Goal: Task Accomplishment & Management: Manage account settings

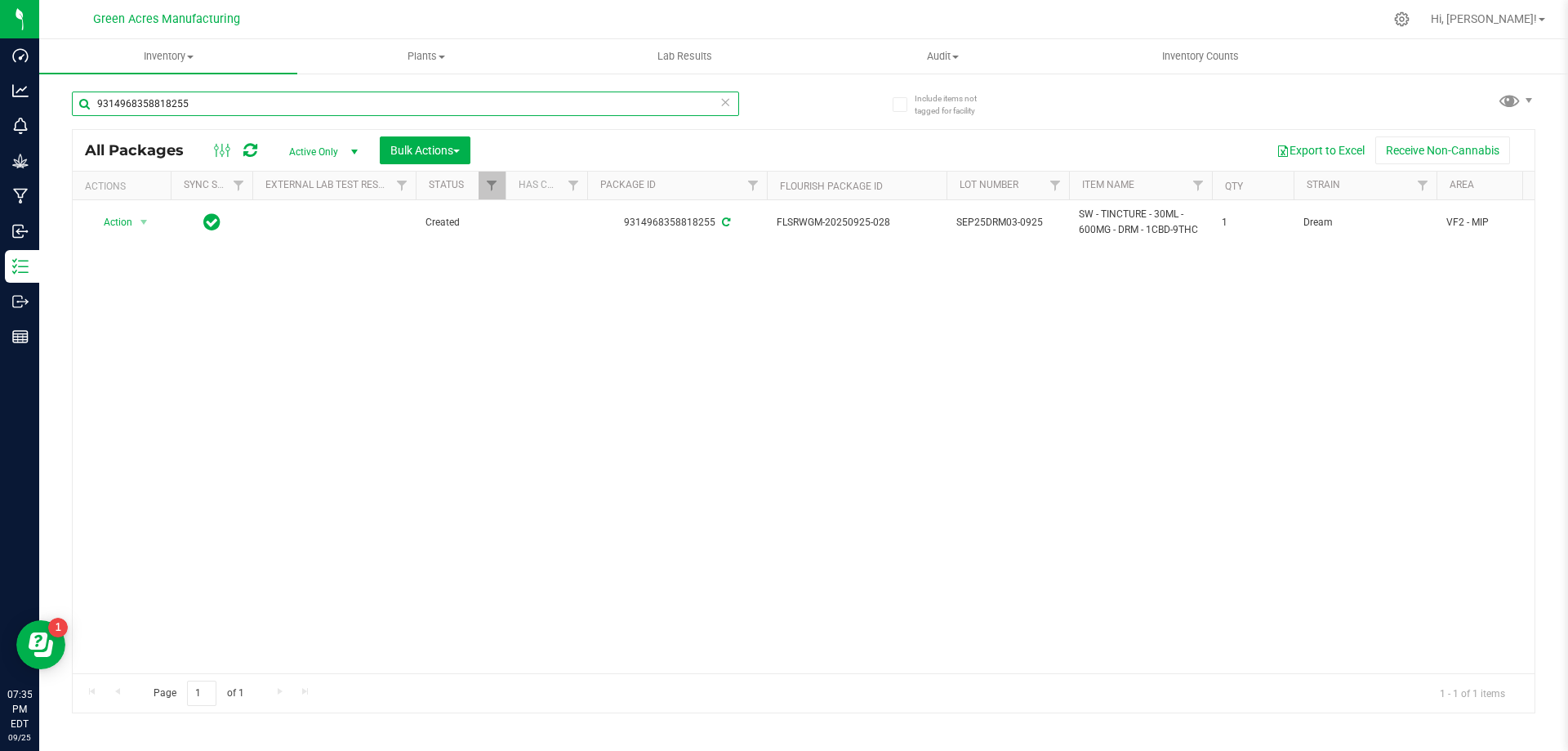
click at [225, 102] on input "9314968358818255" at bounding box center [405, 103] width 667 height 25
type input "9"
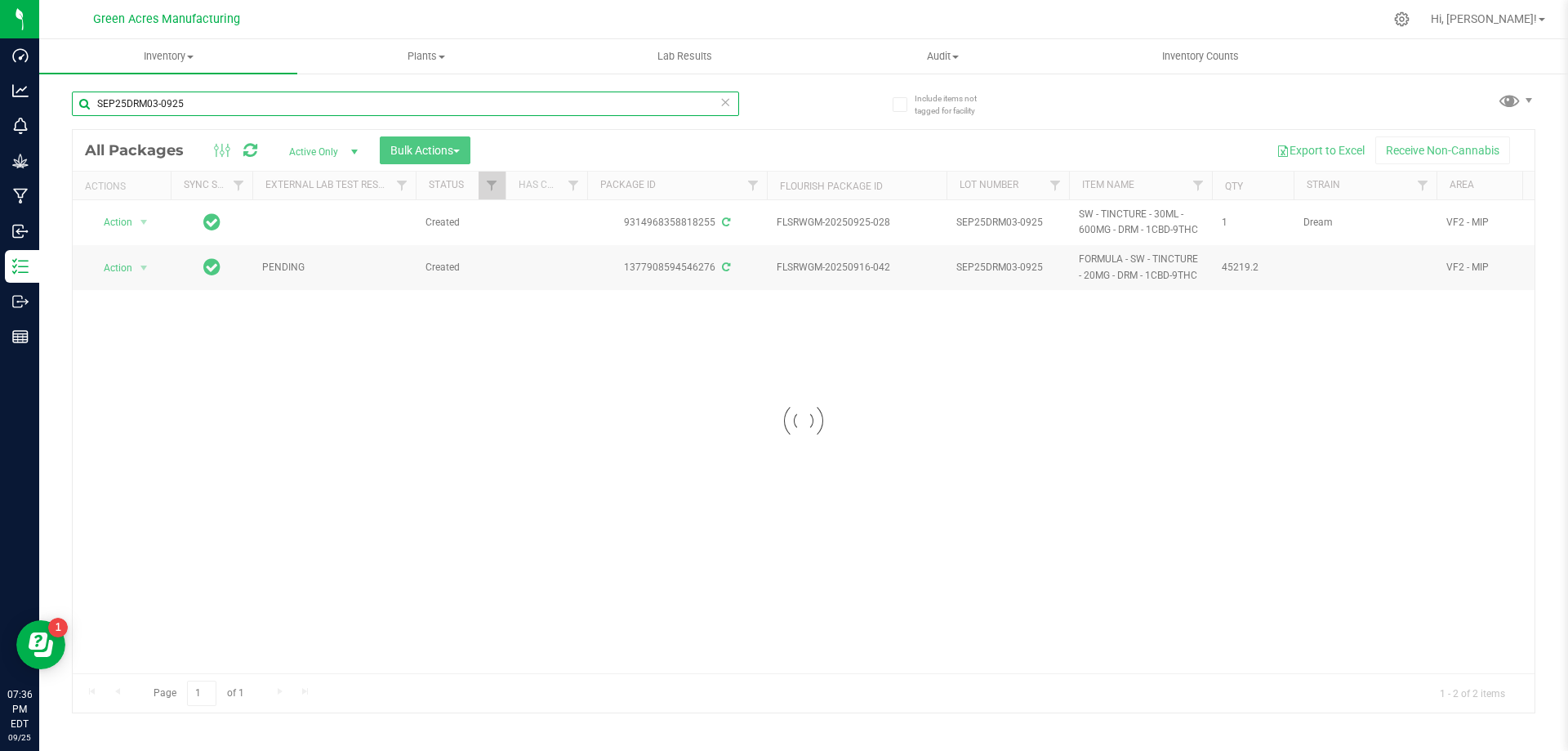
type input "SEP25DRM03-0925"
click at [146, 220] on div at bounding box center [803, 420] width 1462 height 582
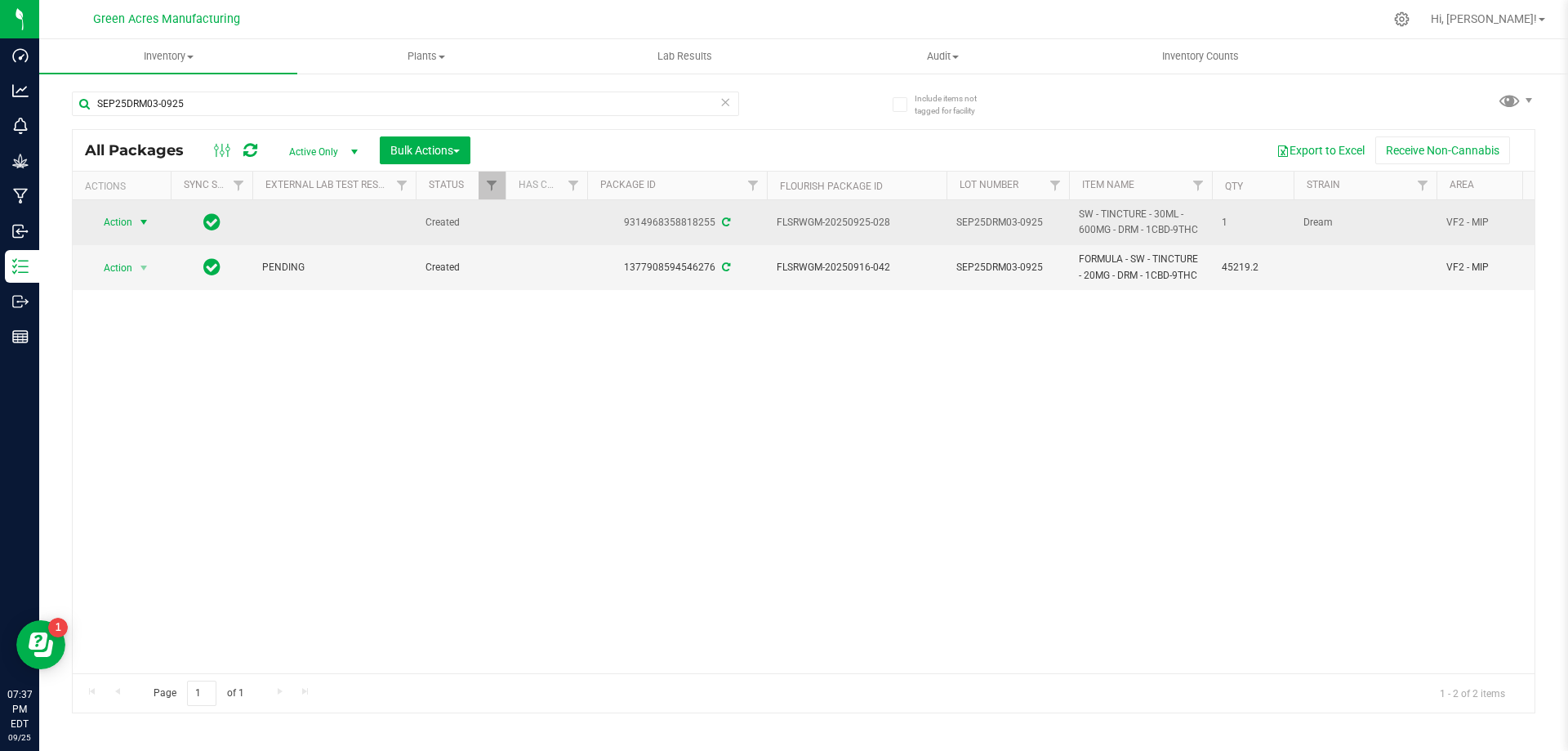
click at [142, 220] on span "select" at bounding box center [143, 221] width 13 height 13
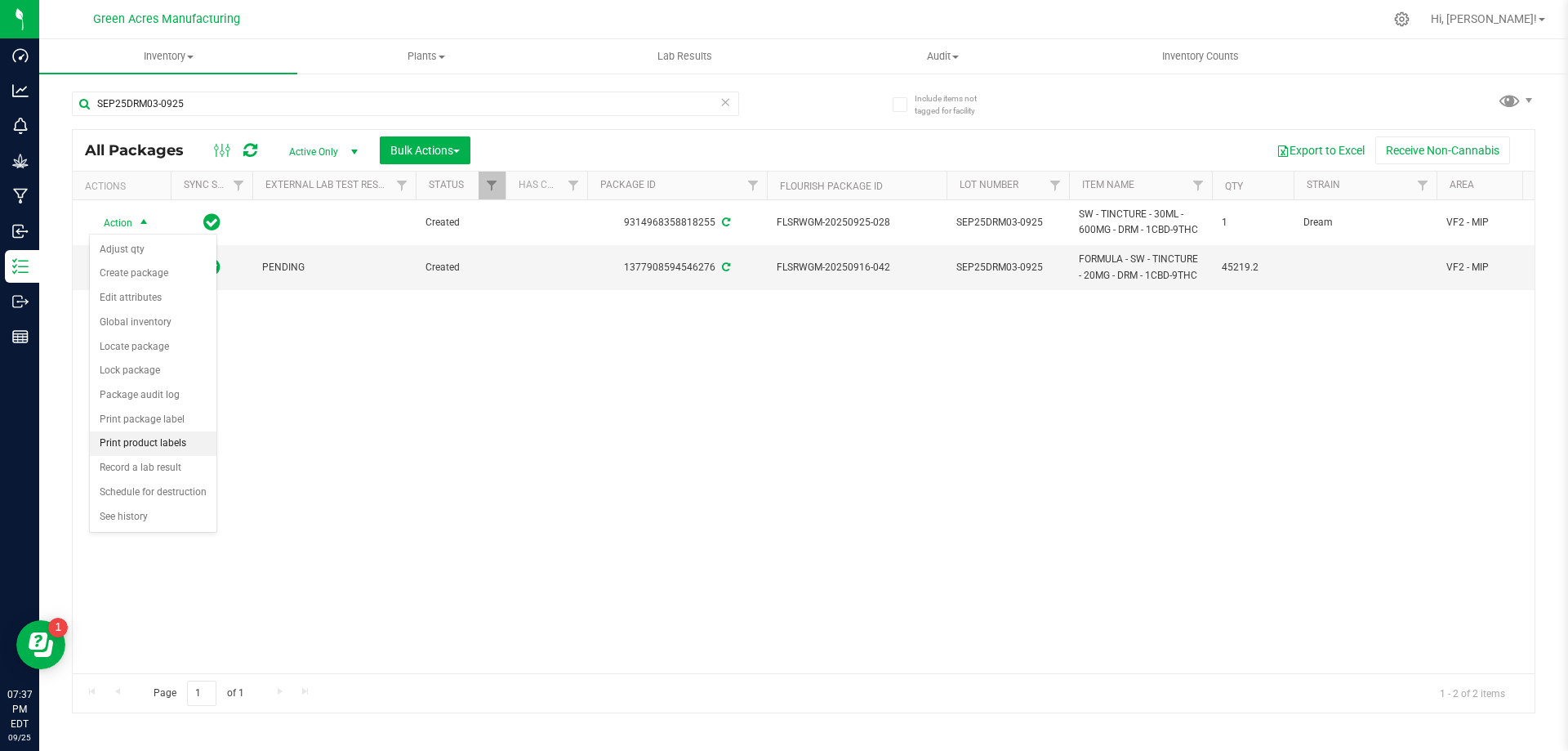
click at [181, 439] on li "Print product labels" at bounding box center [153, 443] width 126 height 25
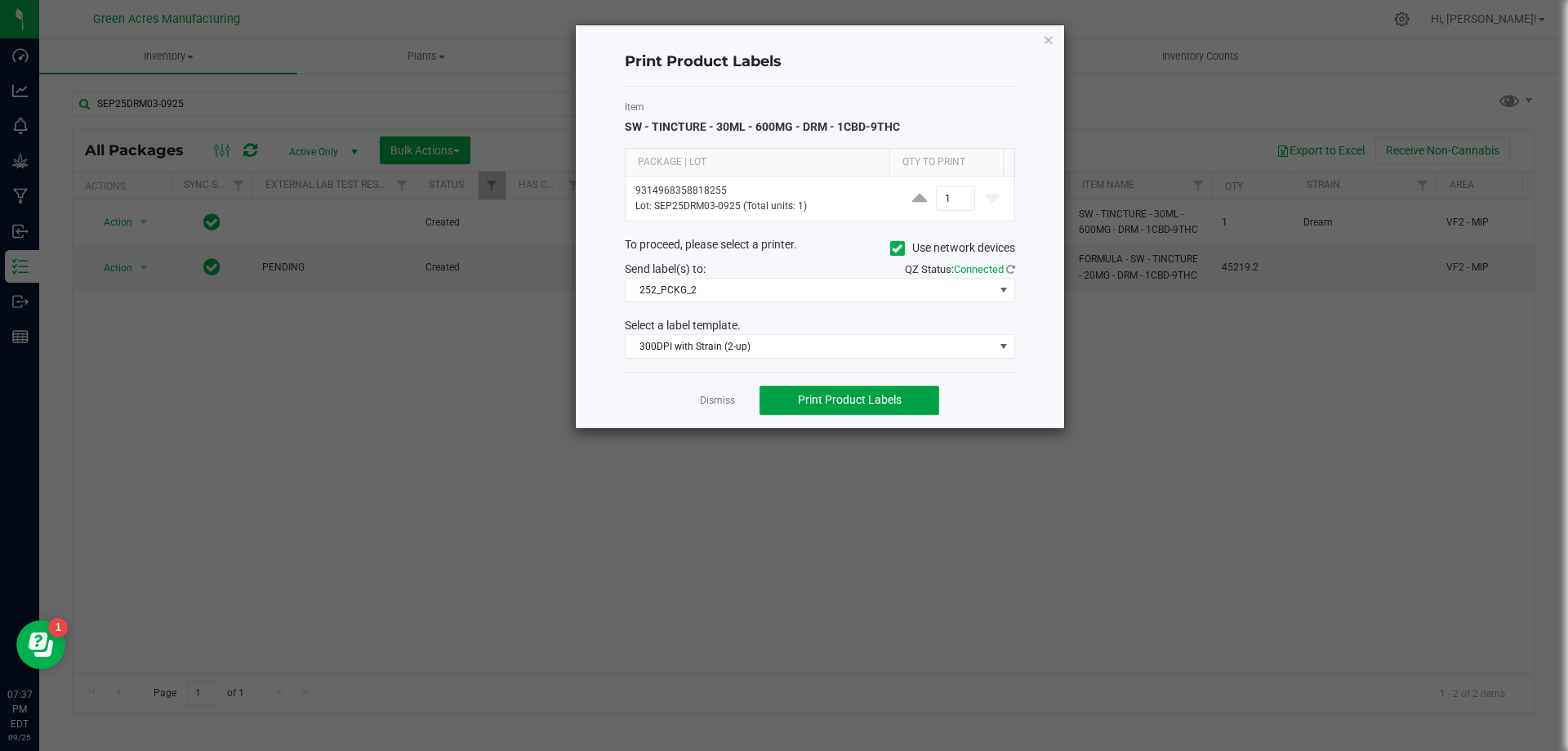
click at [909, 399] on button "Print Product Labels" at bounding box center [849, 400] width 180 height 30
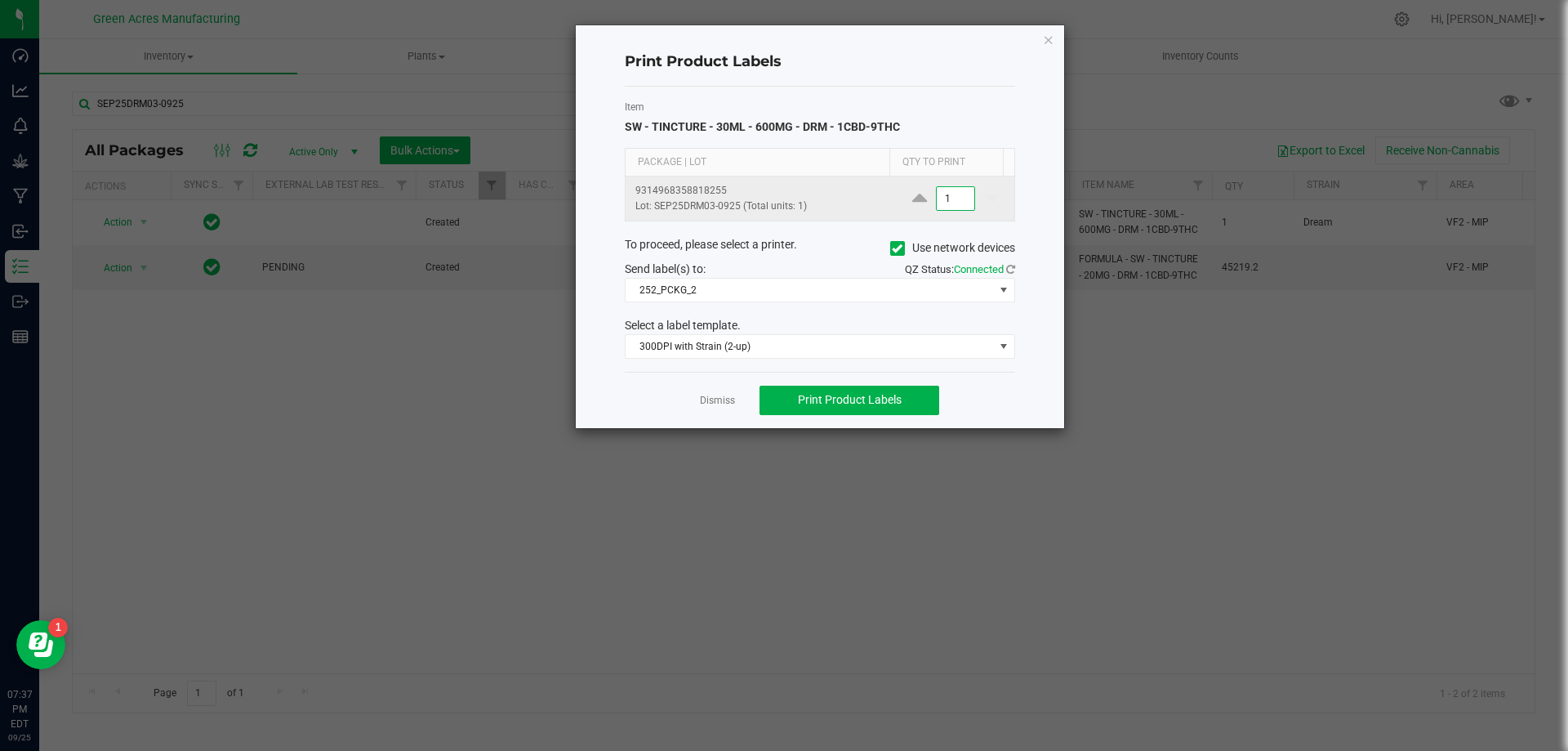
click at [952, 198] on input "1" at bounding box center [955, 198] width 37 height 23
type input "200"
click at [894, 404] on span "Print Product Labels" at bounding box center [849, 399] width 103 height 13
click at [726, 408] on link "Dismiss" at bounding box center [717, 400] width 35 height 14
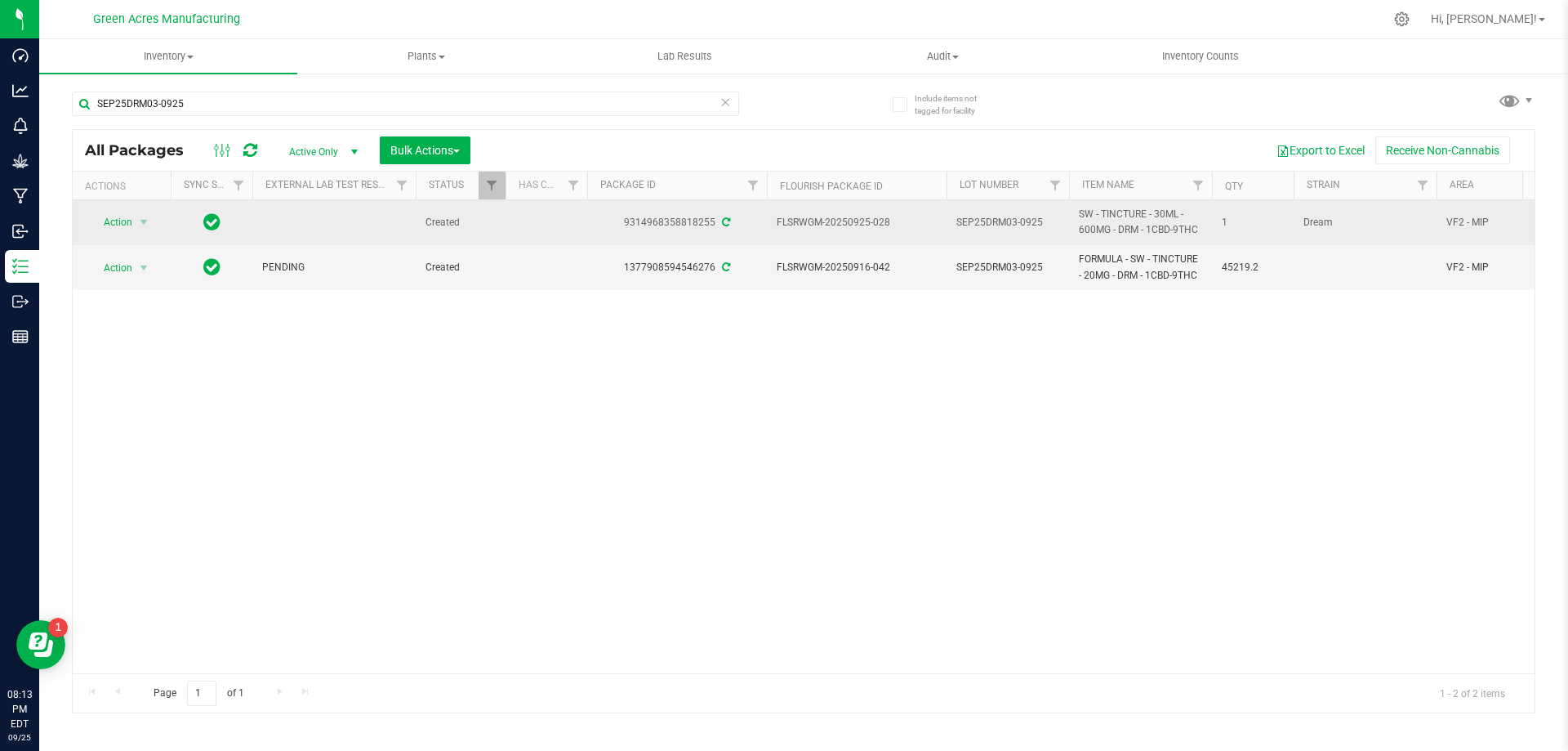
click at [998, 213] on td "SEP25DRM03-0925" at bounding box center [1008, 222] width 123 height 45
click at [998, 213] on input "SEP25DRM03-0925" at bounding box center [1004, 223] width 117 height 25
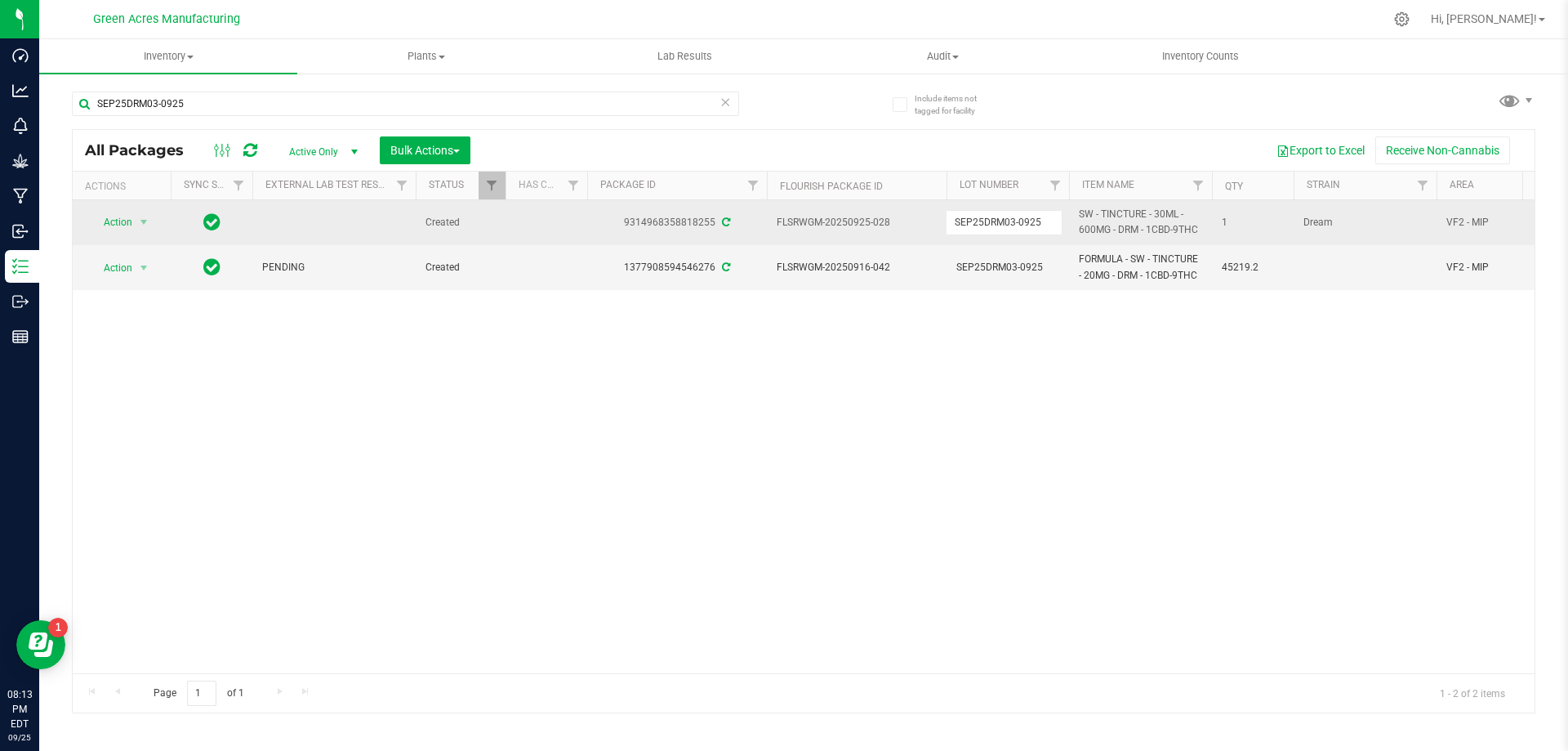
click at [998, 213] on input "SEP25DRM03-0925" at bounding box center [1004, 223] width 117 height 25
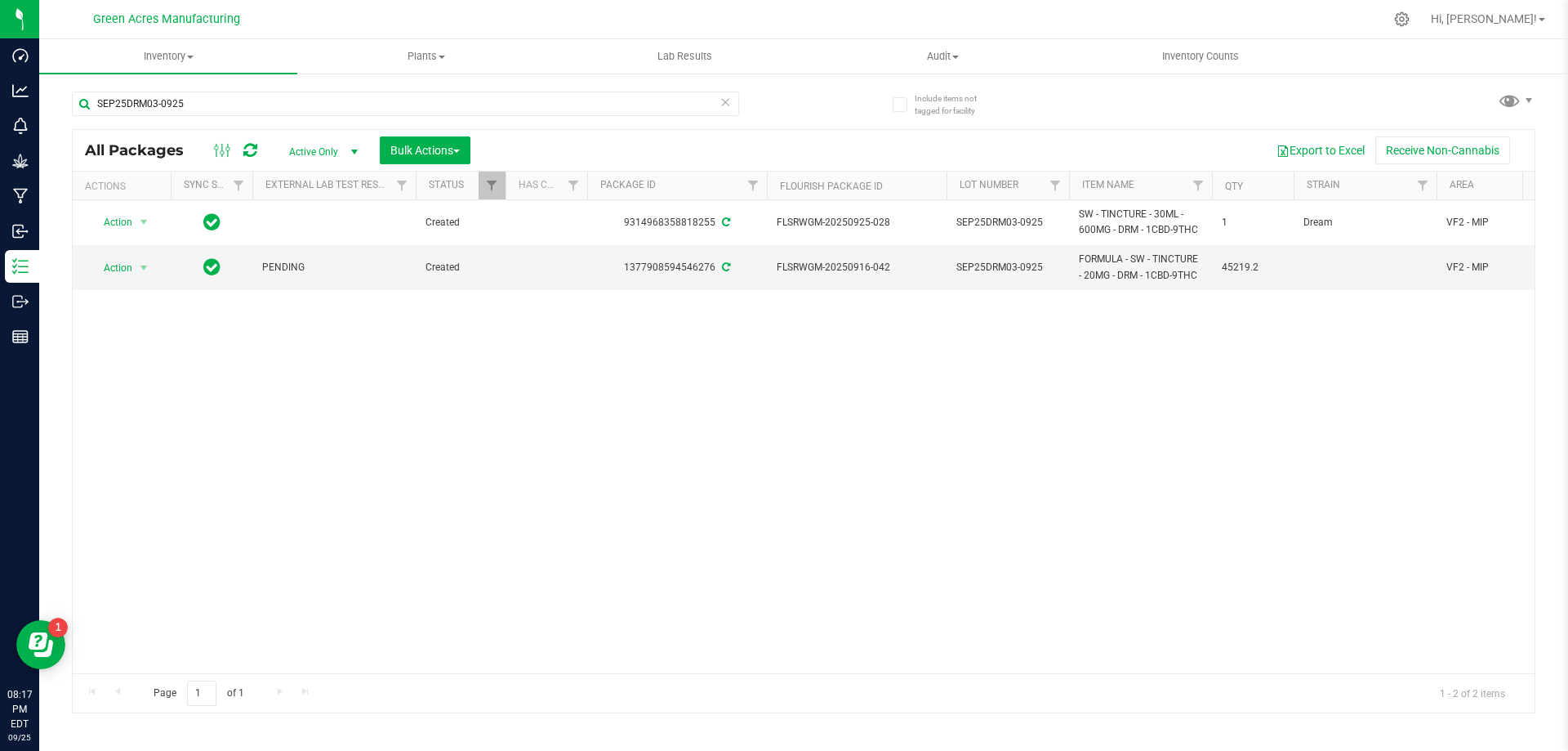
click at [575, 387] on div "Action Action Adjust qty Create package Edit attributes Global inventory Locate…" at bounding box center [803, 437] width 1462 height 473
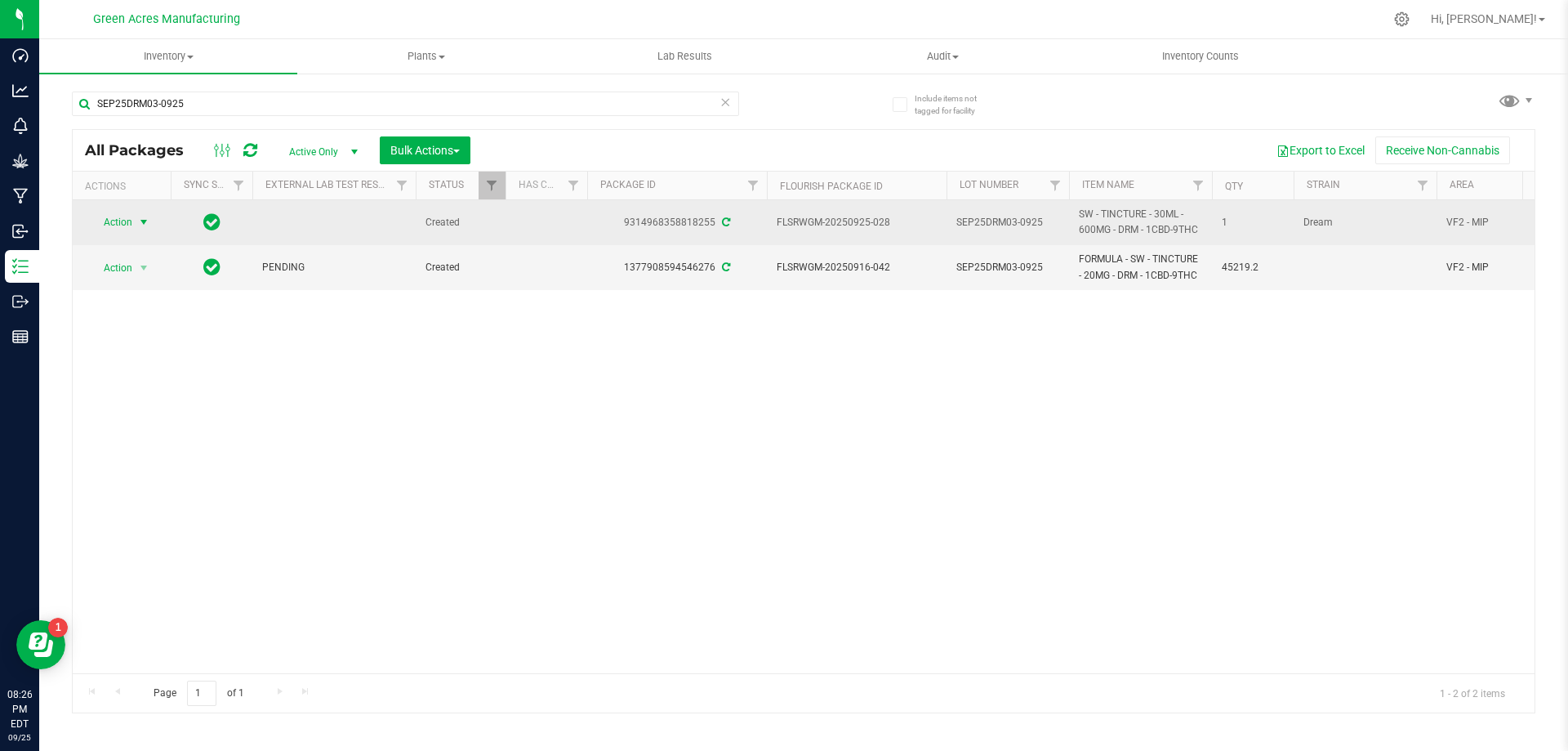
click at [144, 223] on span "select" at bounding box center [143, 221] width 13 height 13
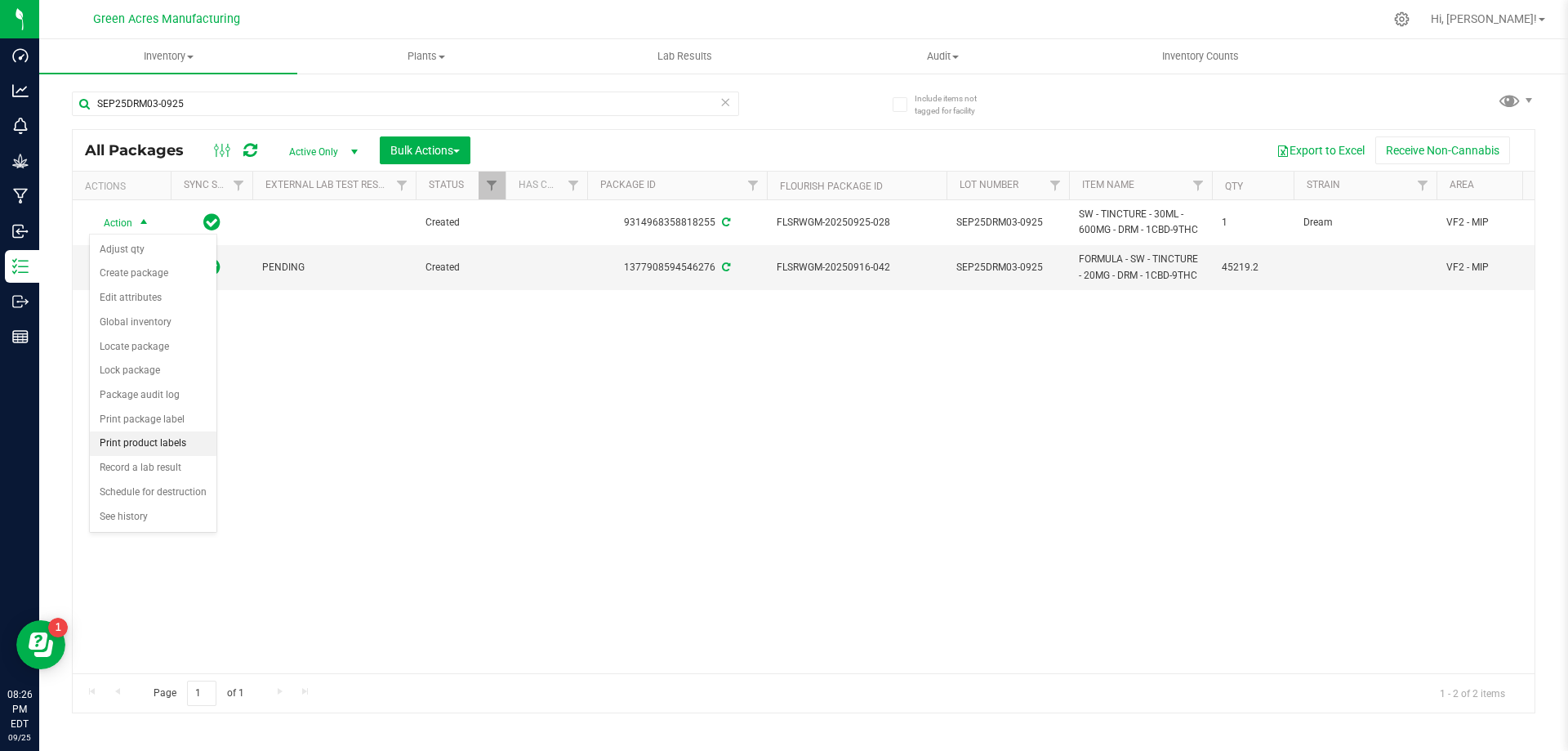
click at [180, 448] on li "Print product labels" at bounding box center [153, 443] width 126 height 25
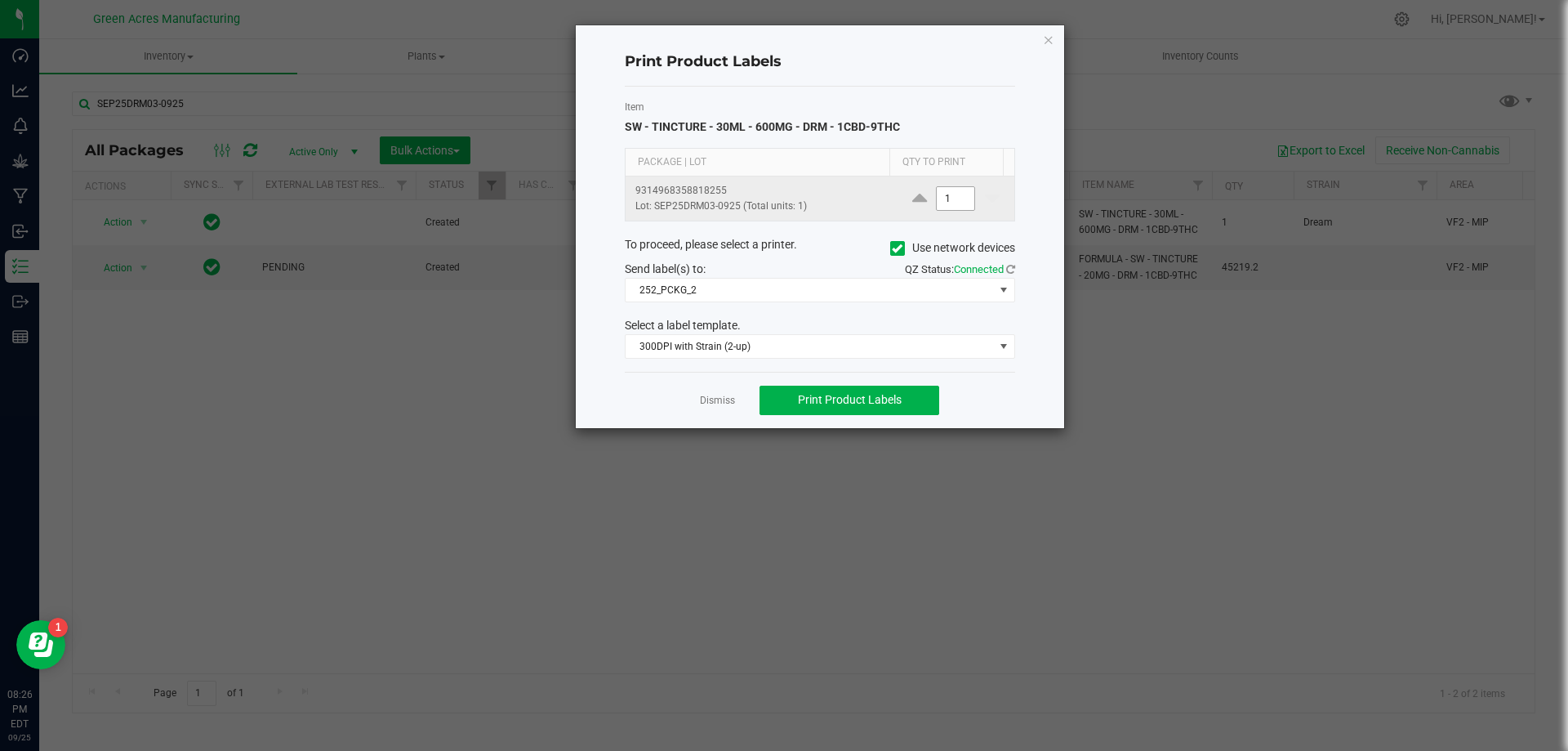
click at [937, 202] on input "1" at bounding box center [955, 198] width 37 height 23
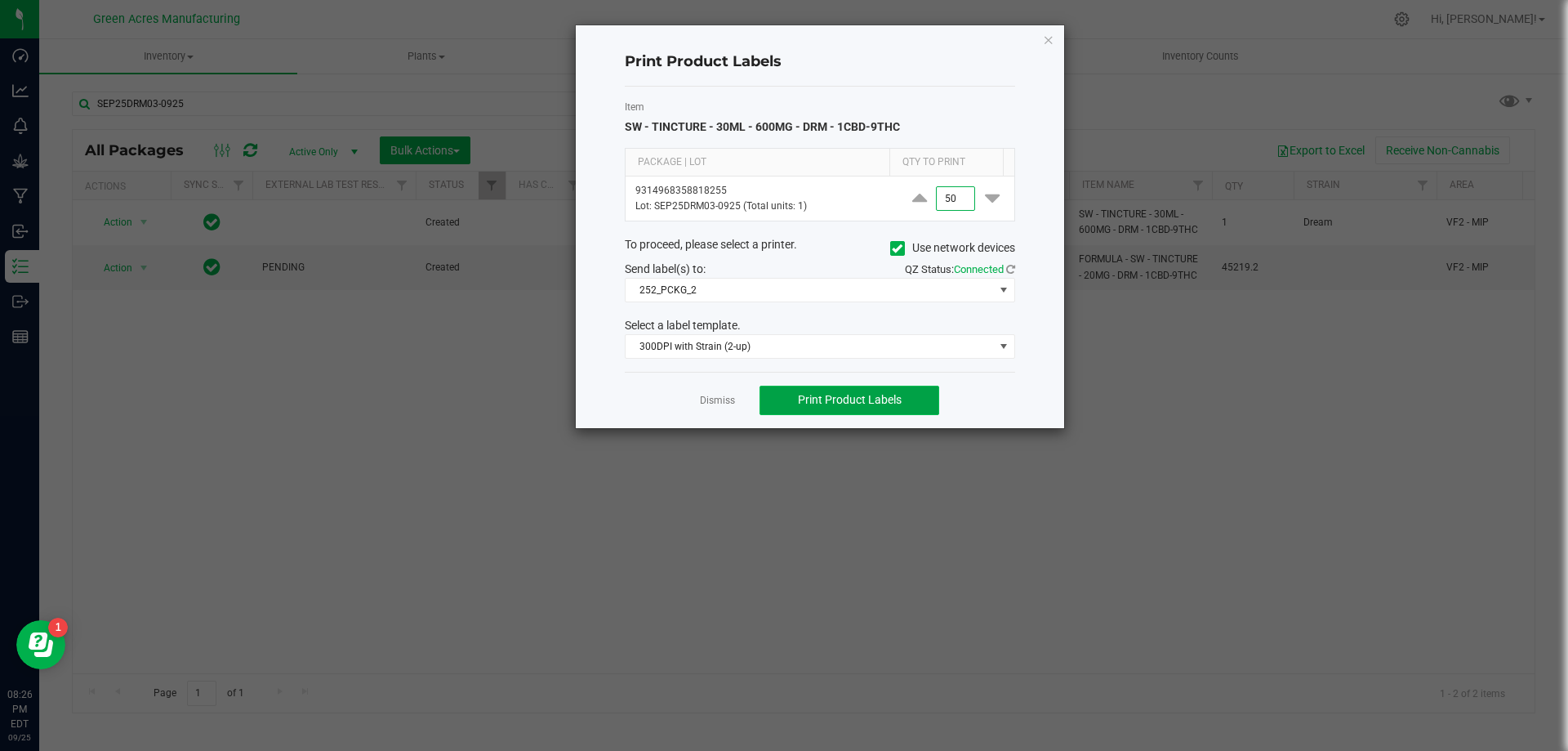
click at [867, 410] on button "Print Product Labels" at bounding box center [849, 400] width 180 height 30
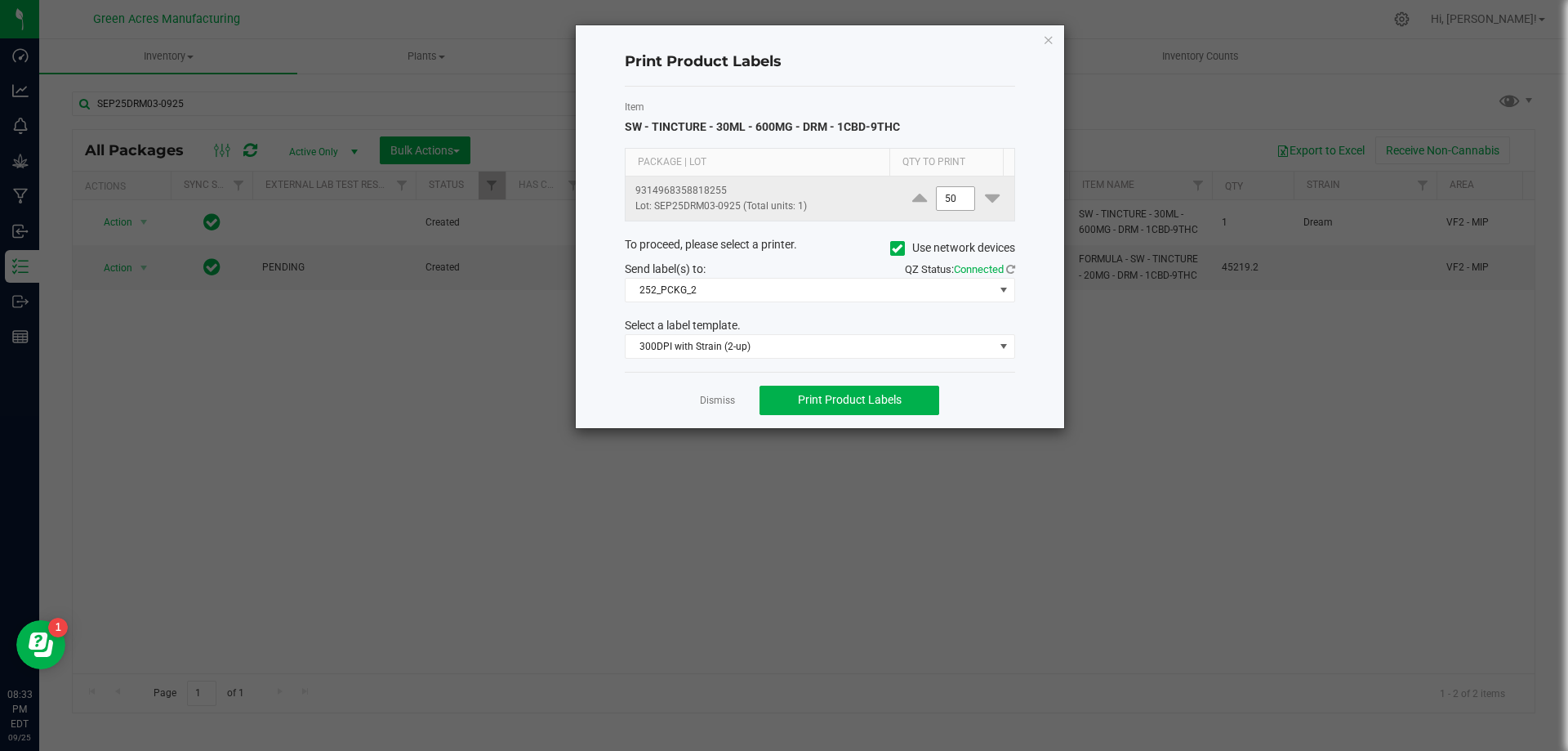
click at [944, 195] on input "50" at bounding box center [955, 198] width 37 height 23
type input "65"
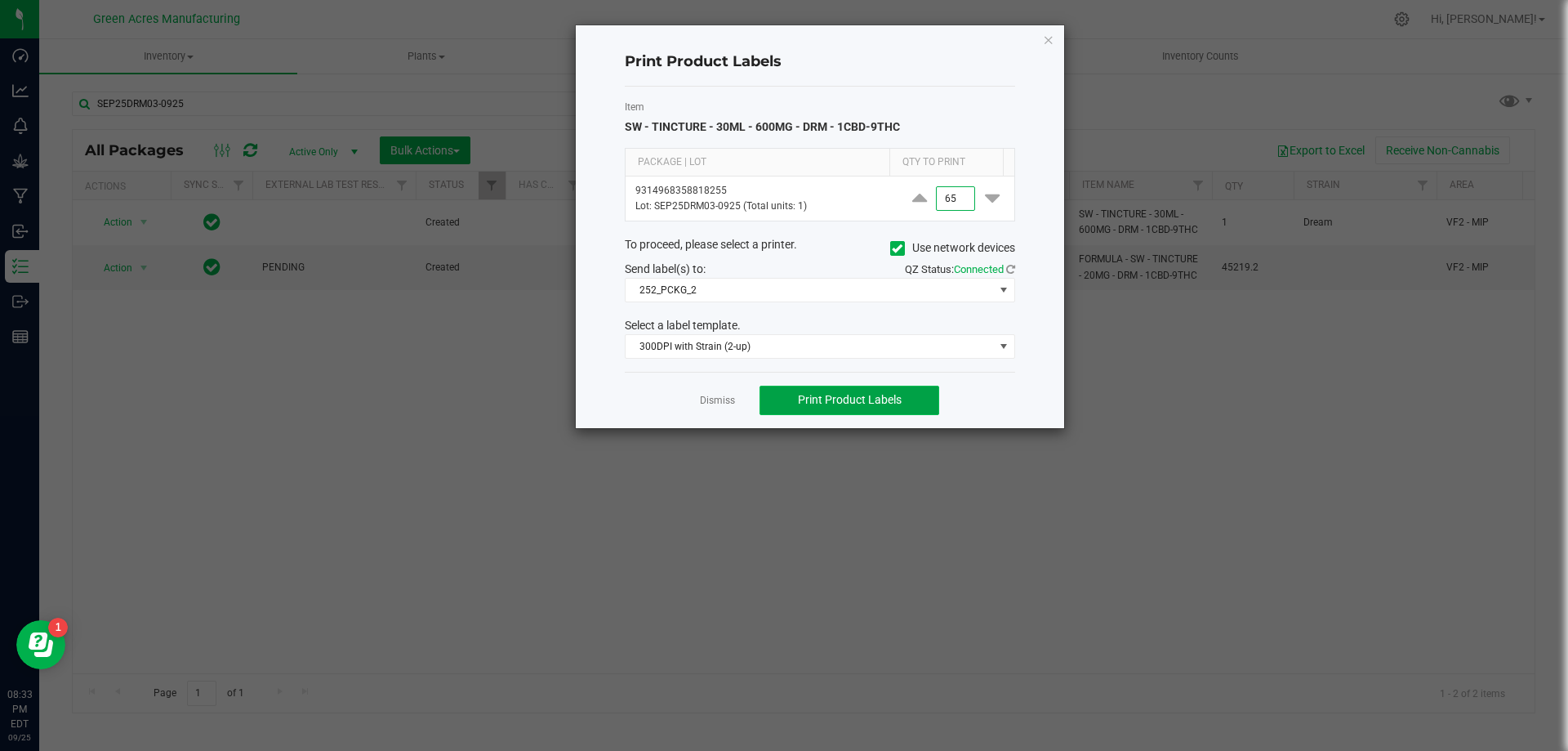
click at [906, 392] on button "Print Product Labels" at bounding box center [849, 400] width 180 height 30
click at [722, 395] on link "Dismiss" at bounding box center [717, 400] width 35 height 14
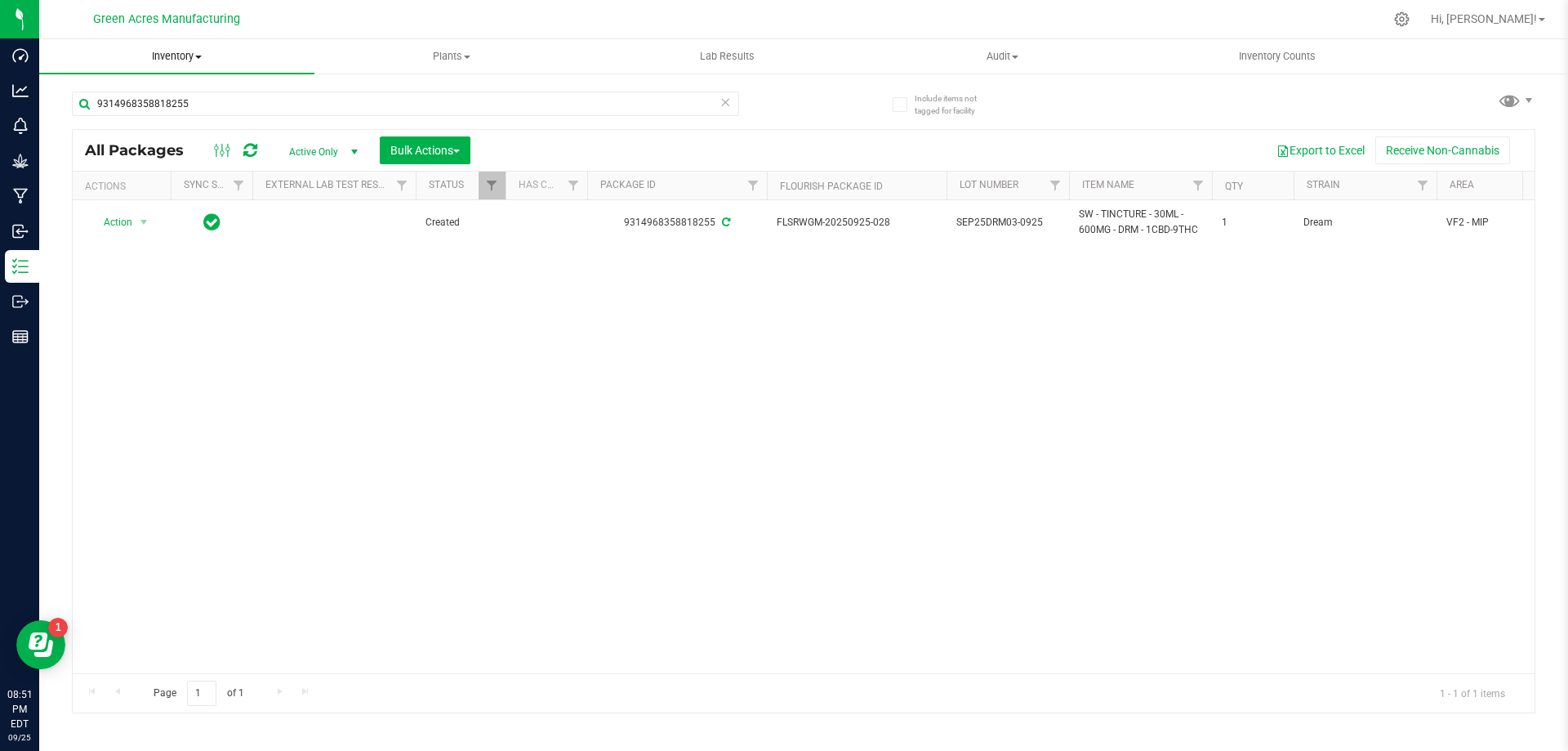
click at [186, 61] on span "Inventory" at bounding box center [176, 56] width 275 height 14
click at [260, 201] on li "From bill of materials" at bounding box center [176, 197] width 275 height 19
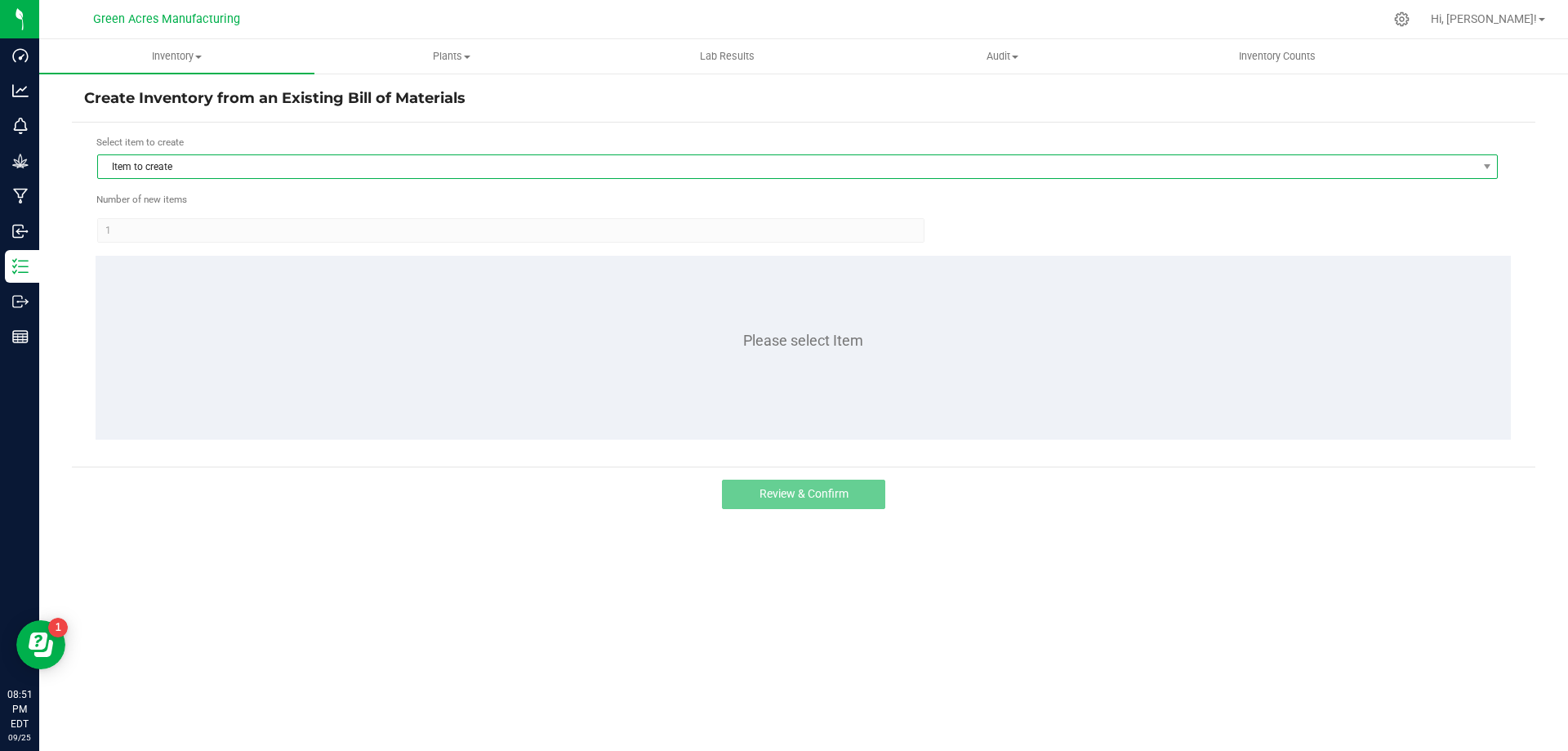
click at [349, 169] on span "Item to create" at bounding box center [787, 166] width 1379 height 23
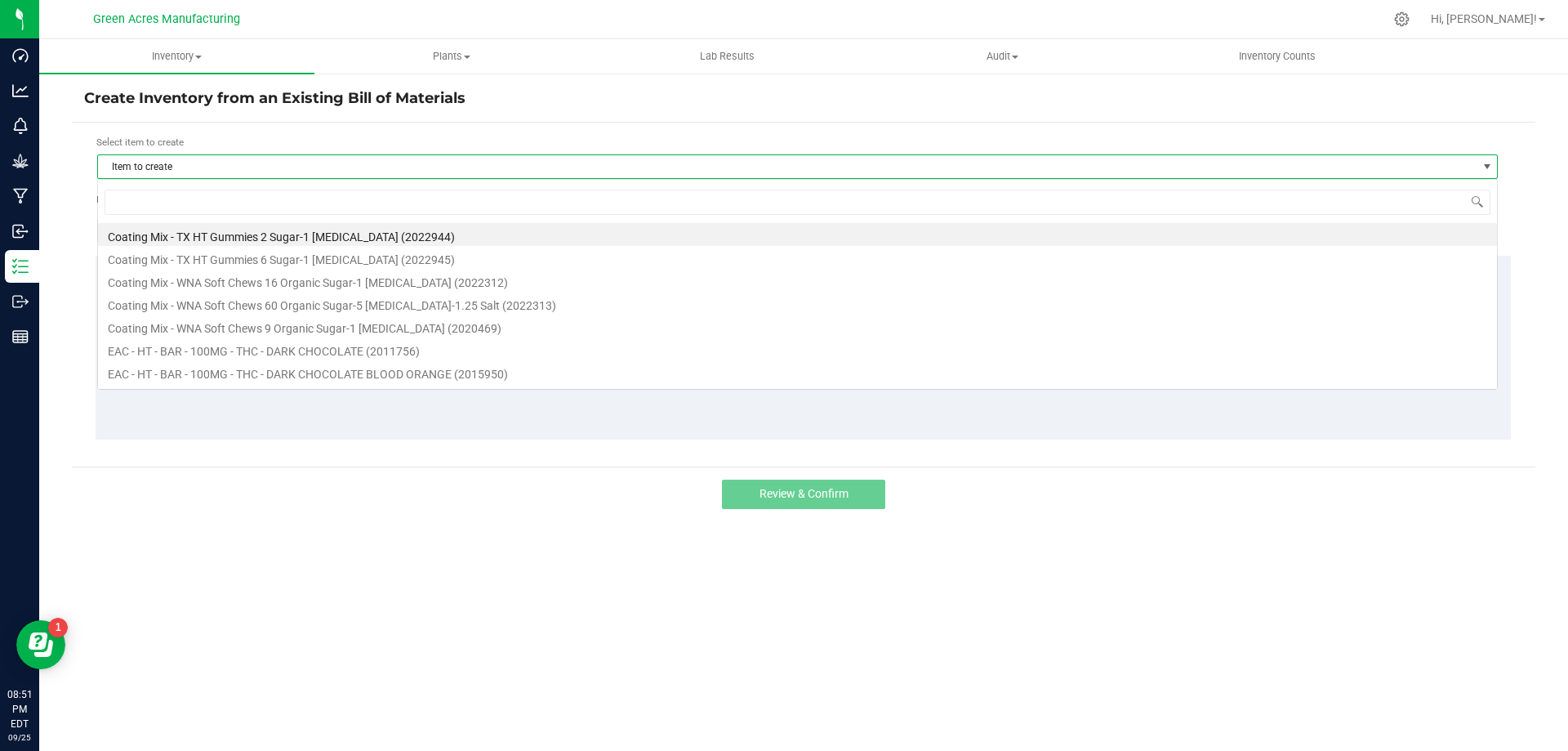
scroll to position [25, 1401]
type input "DRM"
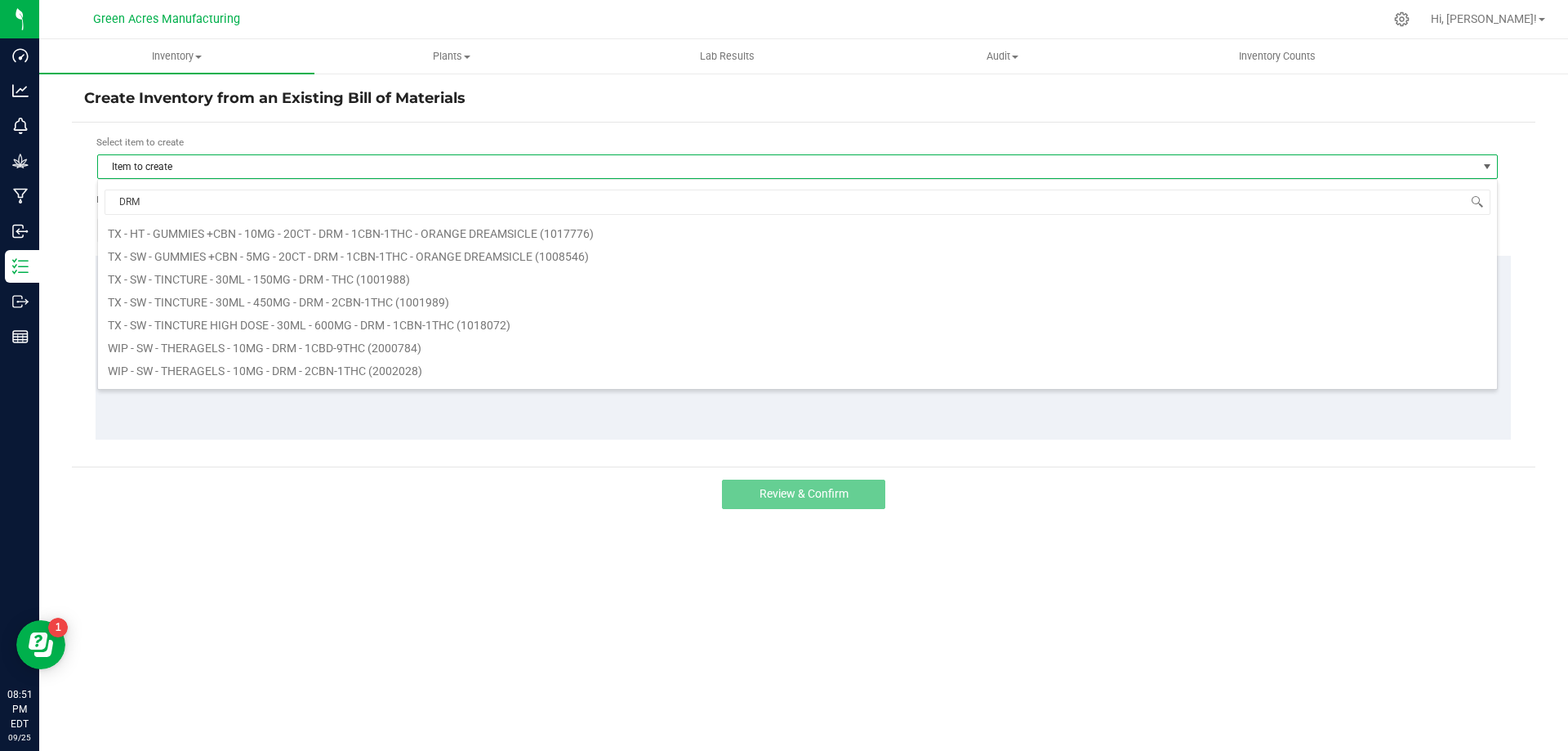
scroll to position [654, 0]
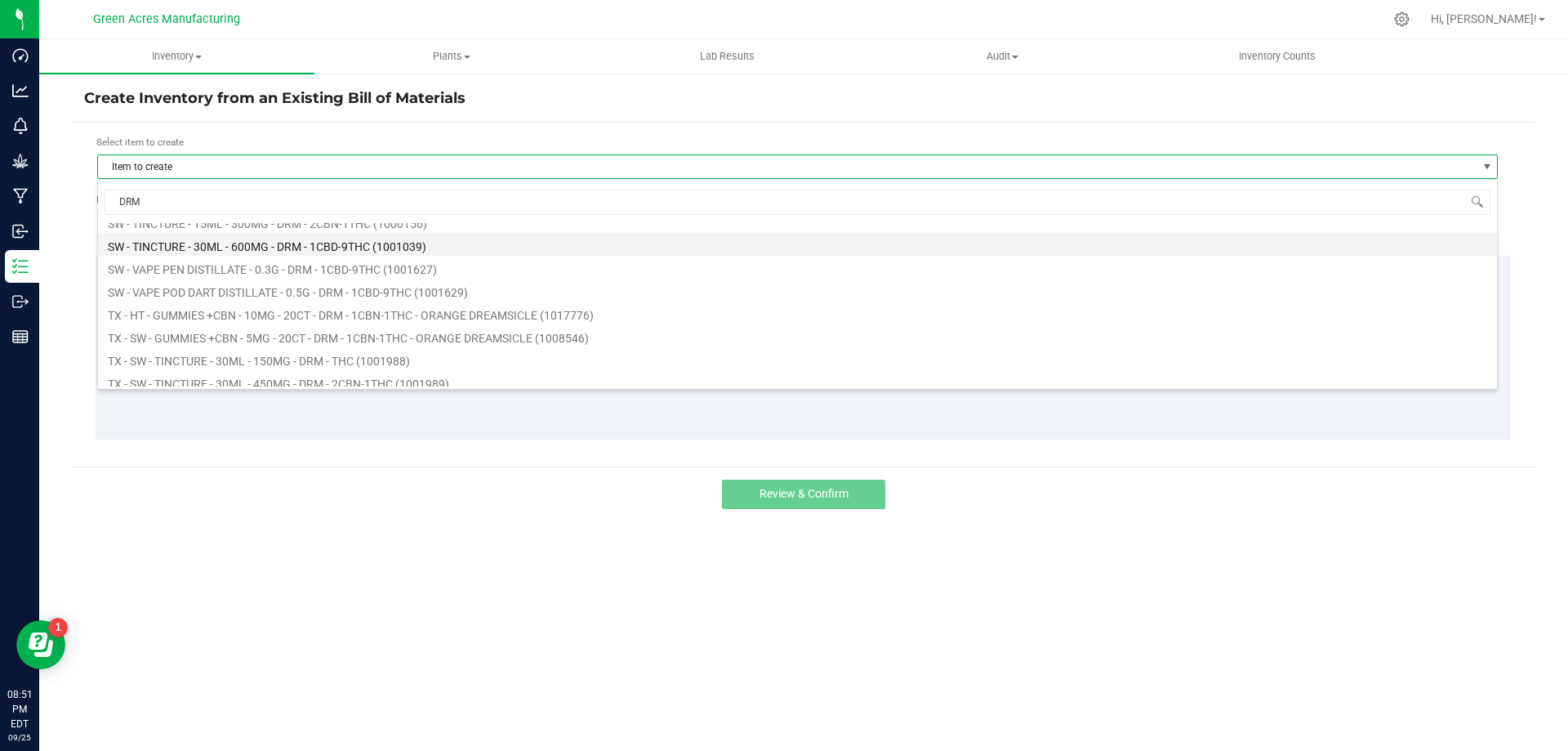
click at [353, 244] on li "SW - TINCTURE - 30ML - 600MG - DRM - 1CBD-9THC (1001039)" at bounding box center [798, 244] width 1399 height 23
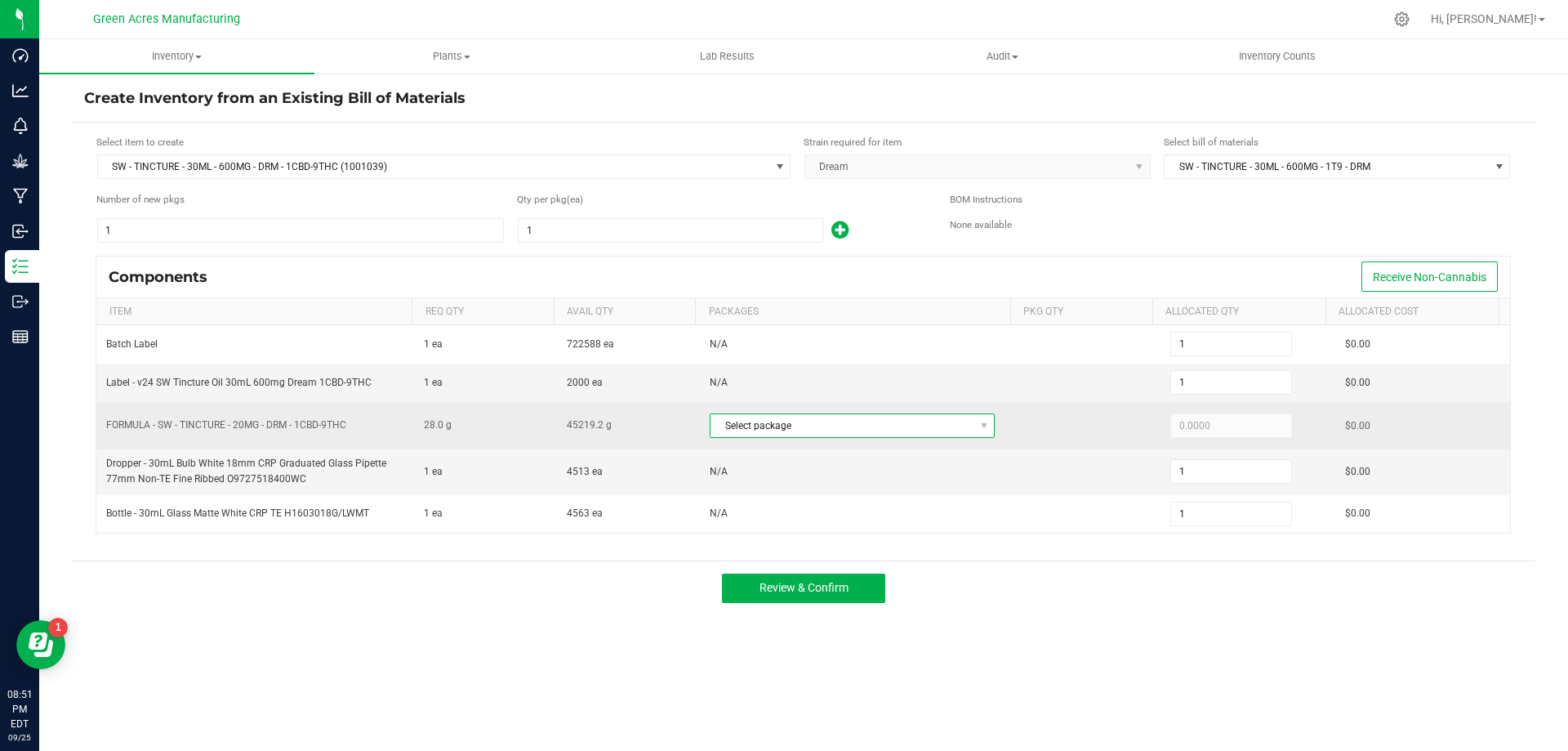
click at [931, 427] on span "Select package" at bounding box center [842, 426] width 263 height 23
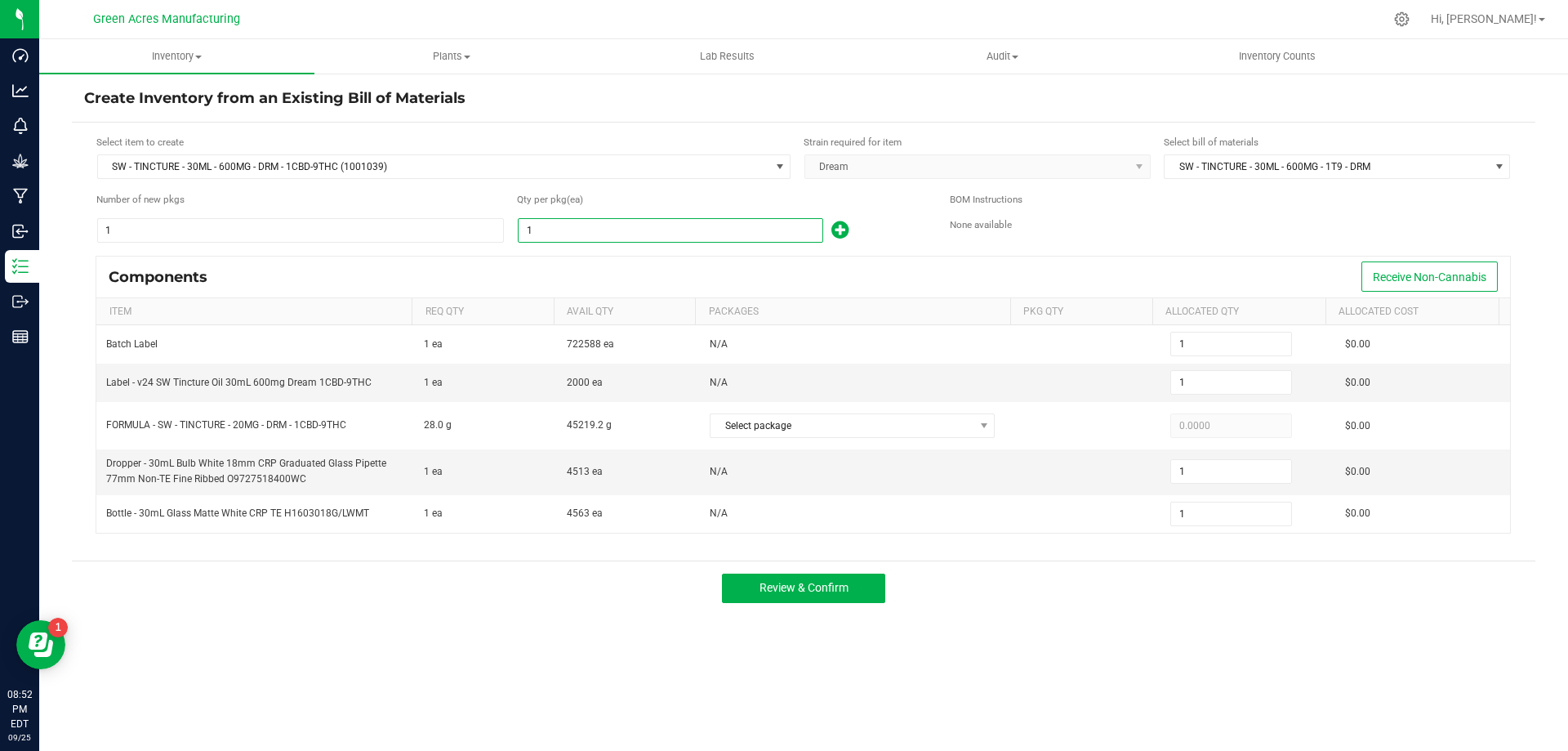
type input "15"
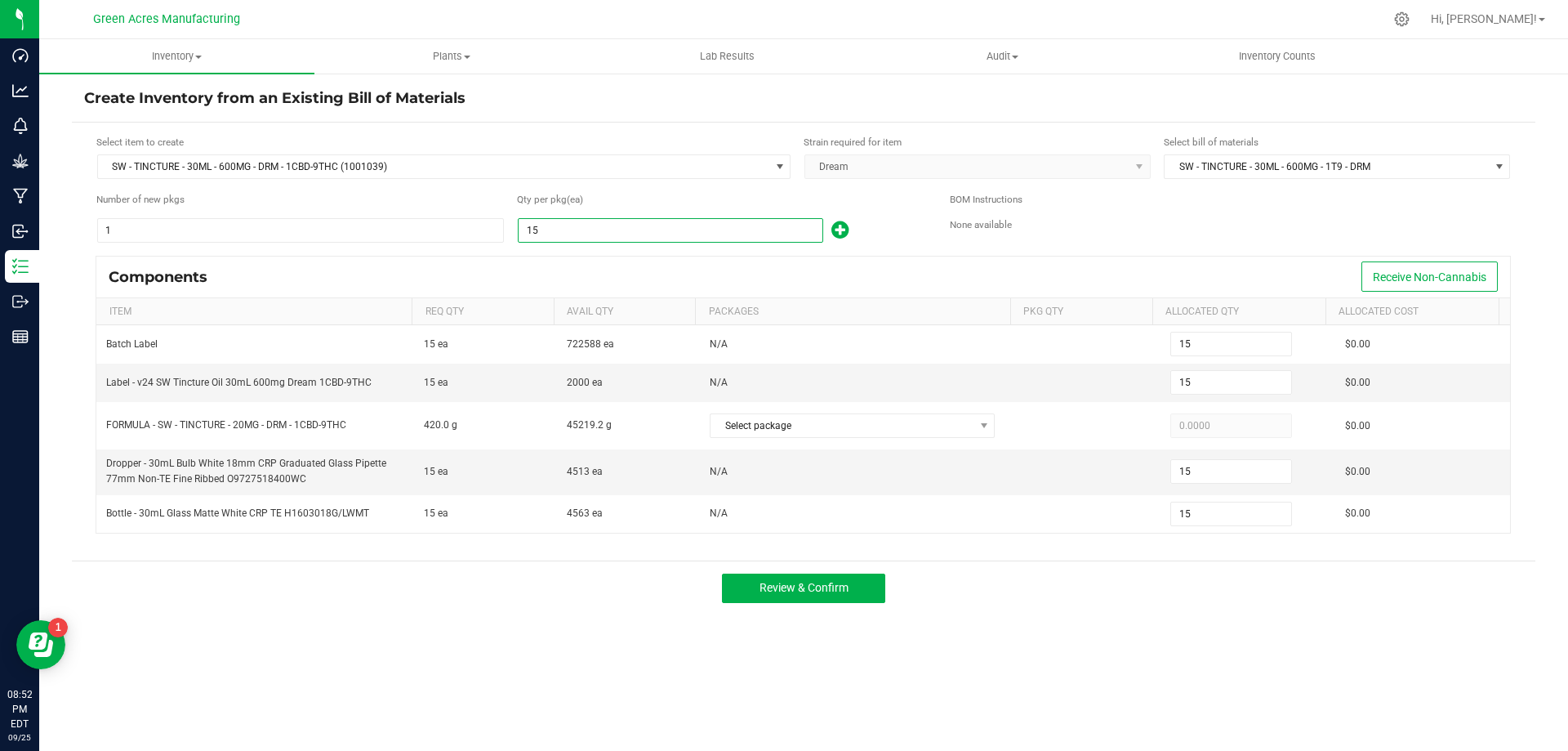
type input "159"
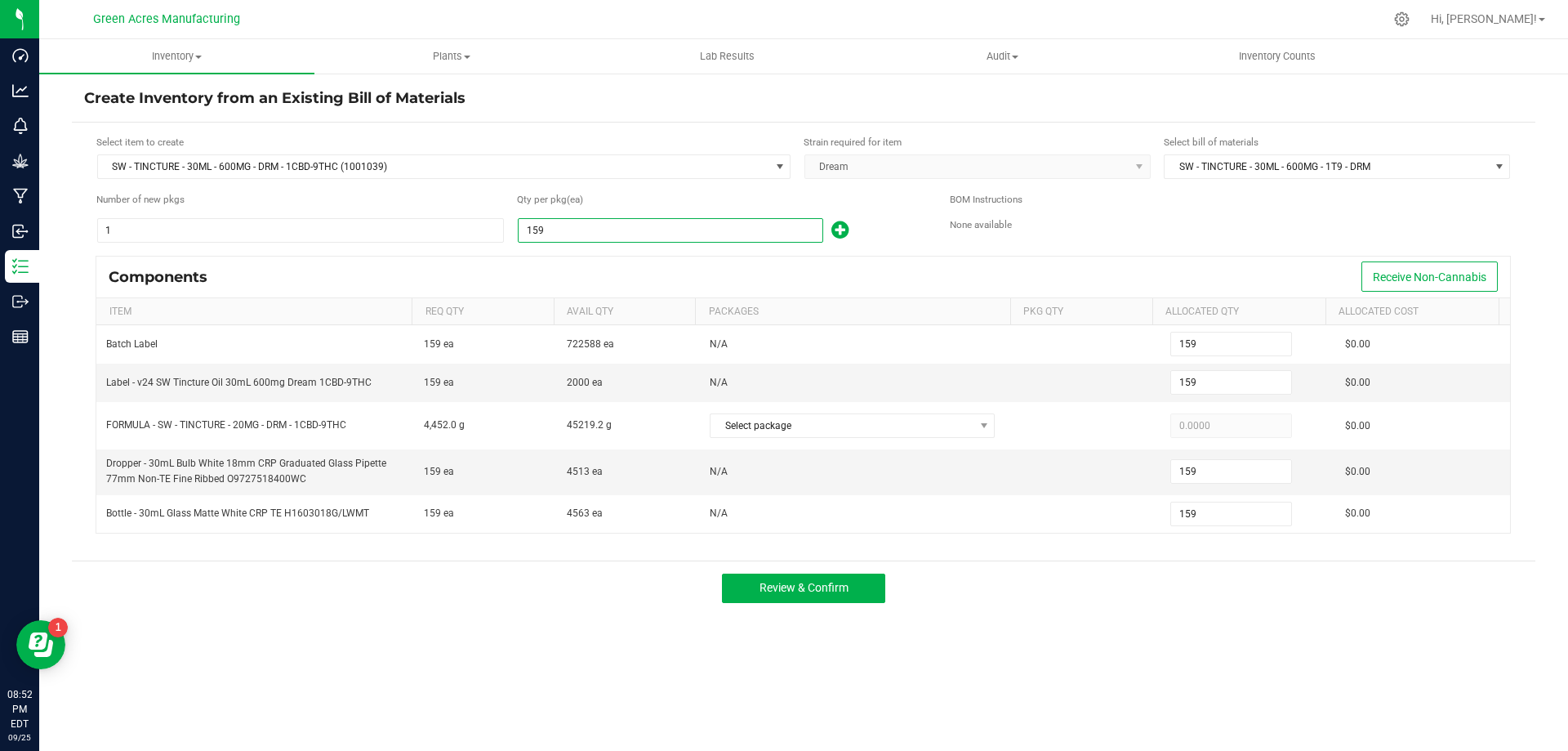
type input "1593"
type input "1,593"
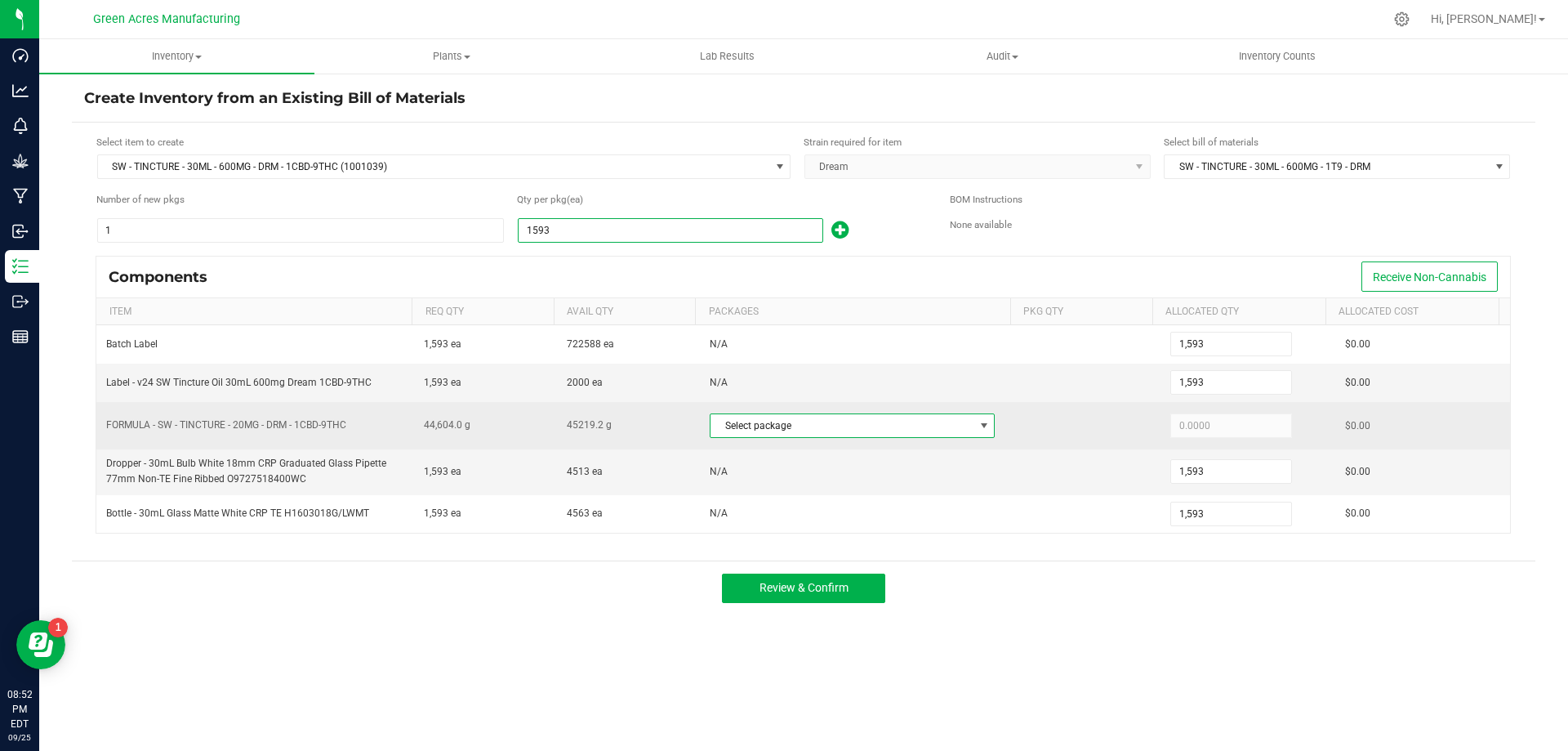
type input "1,593"
click at [977, 427] on span at bounding box center [983, 425] width 13 height 13
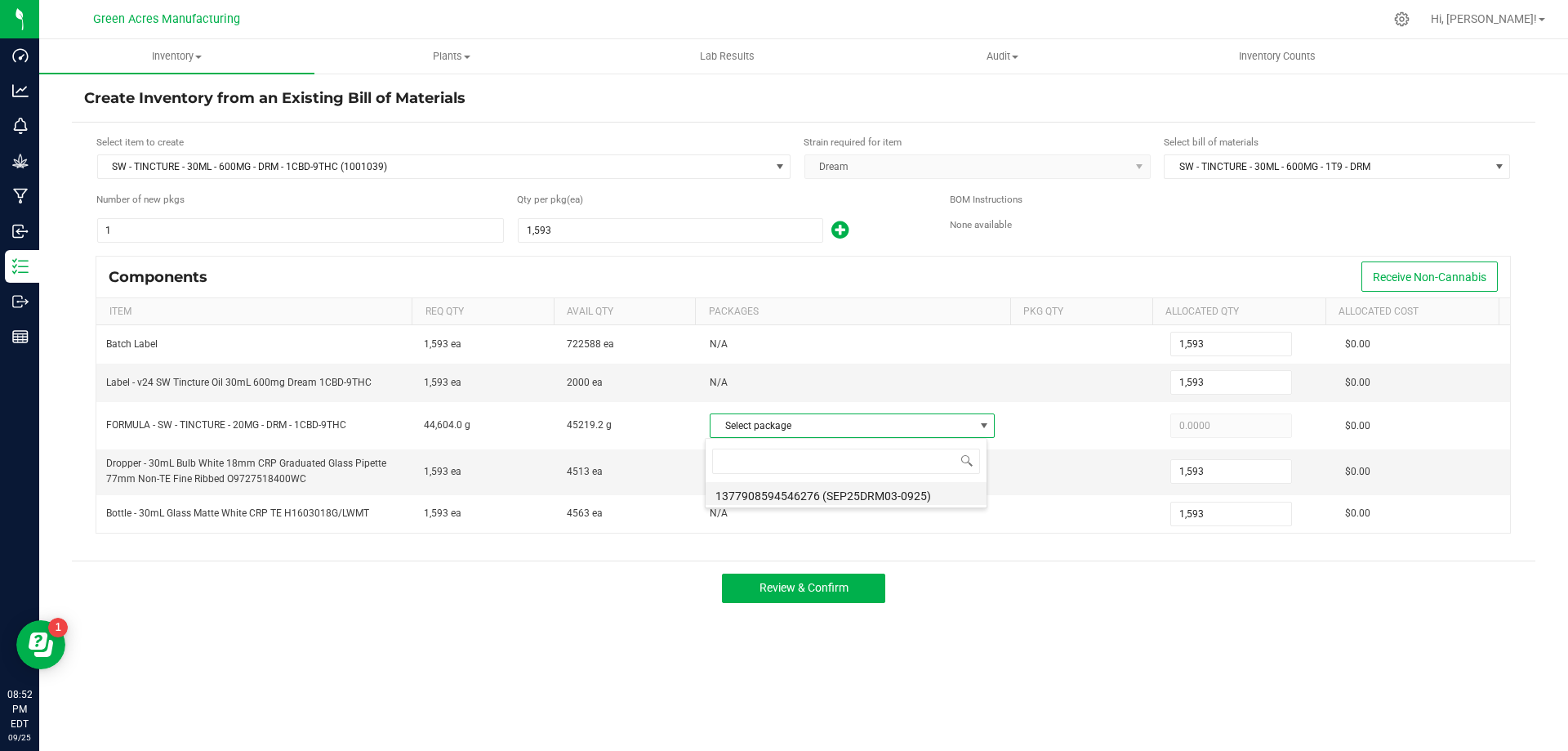
click at [929, 486] on li "1377908594546276 (SEP25DRM03-0925)" at bounding box center [846, 493] width 281 height 23
type input "44,604.0000"
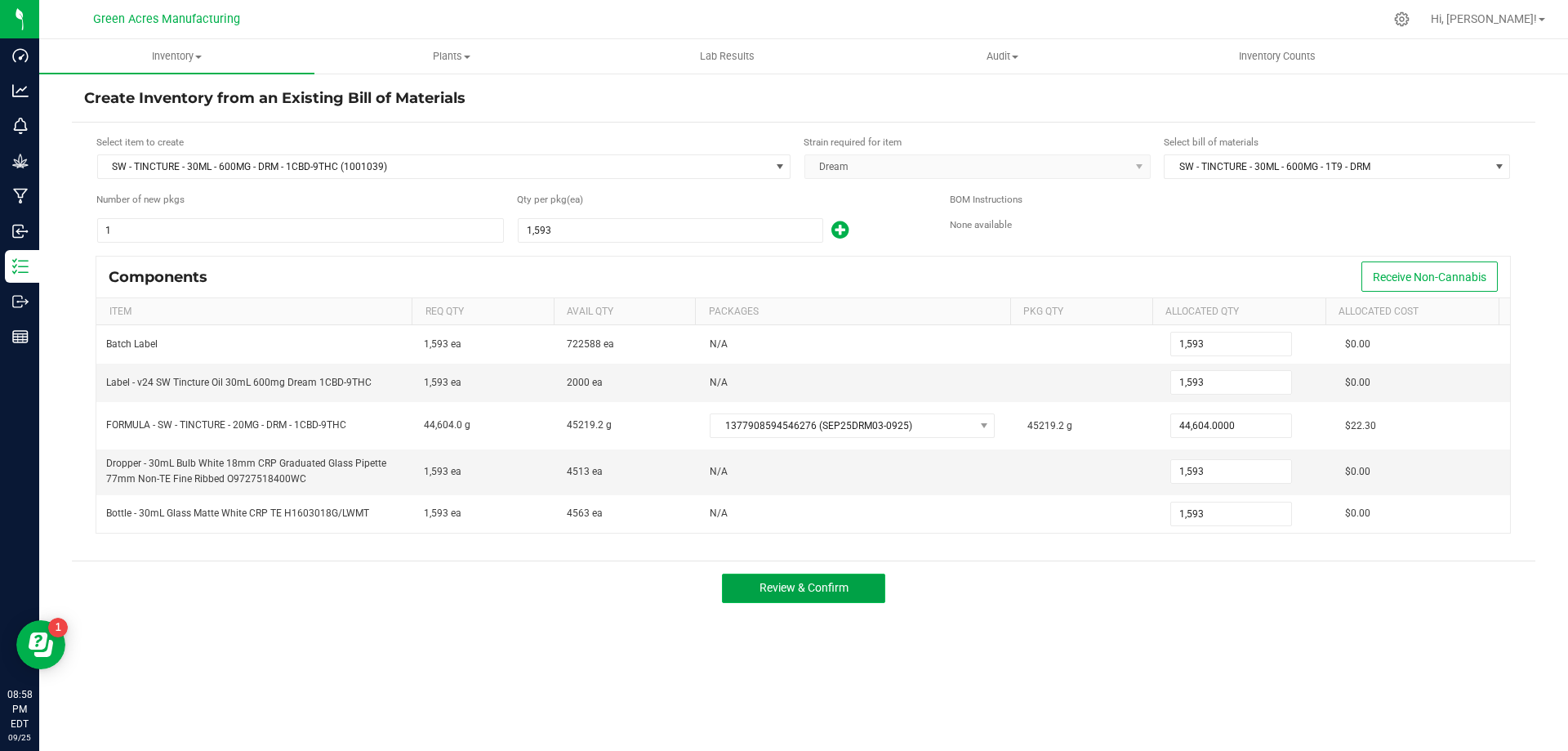
click at [837, 587] on span "Review & Confirm" at bounding box center [803, 587] width 89 height 13
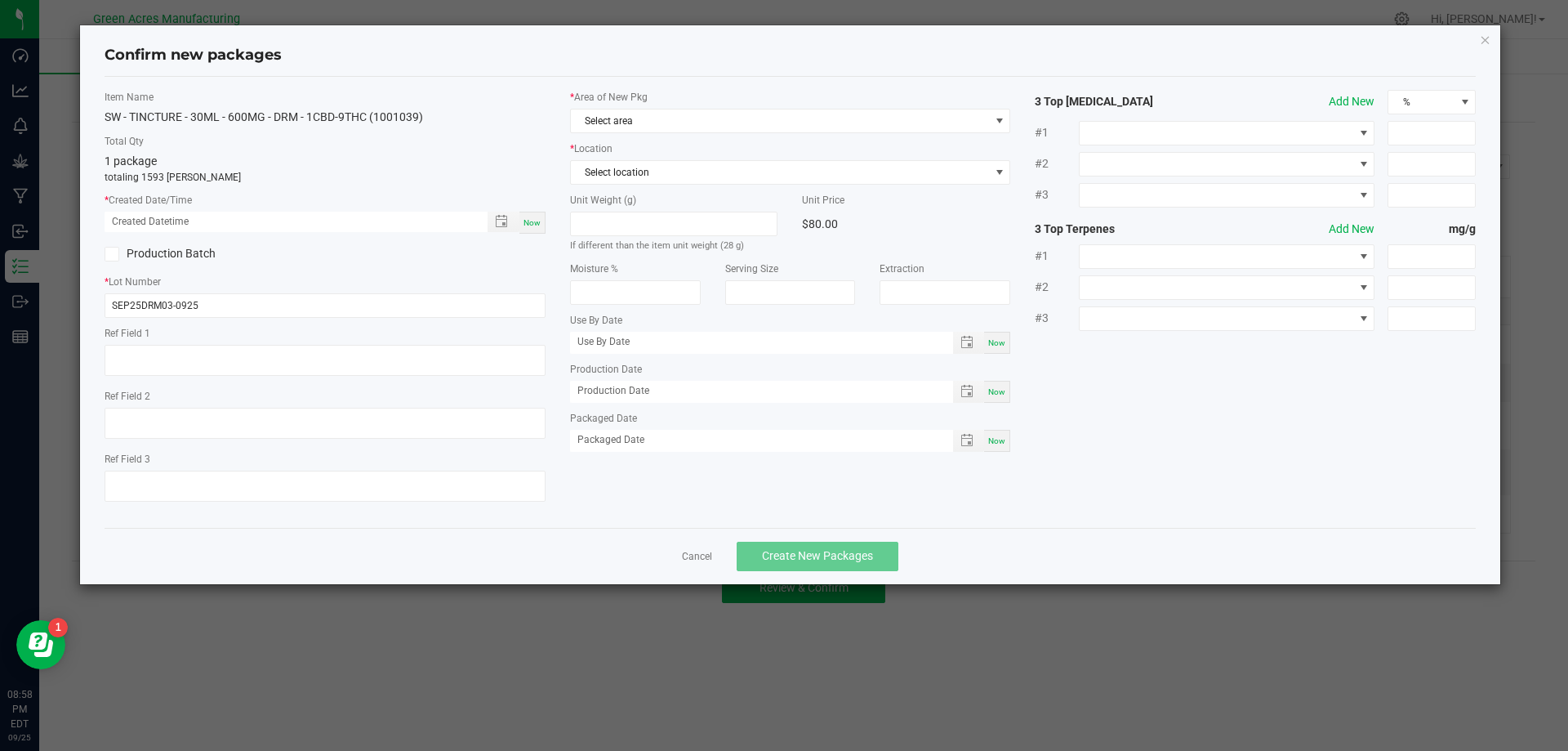
click at [539, 218] on span "Now" at bounding box center [532, 222] width 17 height 9
type input "09/25/2025 08:58 PM"
click at [744, 117] on span "Select area" at bounding box center [781, 120] width 419 height 23
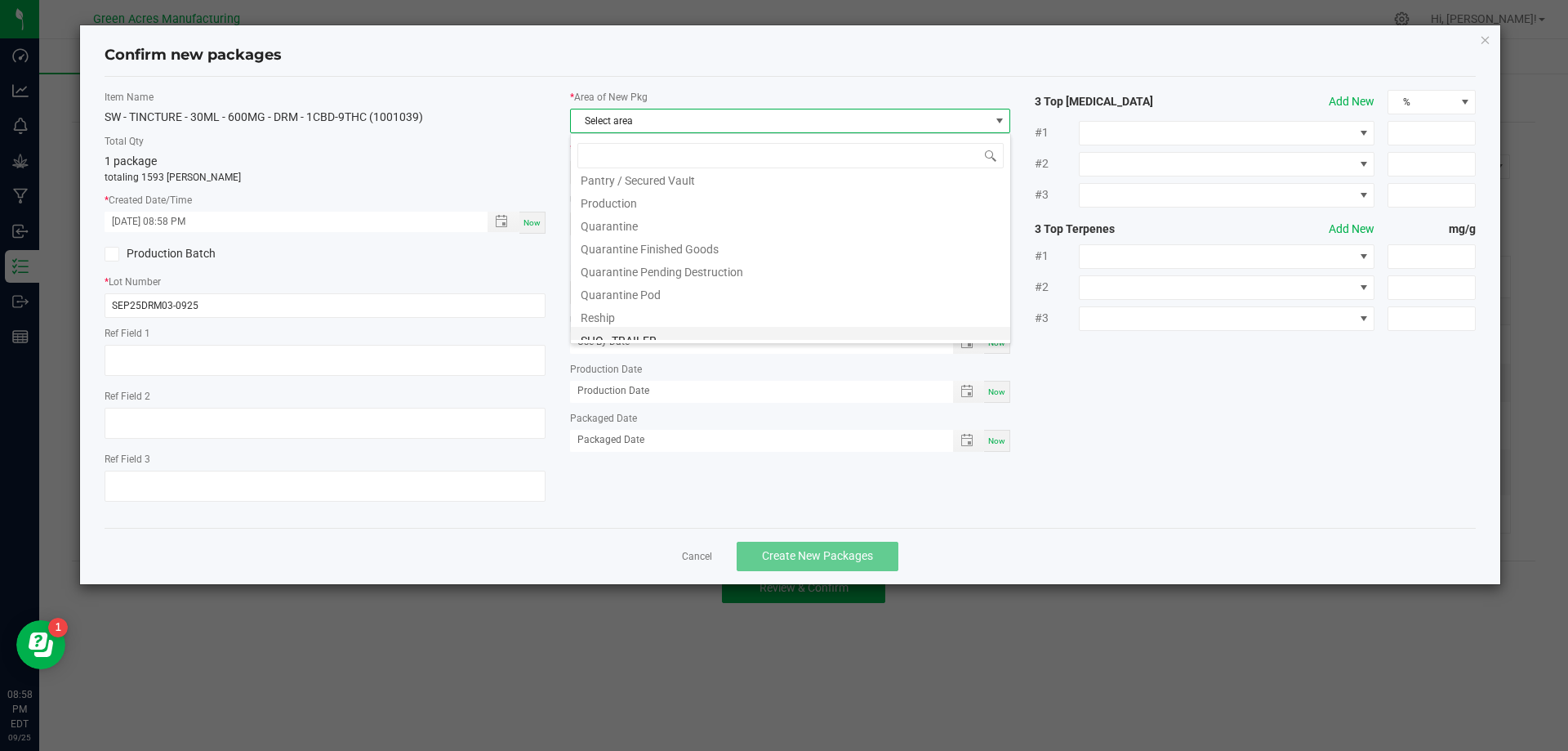
scroll to position [409, 0]
click at [834, 265] on li "Pantry / Secured Vault" at bounding box center [791, 259] width 439 height 23
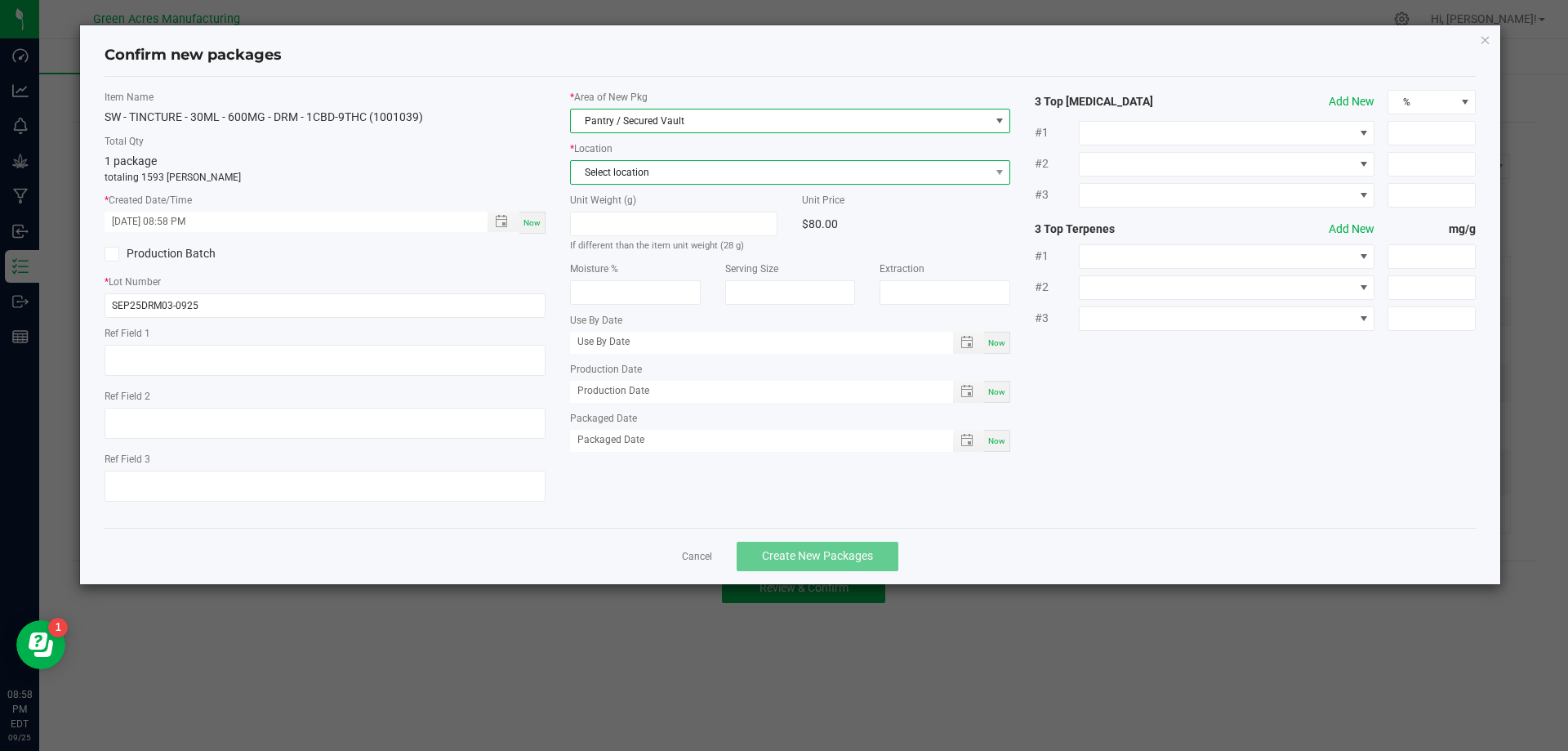
click at [744, 171] on span "Select location" at bounding box center [781, 172] width 419 height 23
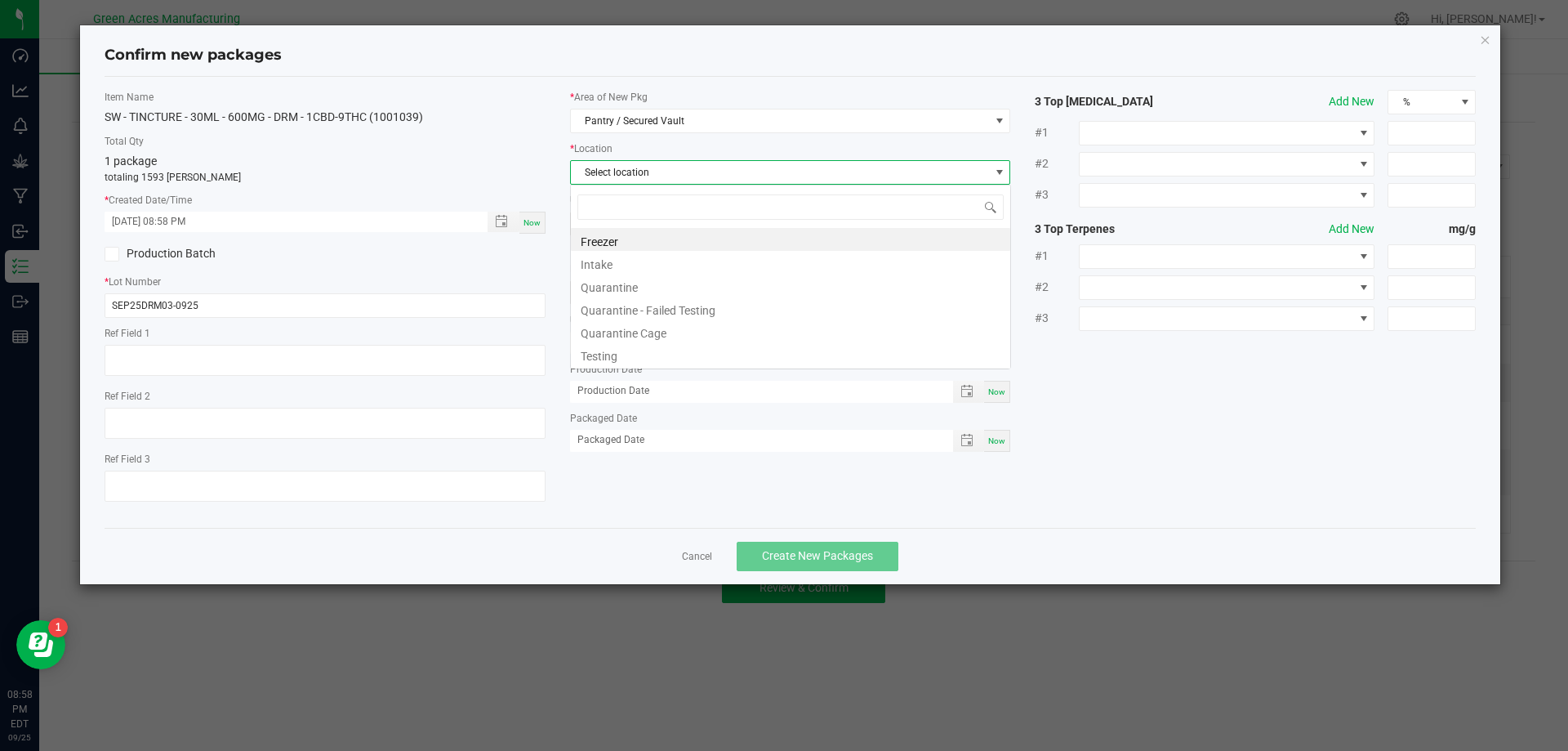
scroll to position [25, 441]
click at [688, 267] on li "Intake" at bounding box center [791, 262] width 439 height 23
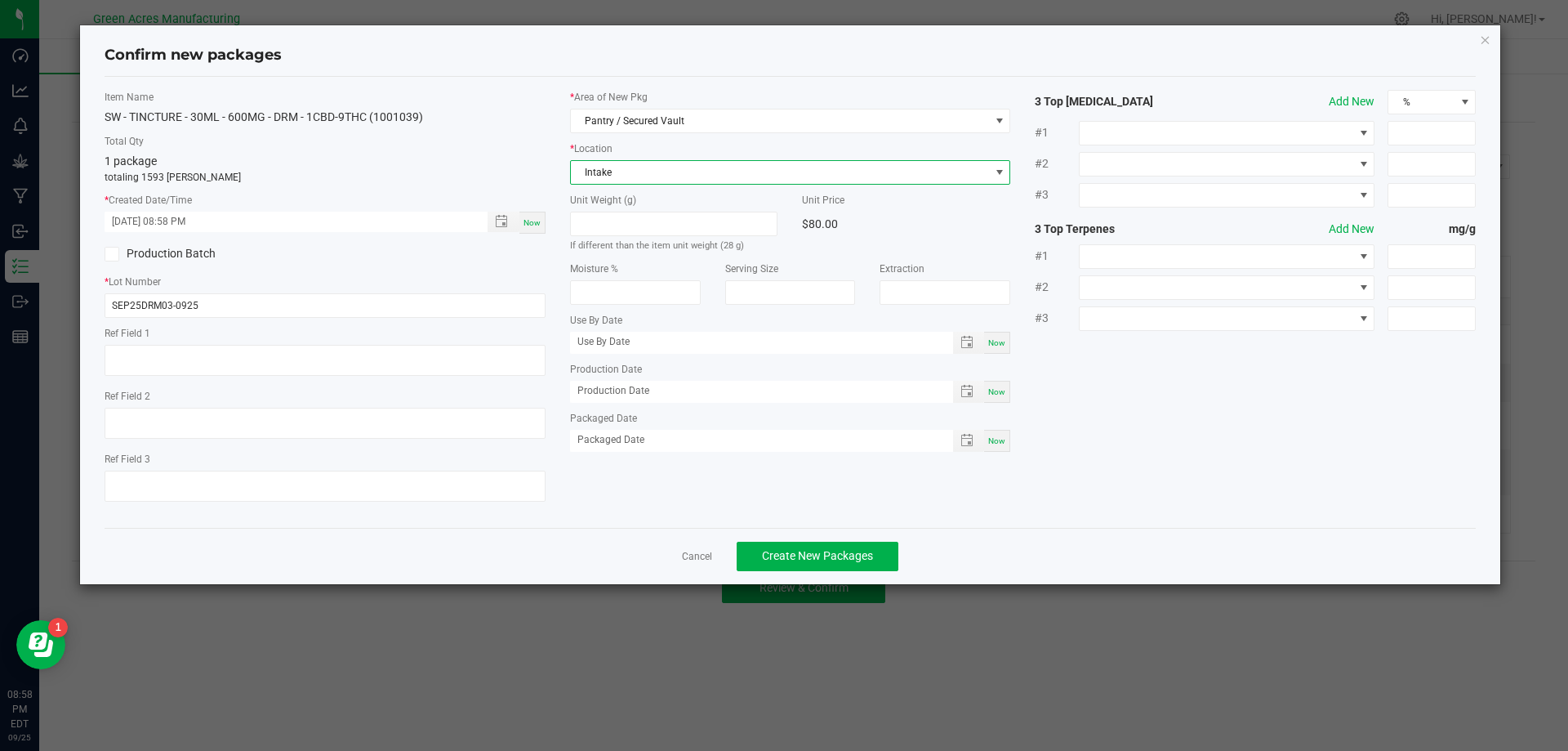
click at [540, 290] on div "* Lot Number SEP25DRM03-0925" at bounding box center [325, 296] width 441 height 43
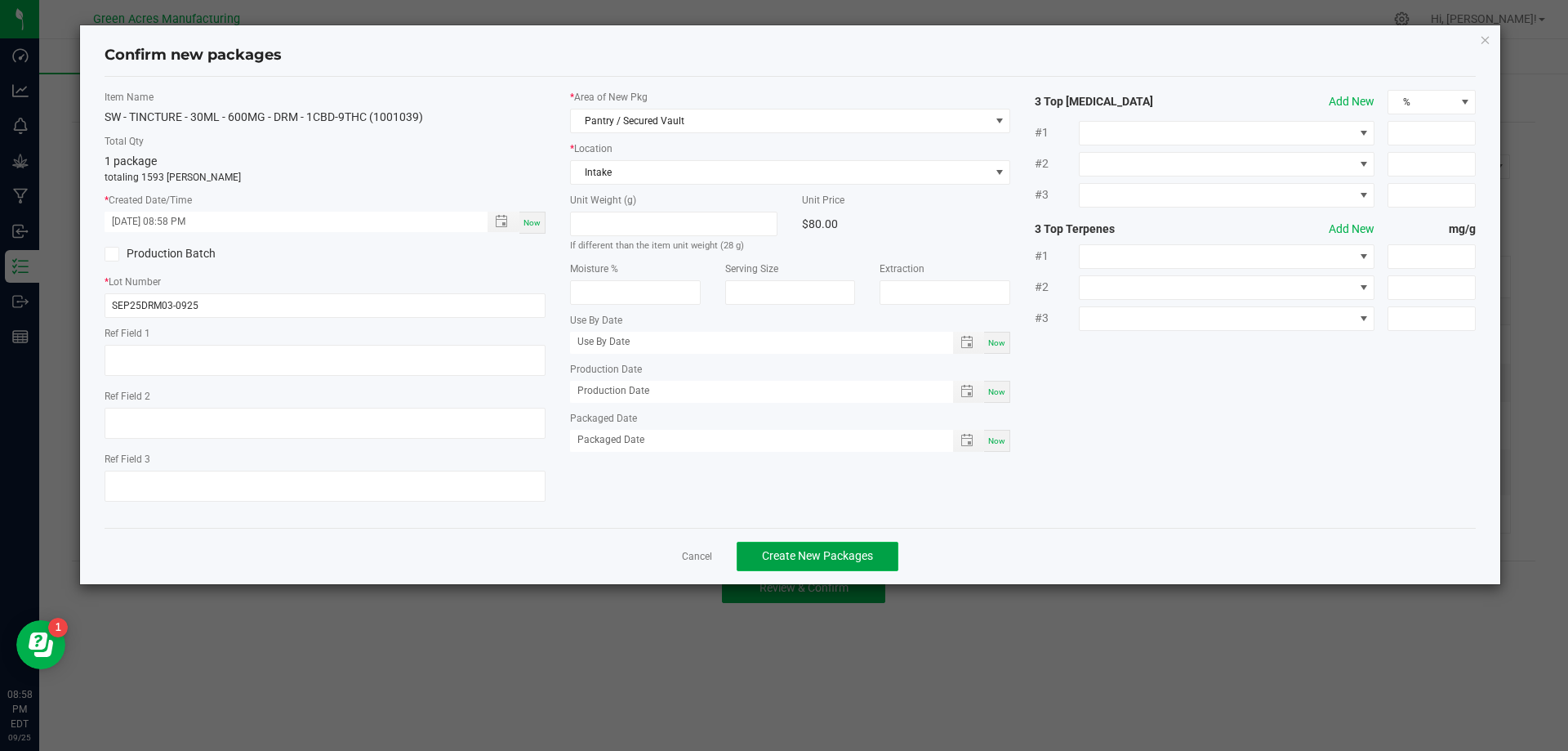
click at [872, 548] on button "Create New Packages" at bounding box center [817, 556] width 162 height 30
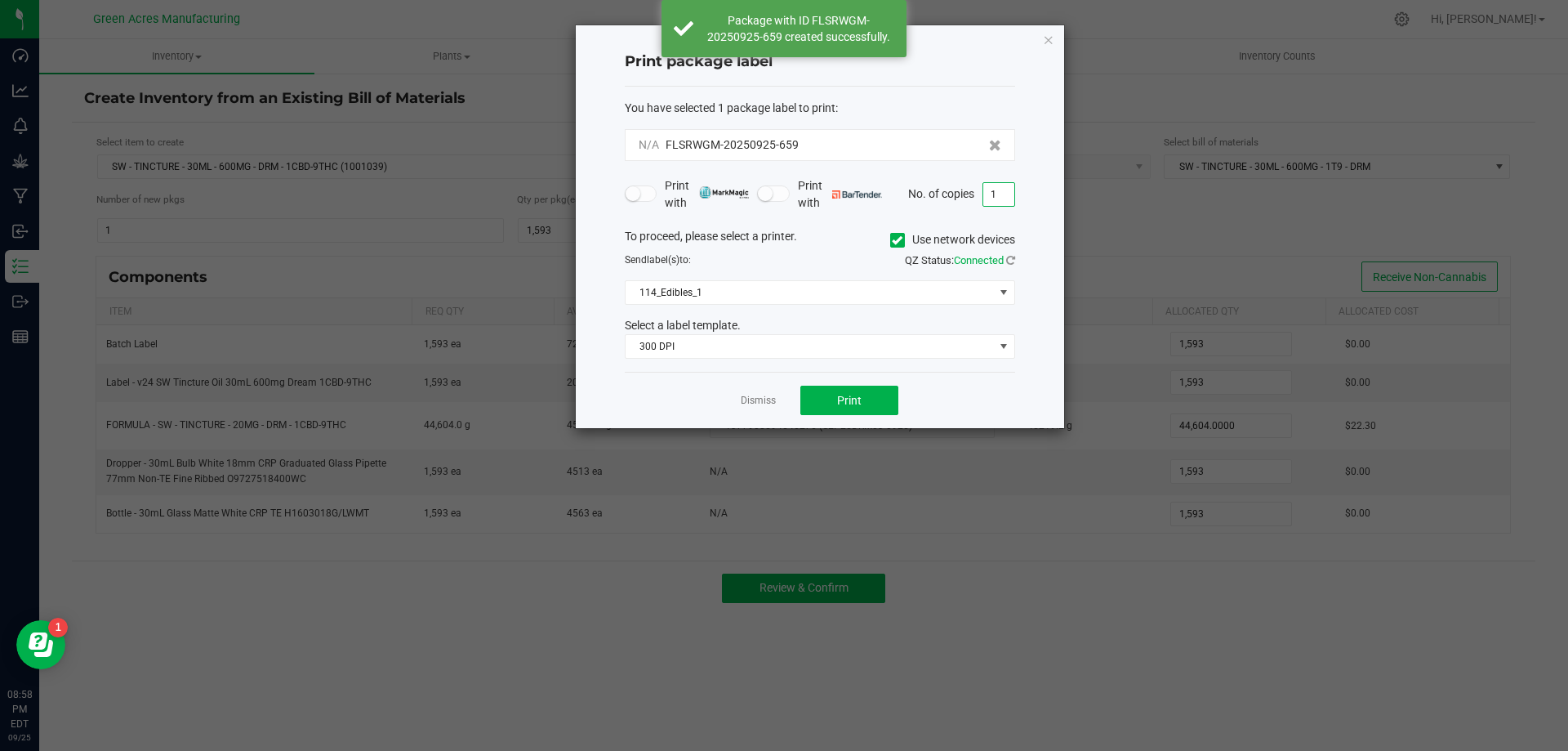
click at [993, 189] on input "1" at bounding box center [998, 194] width 31 height 23
type input "2"
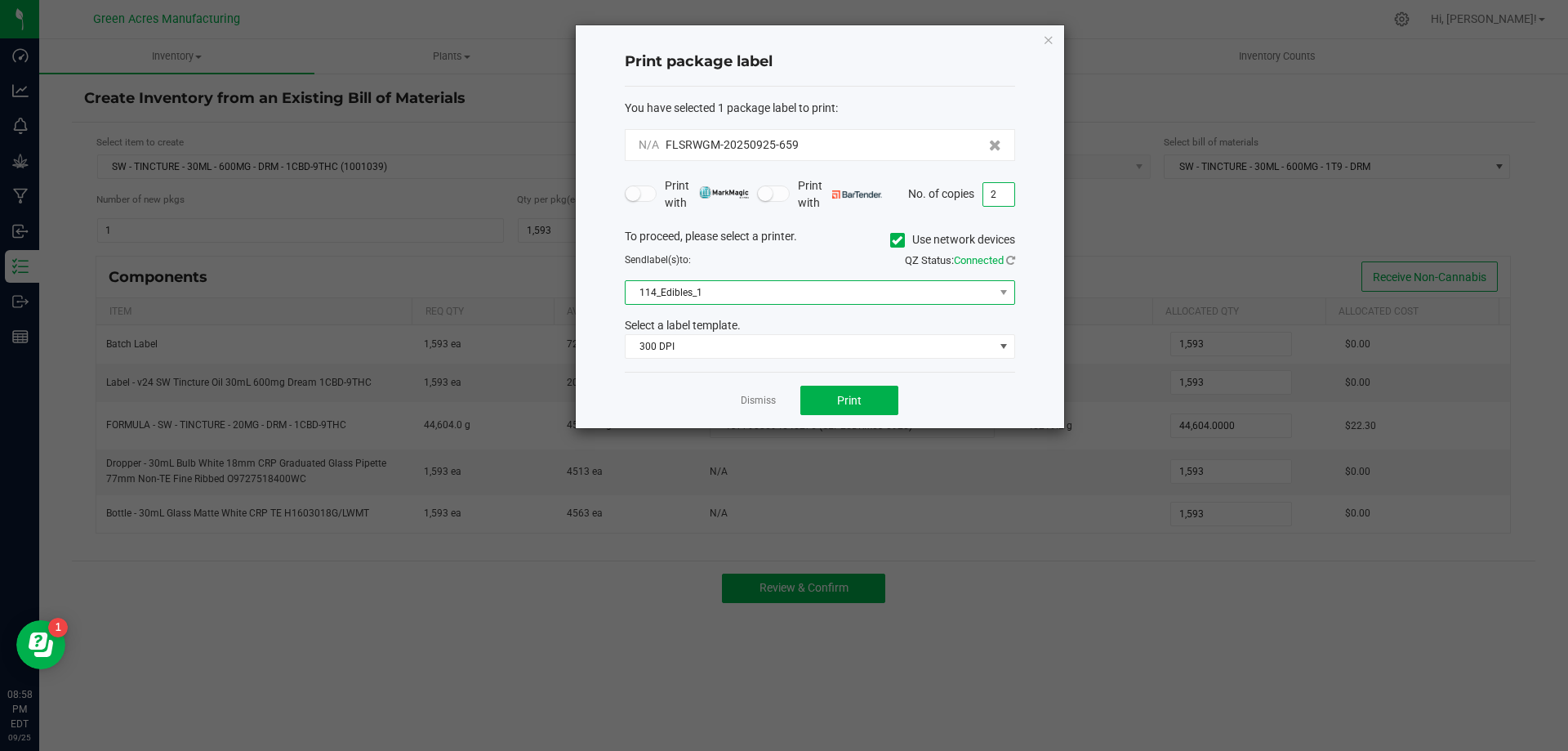
click at [877, 283] on span "114_Edibles_1" at bounding box center [809, 292] width 369 height 23
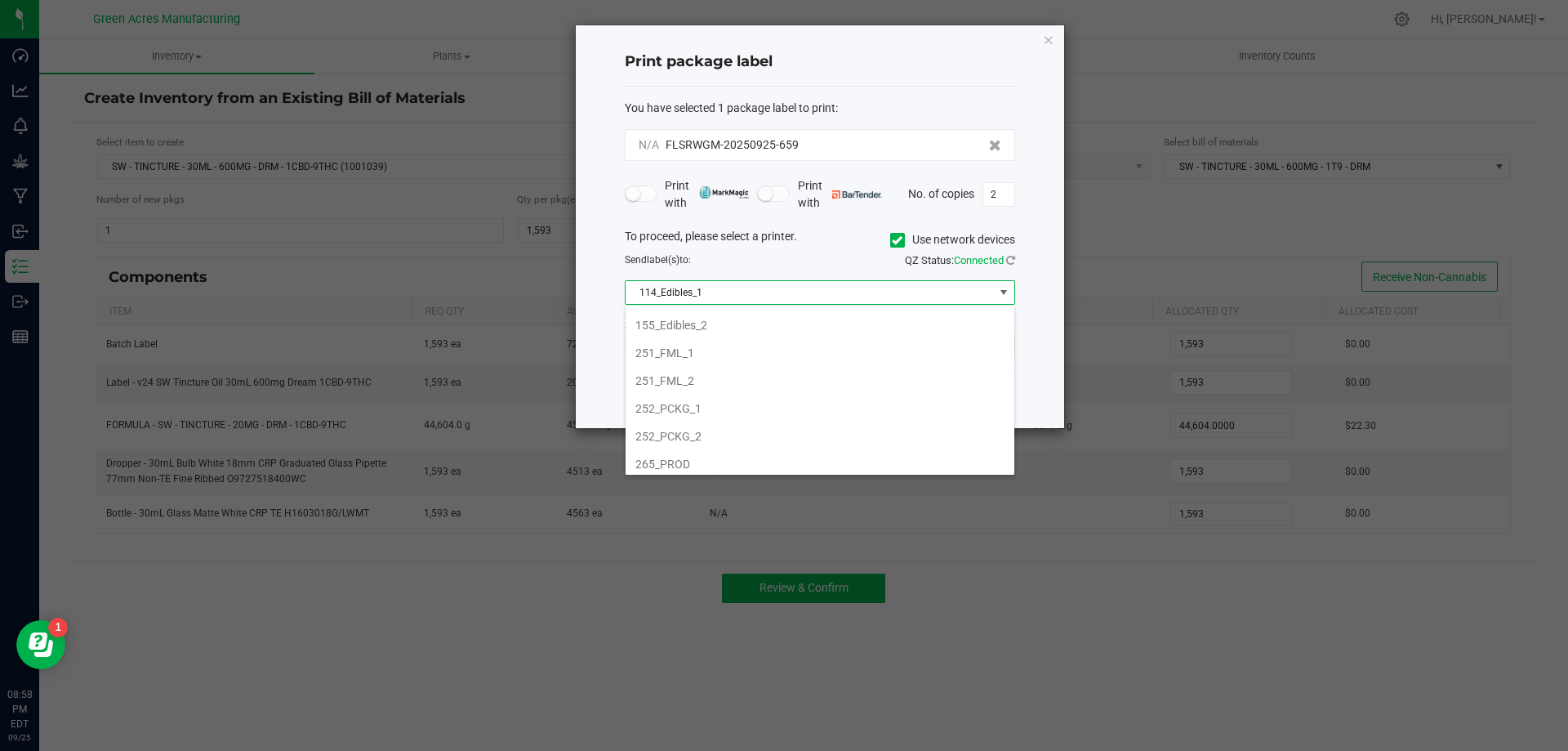
scroll to position [164, 0]
click at [790, 384] on li "252_PCKG_1" at bounding box center [820, 381] width 389 height 28
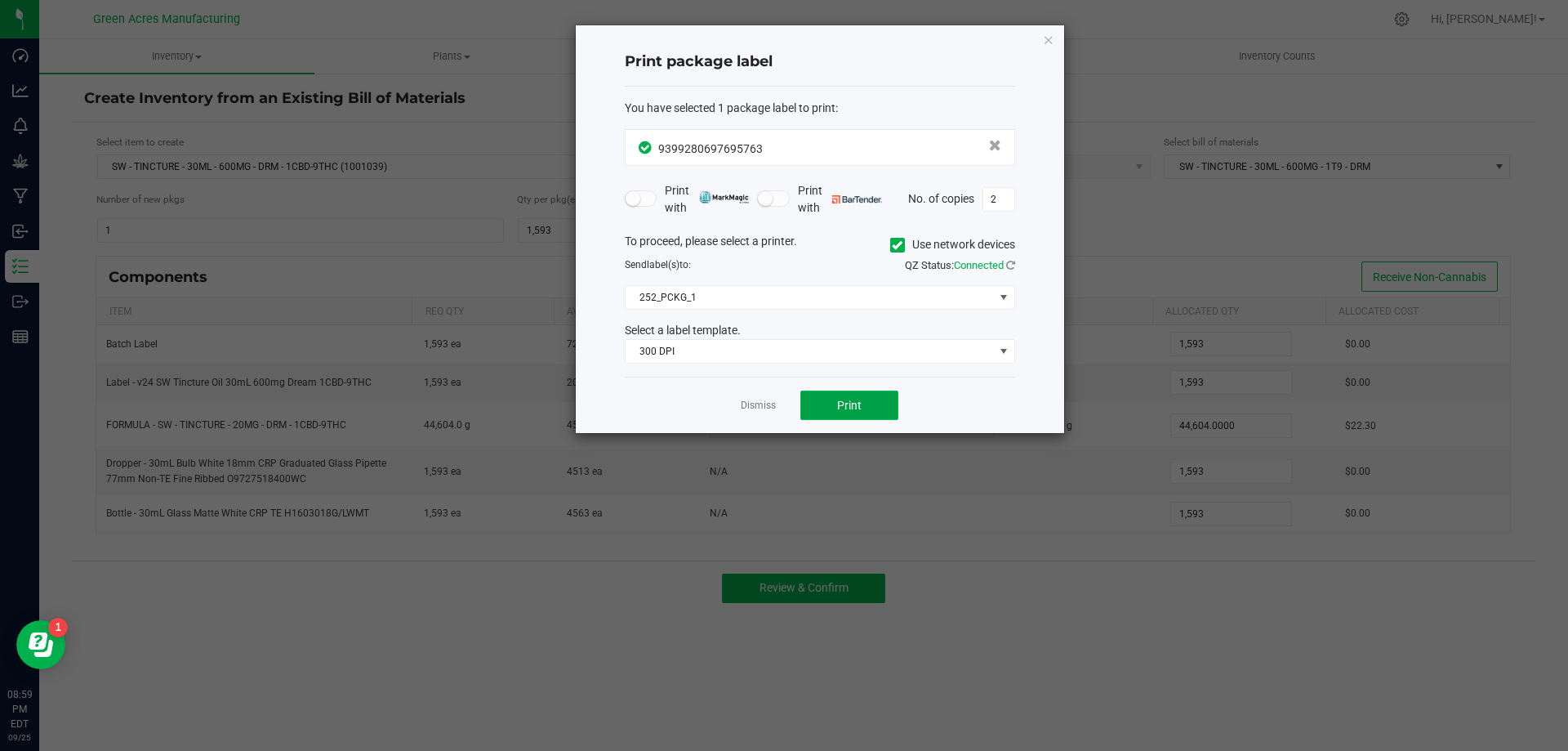
click at [863, 403] on button "Print" at bounding box center [849, 405] width 98 height 30
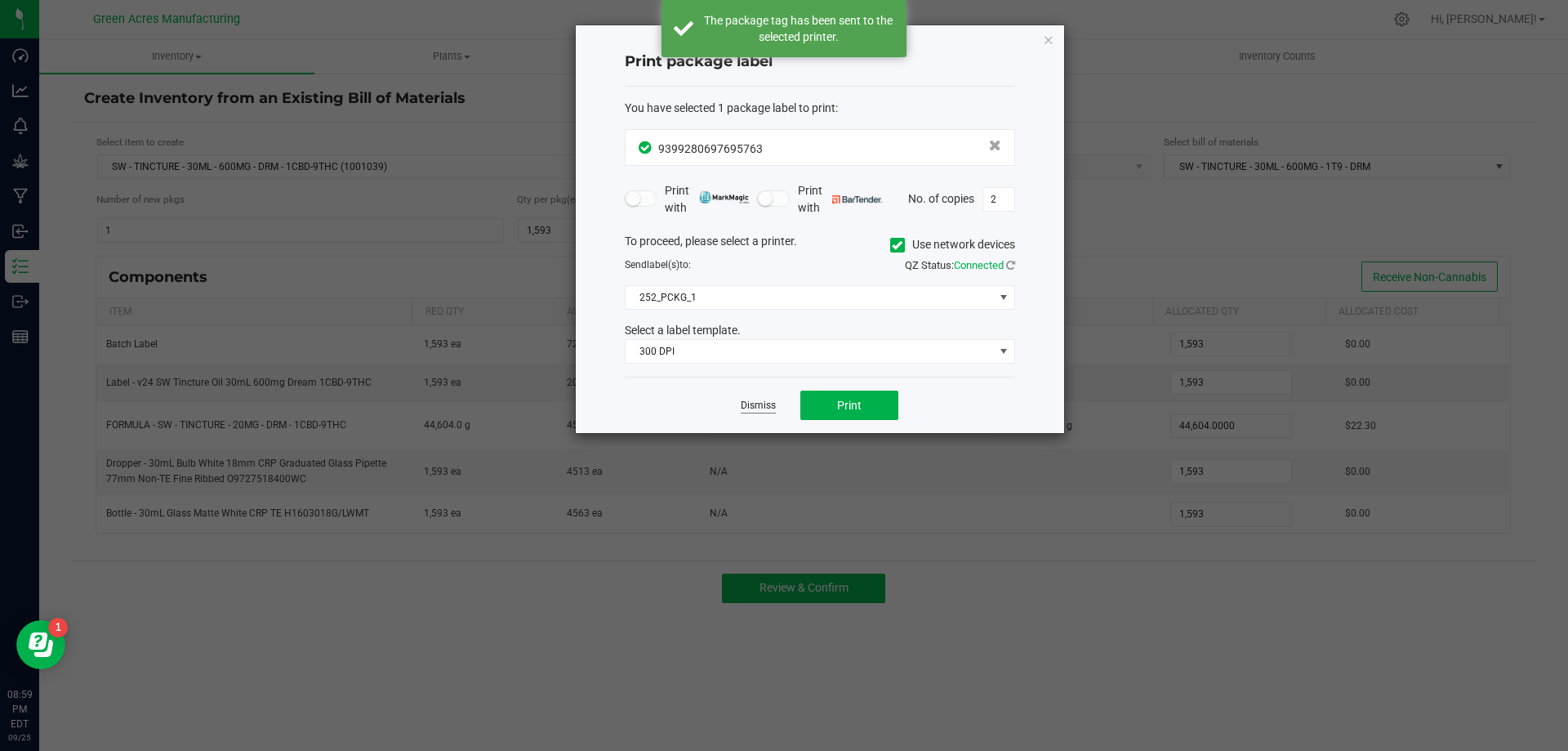
click at [755, 409] on link "Dismiss" at bounding box center [758, 405] width 35 height 14
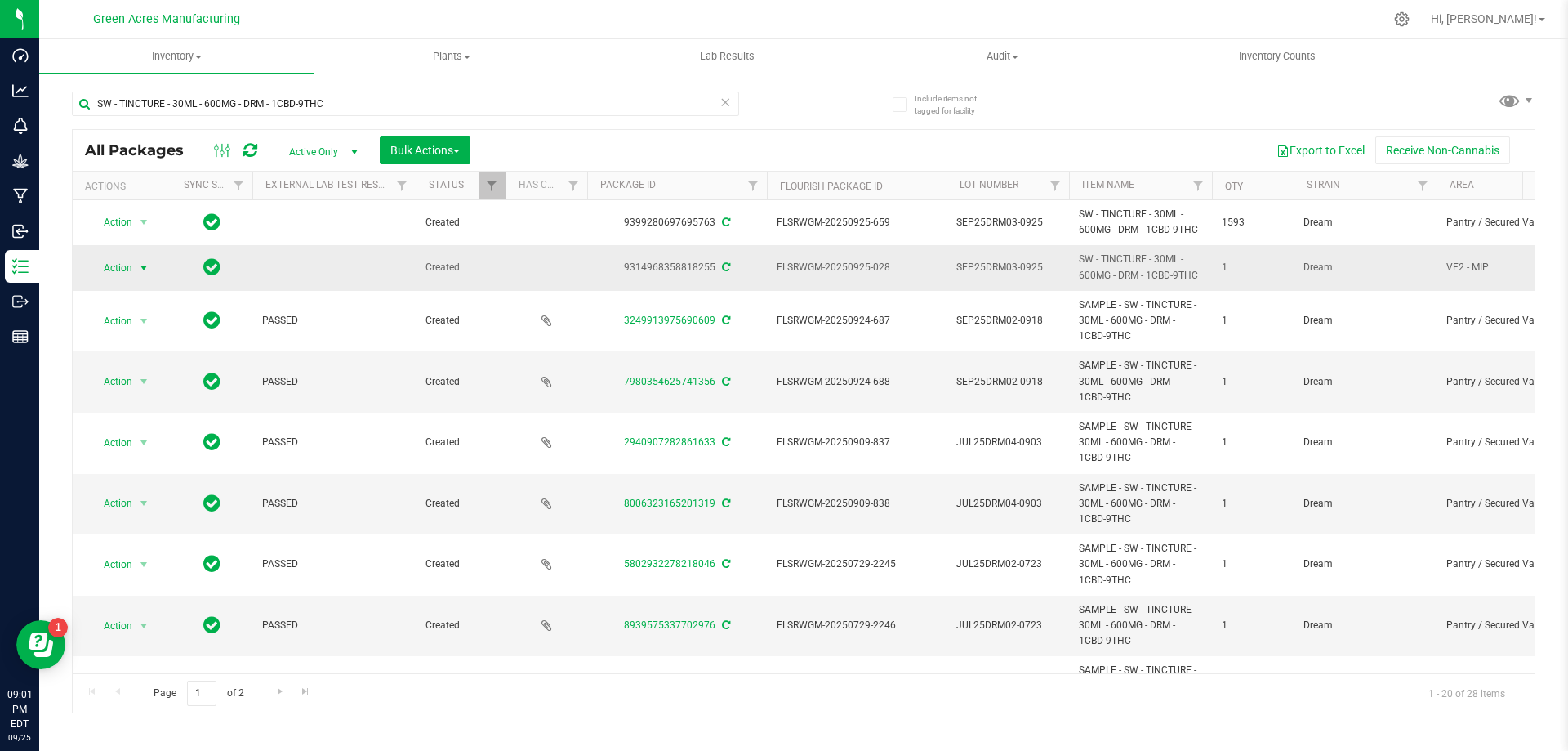
click at [130, 275] on span "Action" at bounding box center [111, 268] width 44 height 23
click at [142, 296] on li "Adjust qty" at bounding box center [153, 294] width 126 height 25
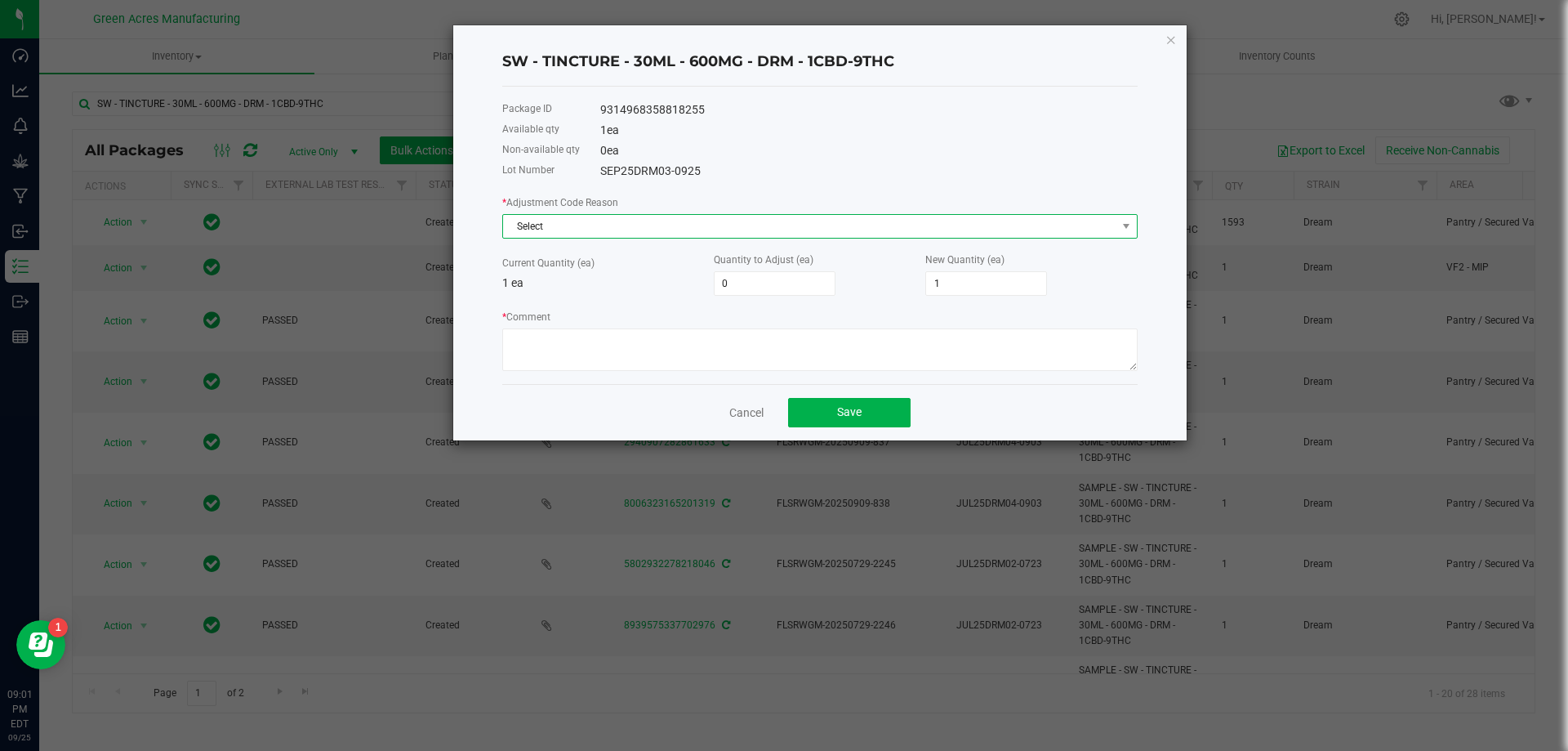
click at [551, 222] on span "Select" at bounding box center [810, 225] width 614 height 23
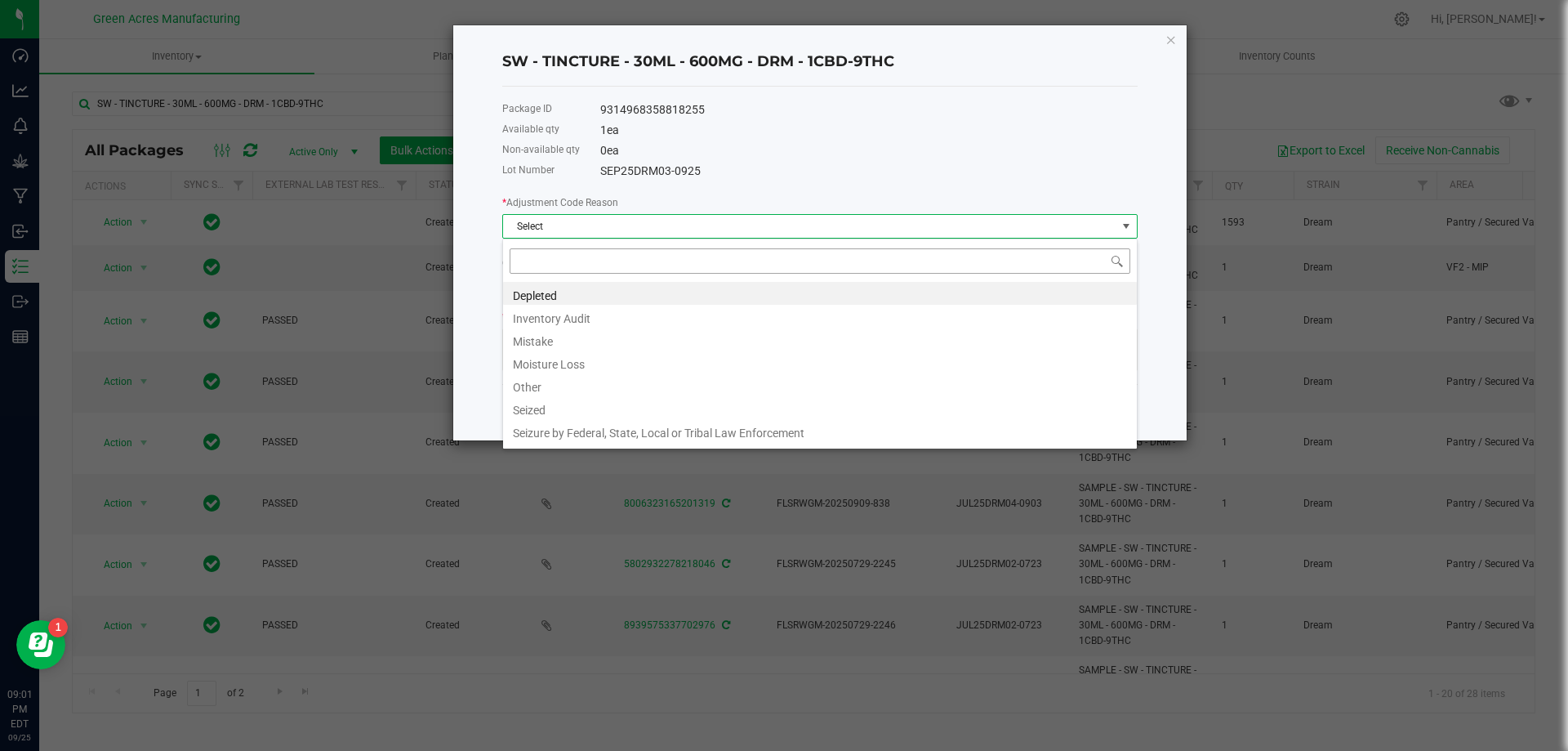
scroll to position [25, 636]
click at [569, 294] on li "Depleted" at bounding box center [820, 292] width 634 height 23
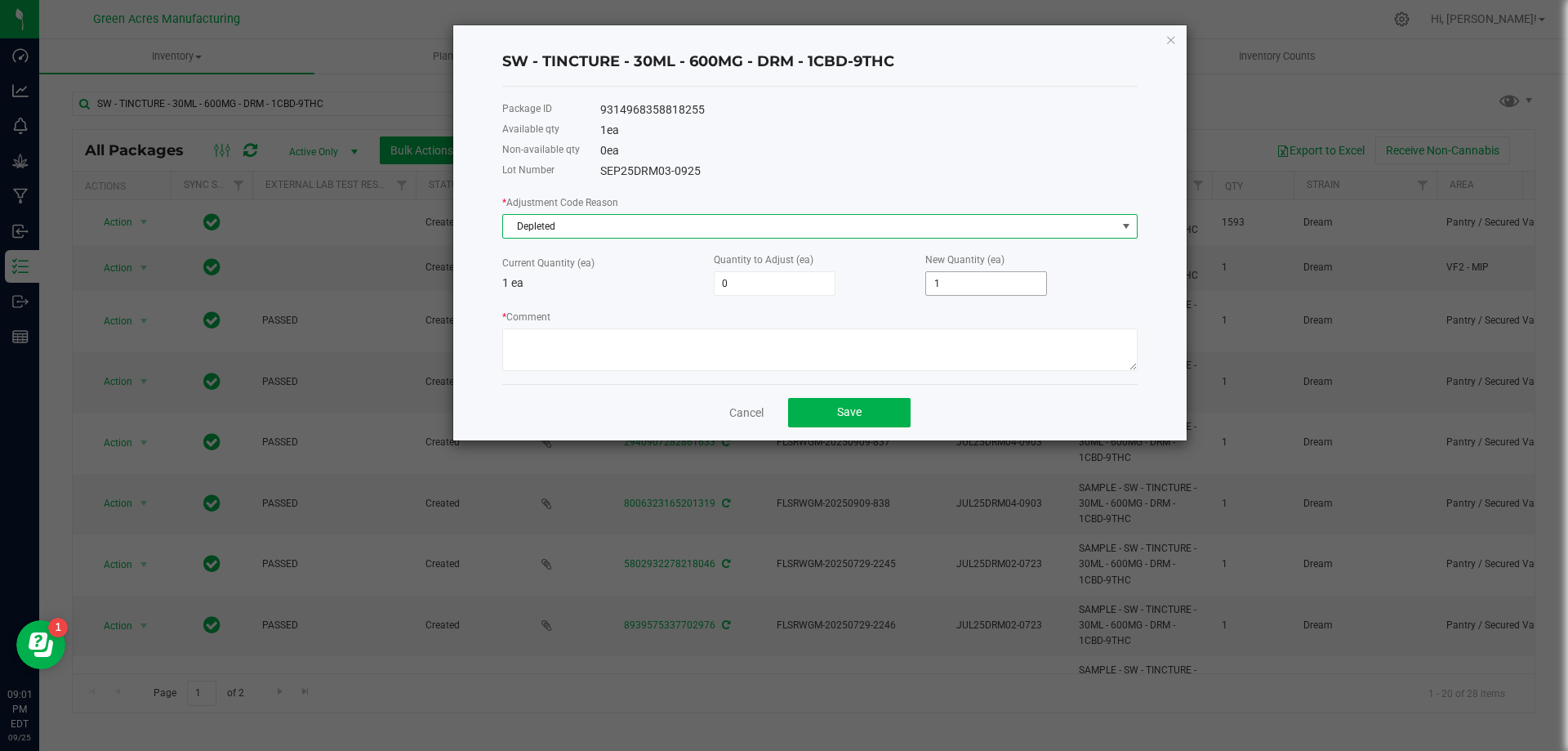
click at [998, 286] on input "1" at bounding box center [987, 283] width 120 height 23
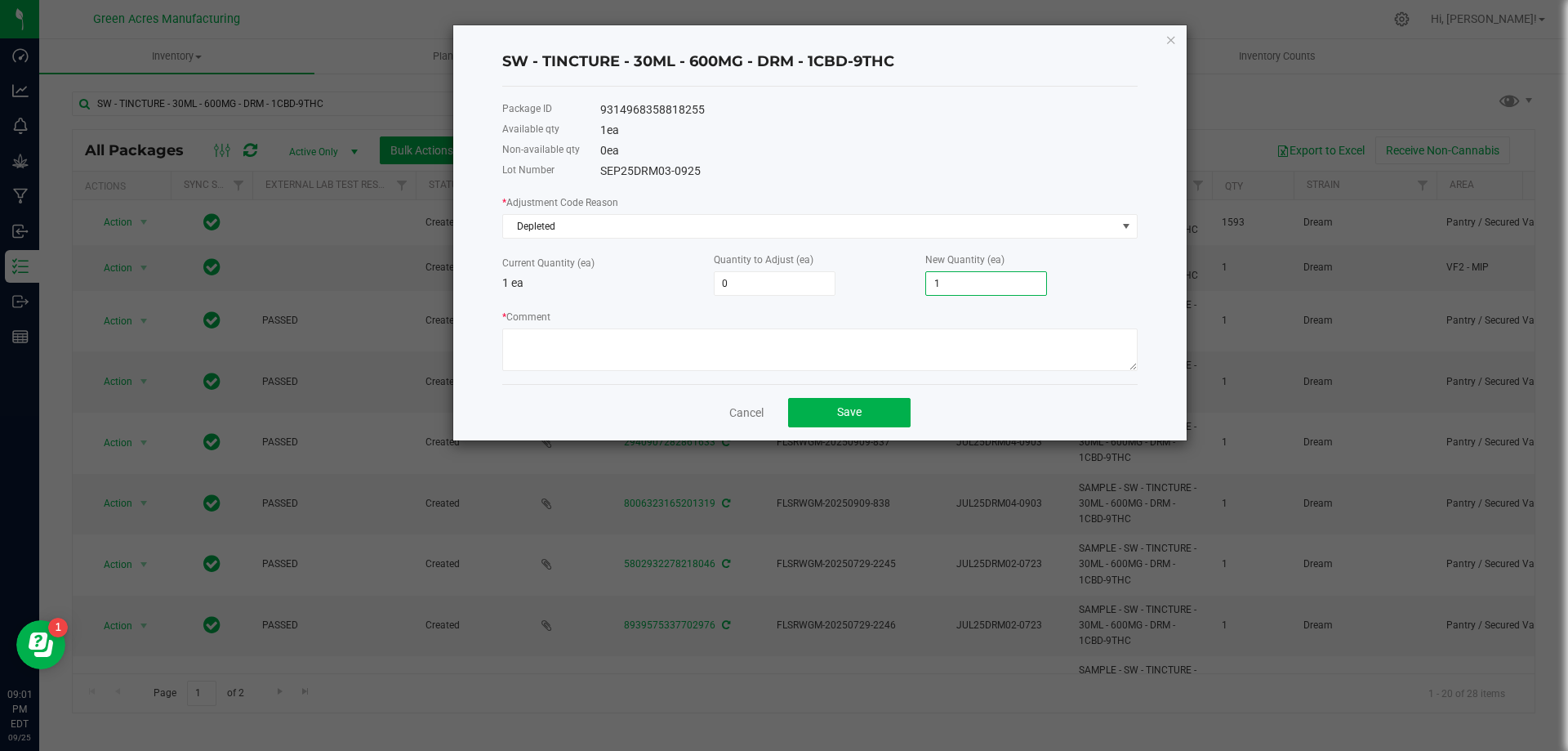
click at [998, 286] on input "1" at bounding box center [987, 283] width 120 height 23
type input "-1"
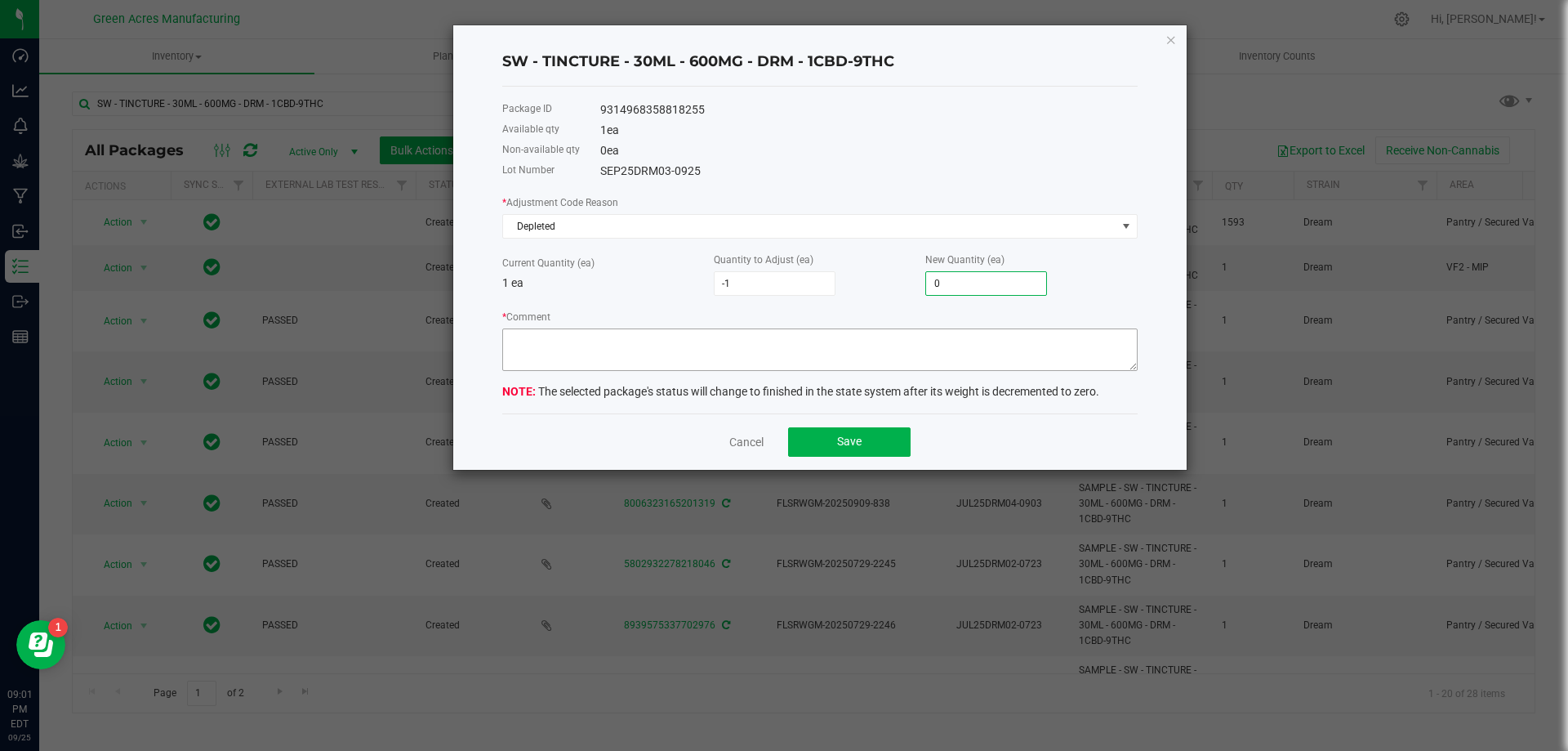
type input "0"
click at [987, 338] on textarea "* Comment" at bounding box center [820, 349] width 636 height 42
type textarea "Z"
type textarea "zeroing out 1 of 1 package."
click at [876, 428] on button "Save" at bounding box center [849, 442] width 123 height 30
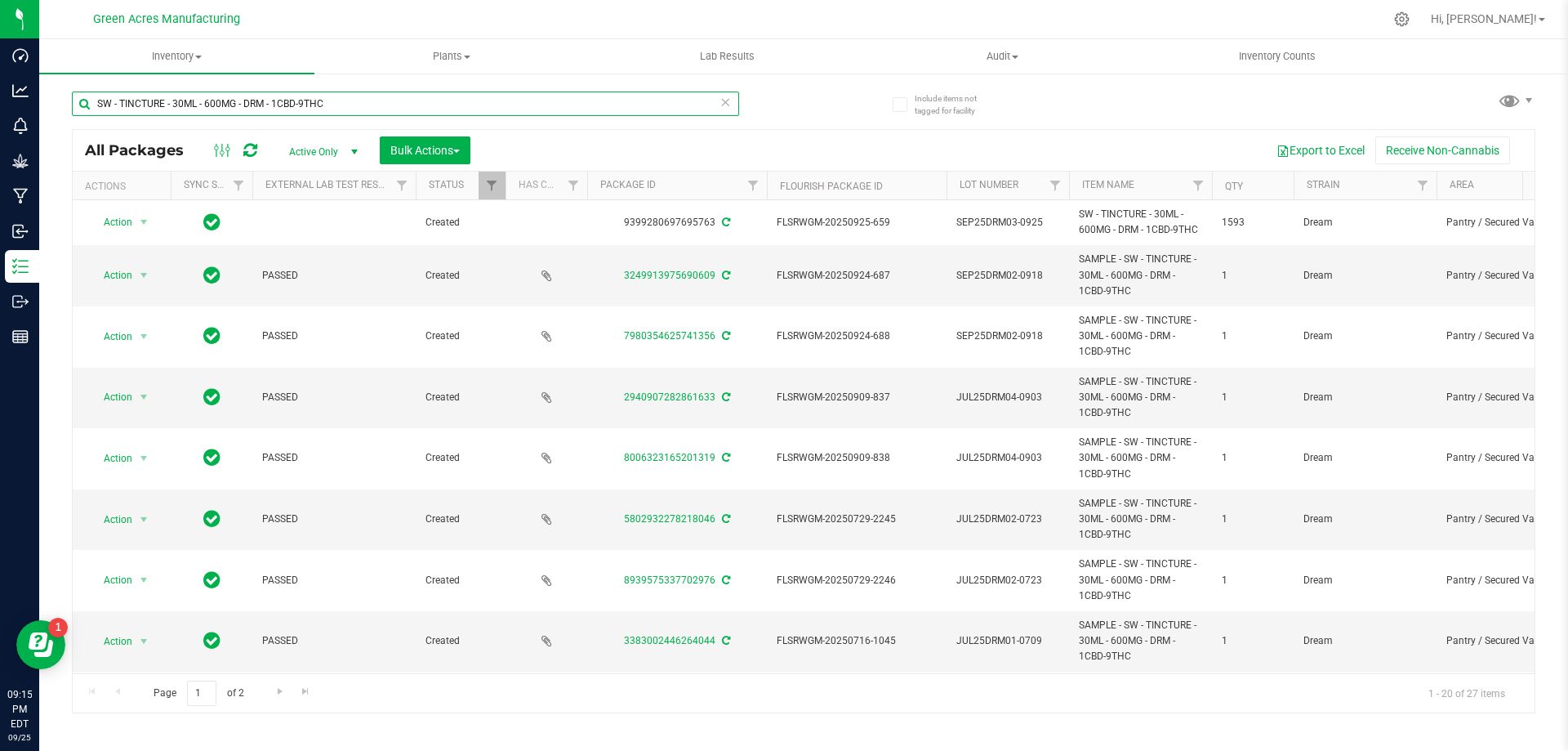
click at [559, 96] on input "SW - TINCTURE - 30ML - 600MG - DRM - 1CBD-9THC" at bounding box center [405, 103] width 667 height 25
click at [558, 98] on input "SW - TINCTURE - 30ML - 600MG - DRM - 1CBD-9THC" at bounding box center [405, 103] width 667 height 25
type input "S"
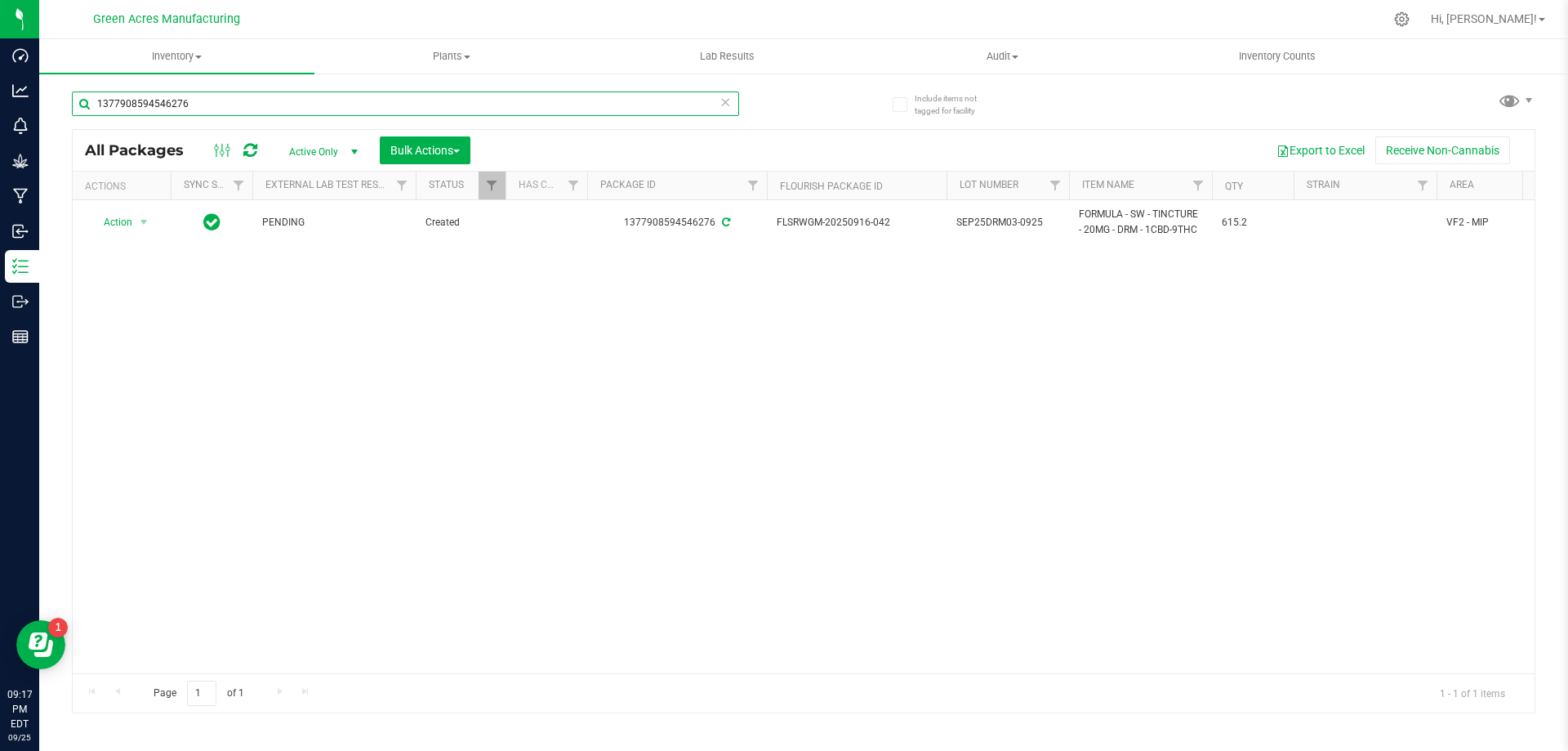
type input "1377908594546276"
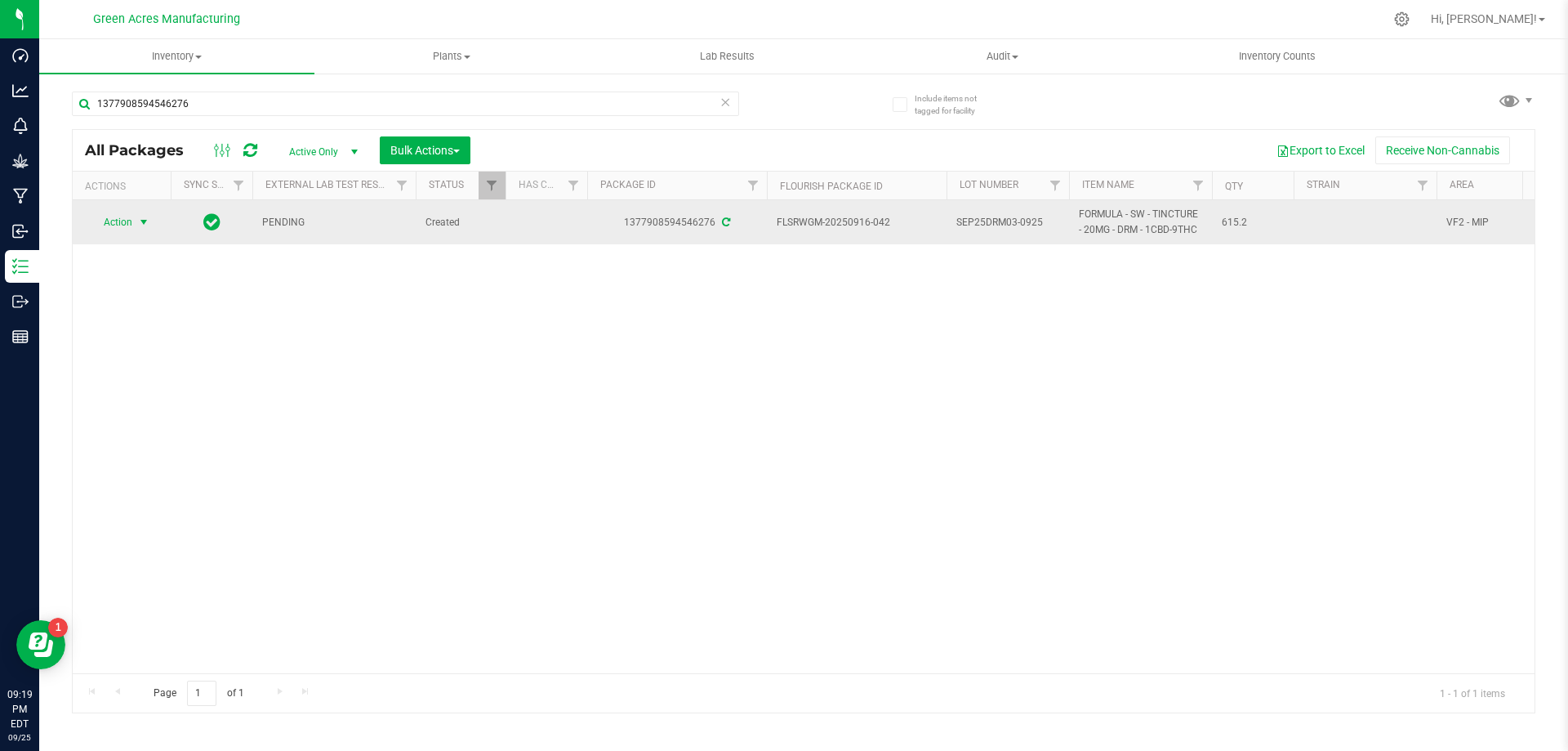
click at [153, 220] on span "select" at bounding box center [144, 222] width 20 height 23
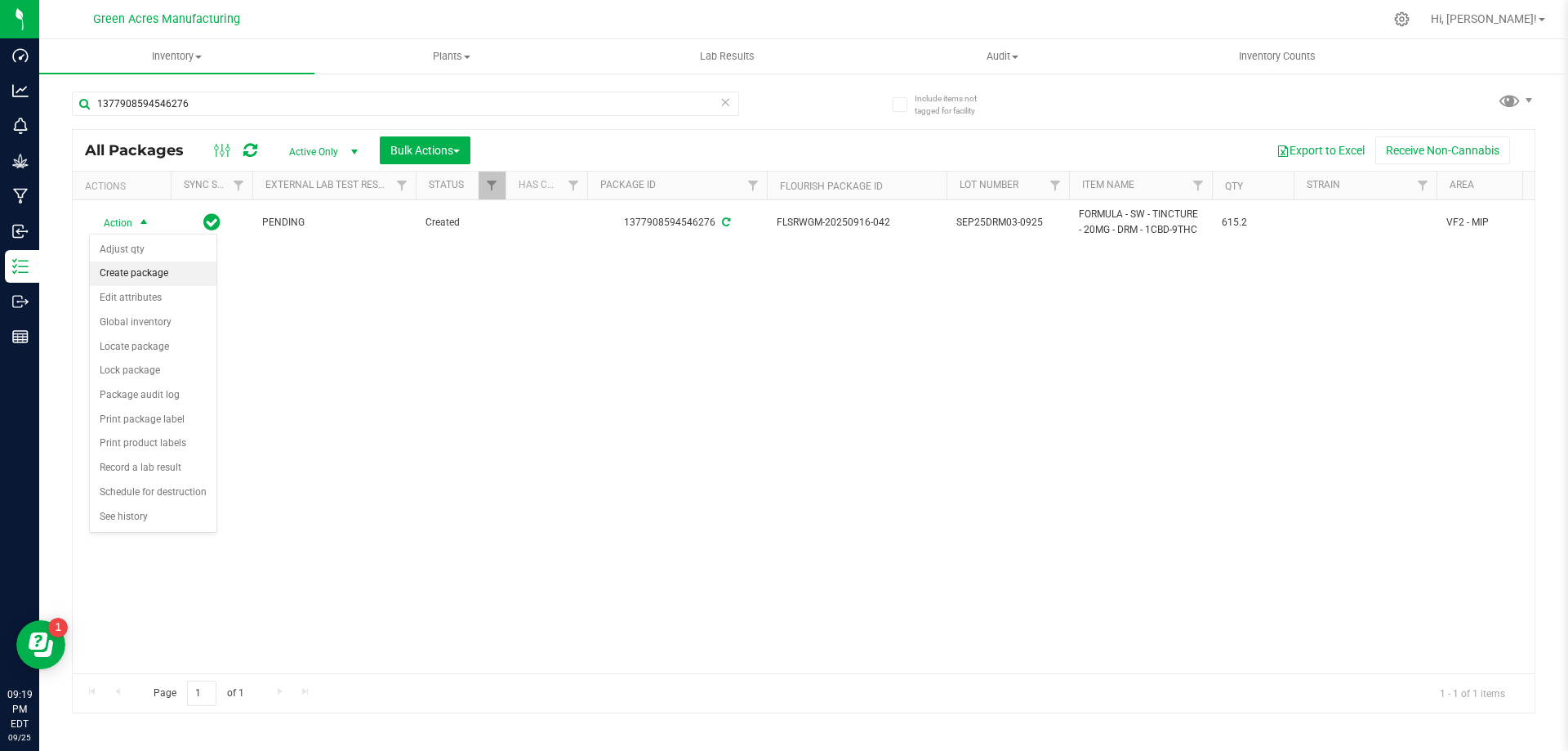
click at [158, 264] on li "Create package" at bounding box center [153, 273] width 126 height 25
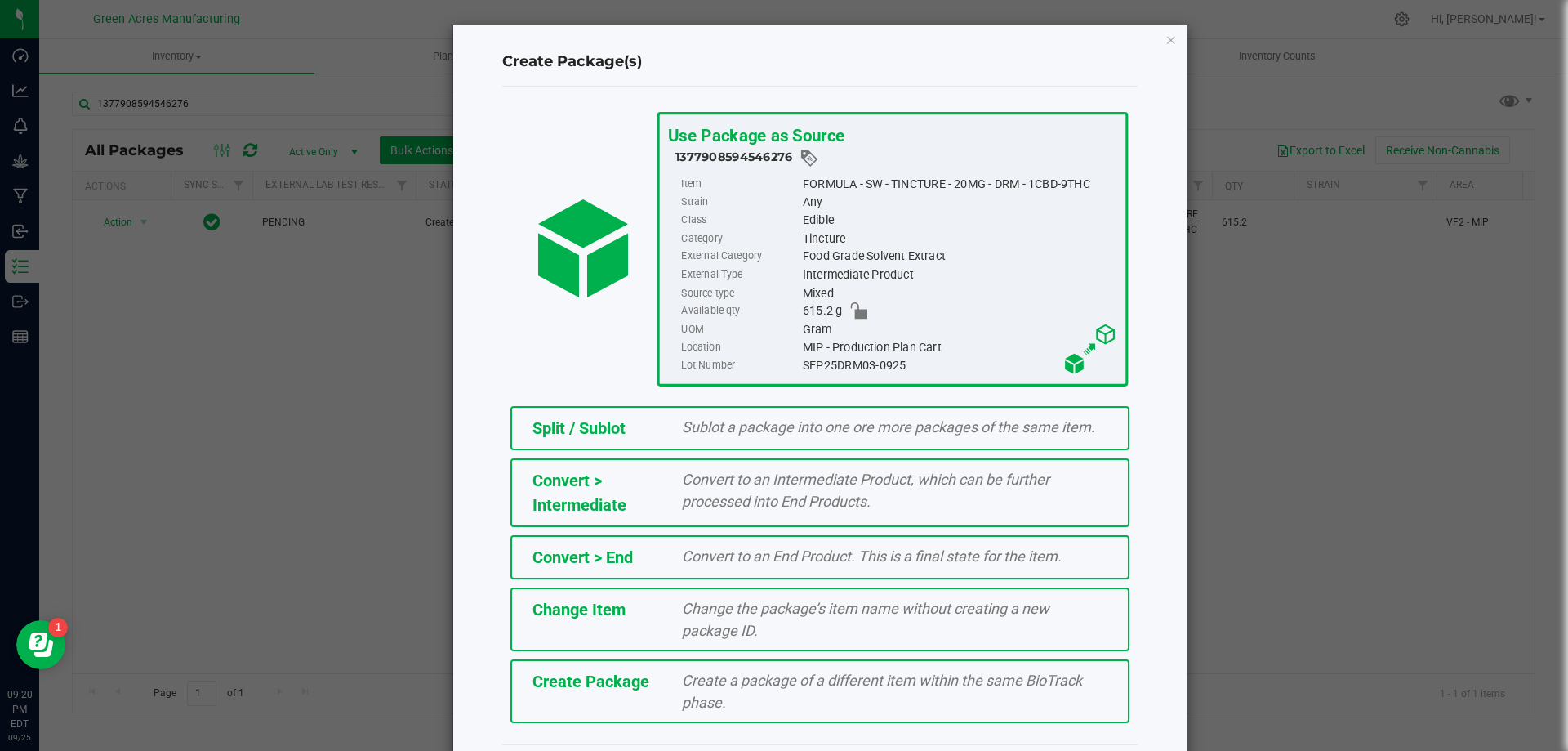
scroll to position [46, 0]
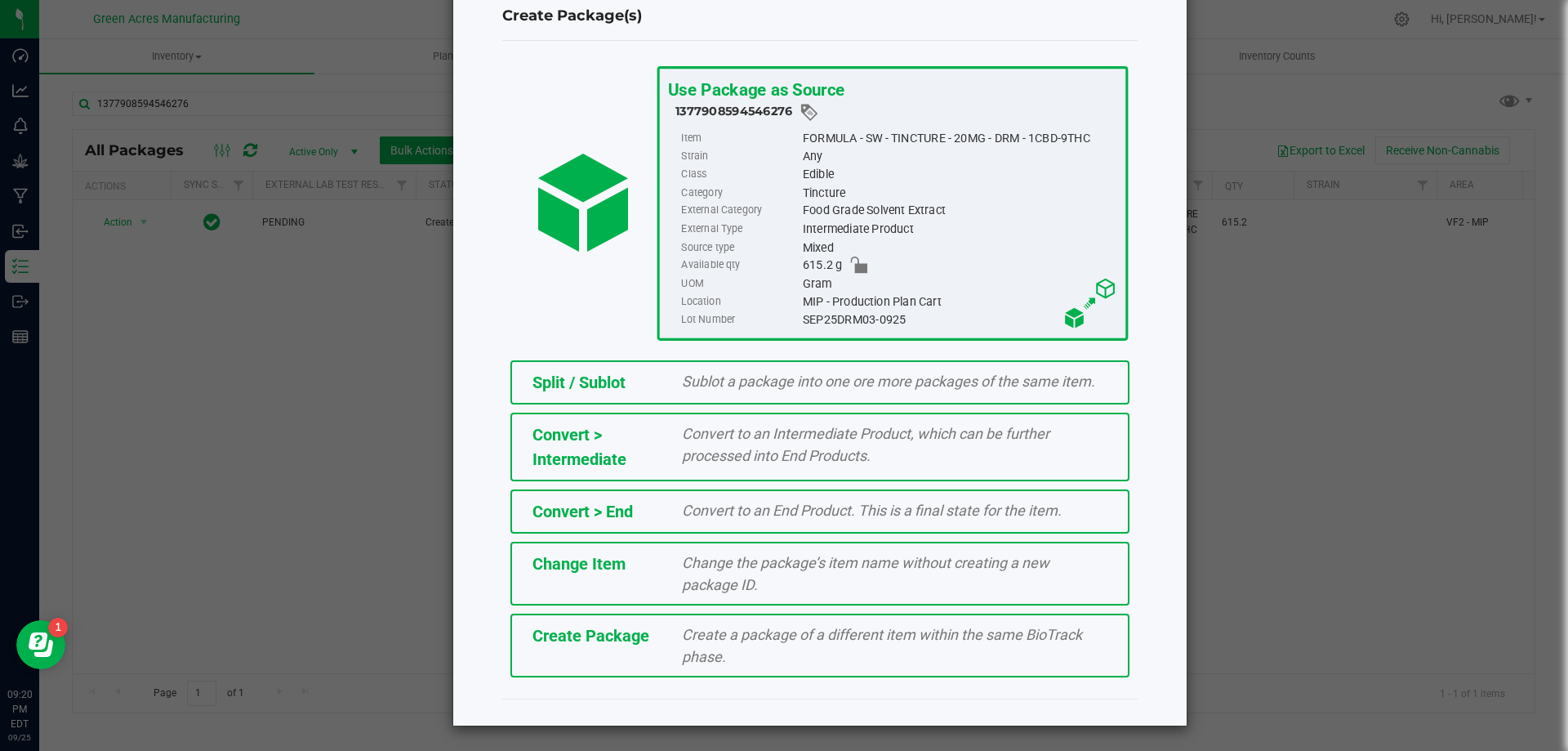
click at [842, 620] on div "Create Package Create a package of a different item within the same BioTrack ph…" at bounding box center [820, 645] width 619 height 64
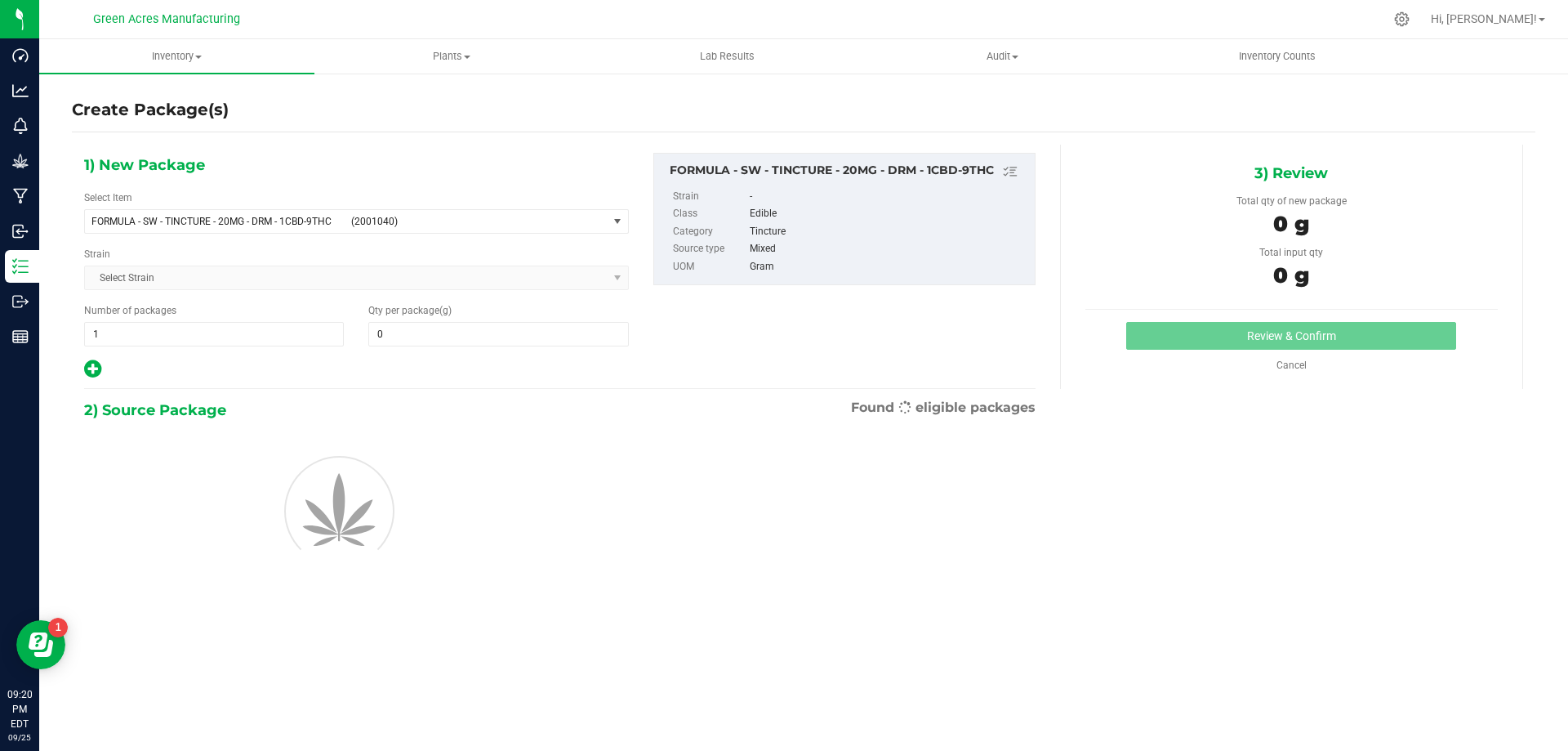
type input "0.0000"
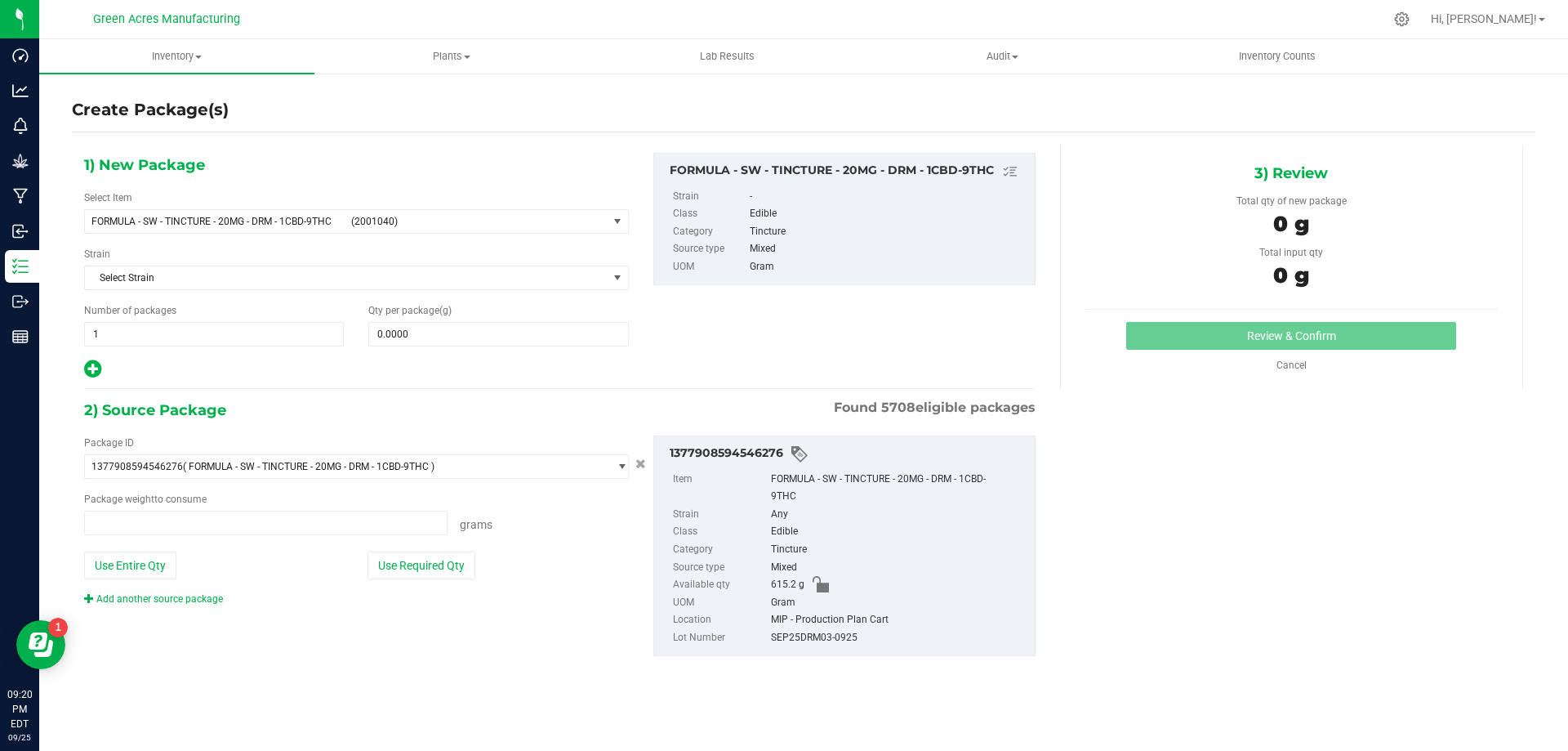
type input "0.0000 g"
click at [286, 210] on span "FORMULA - SW - TINCTURE - 20MG - DRM - 1CBD-9THC (2001040)" at bounding box center [346, 221] width 523 height 23
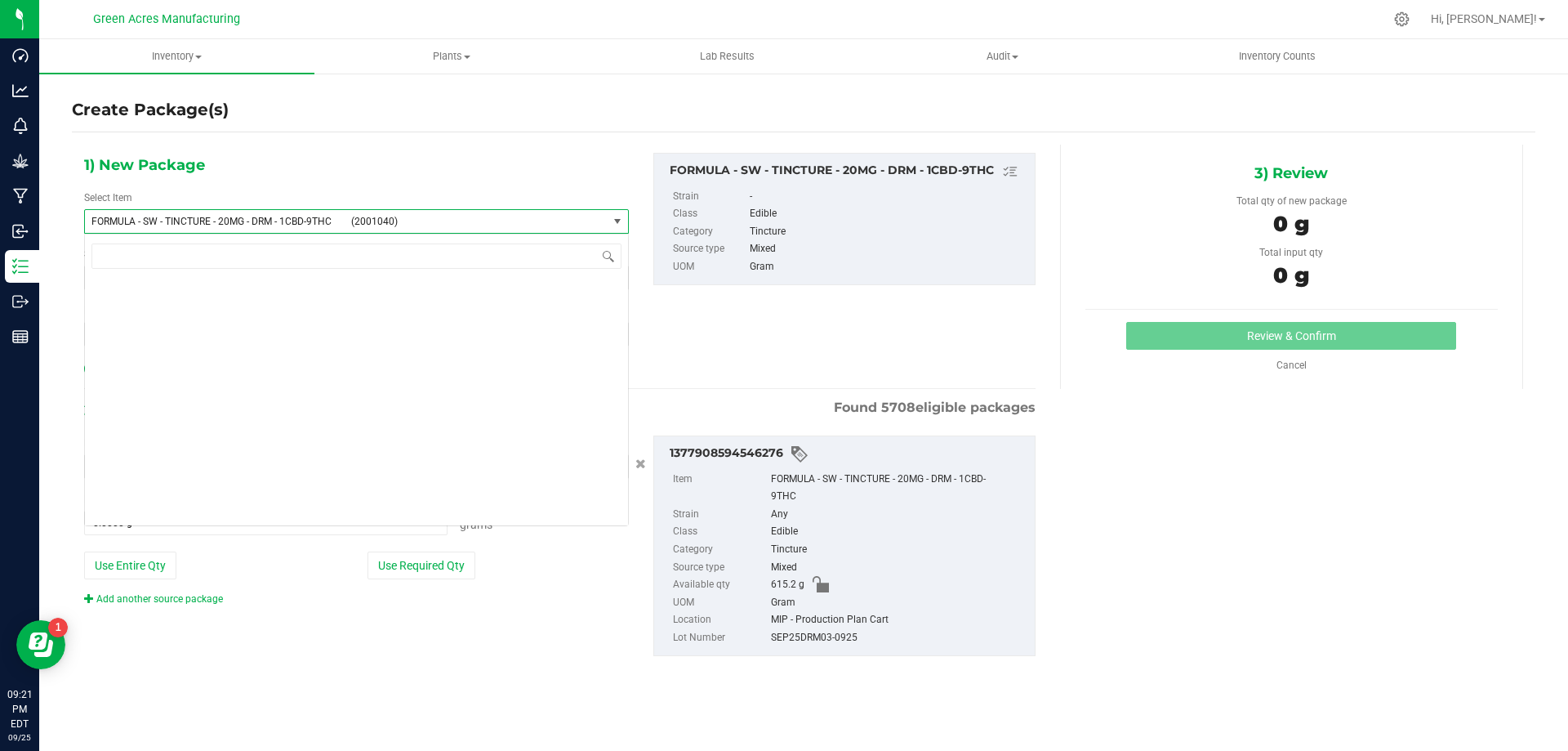
scroll to position [38446, 0]
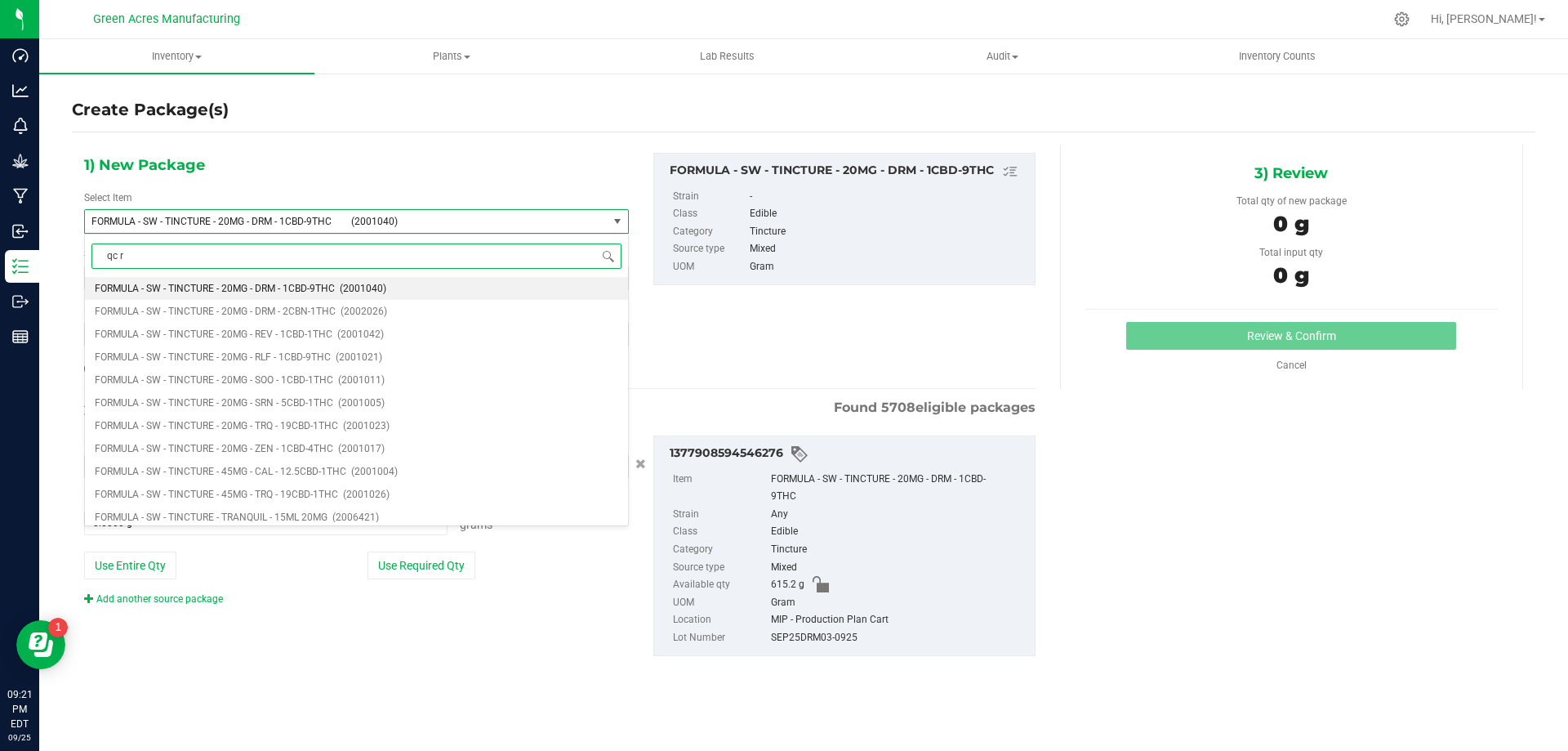
type input "qc re"
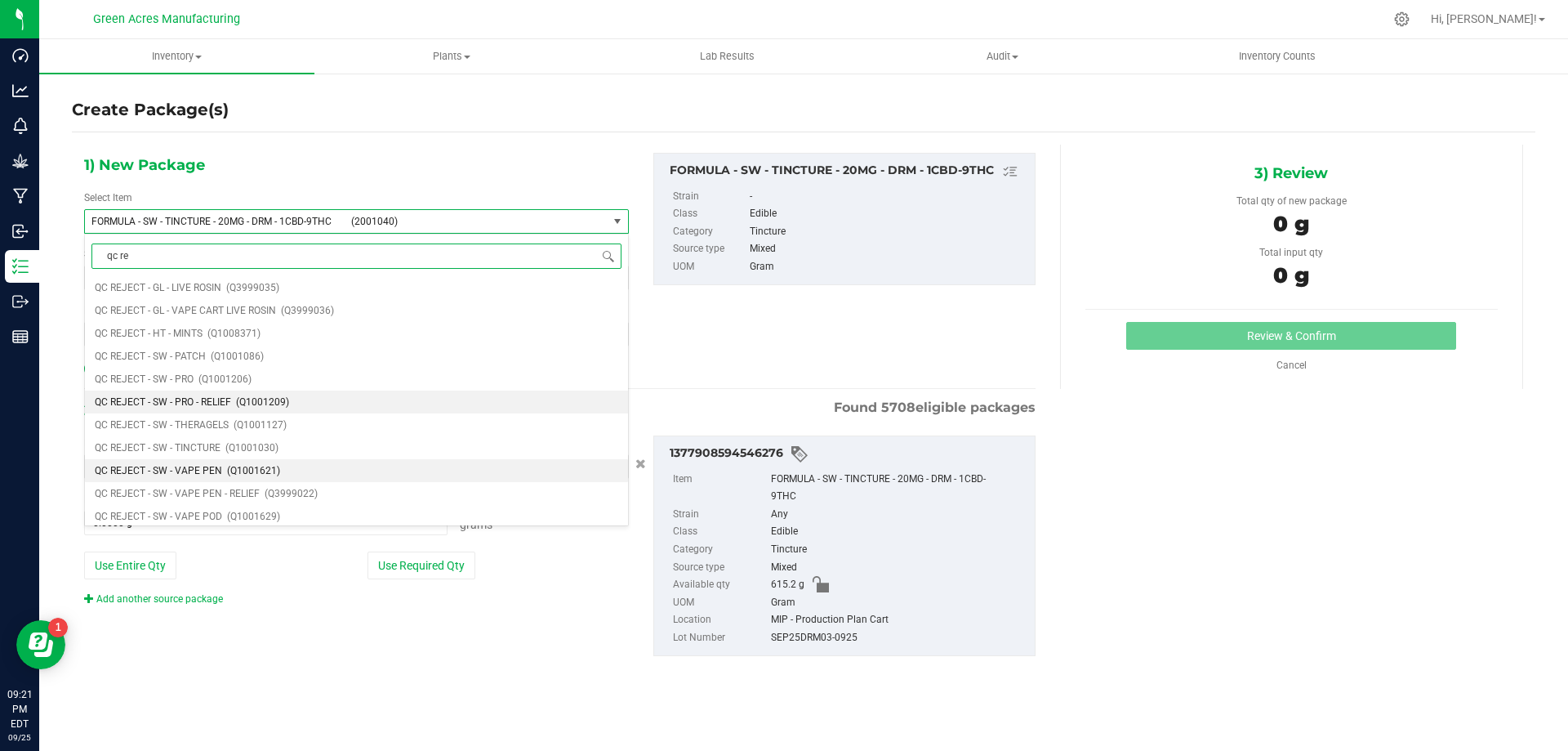
scroll to position [245, 0]
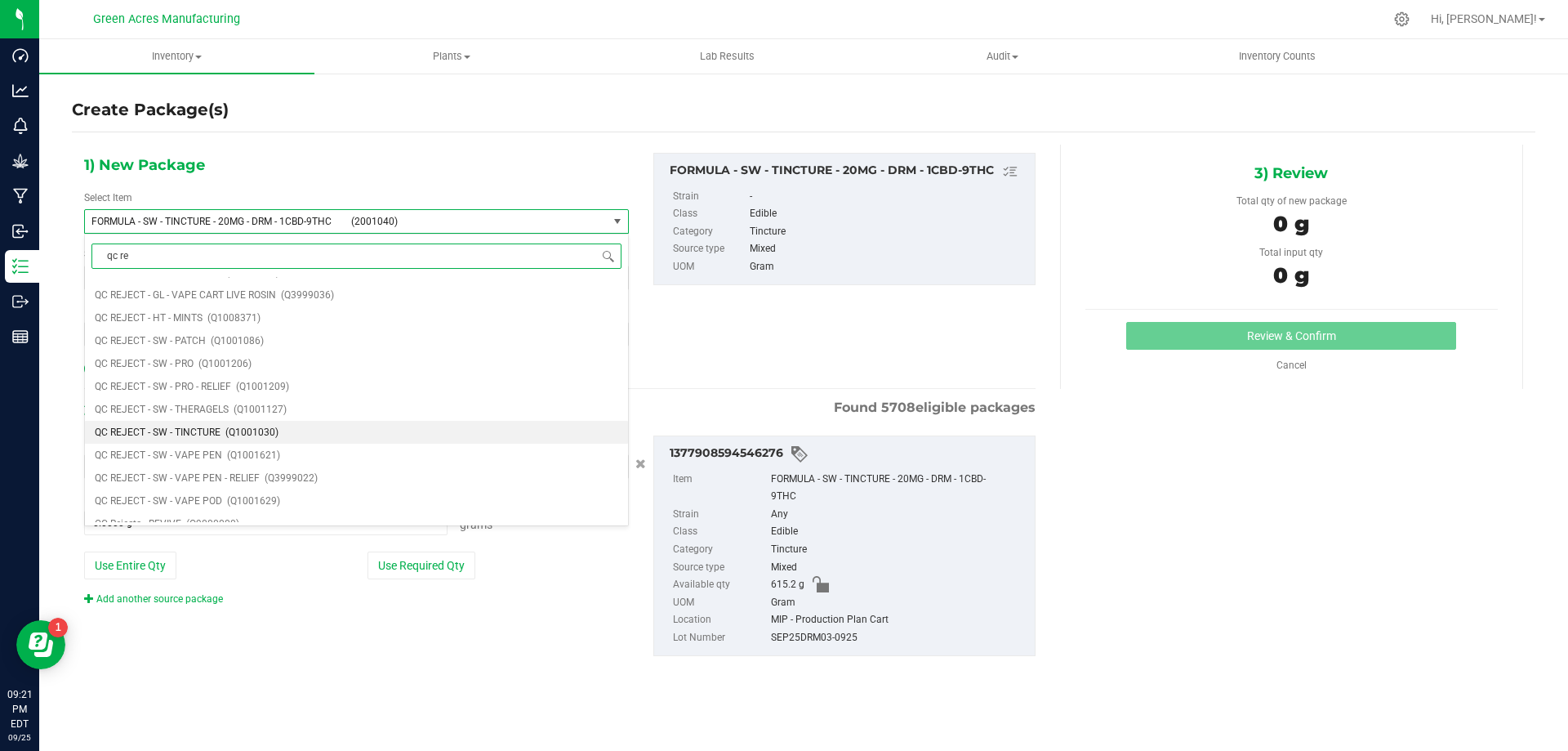
click at [277, 427] on li "QC REJECT - SW - TINCTURE (Q1001030)" at bounding box center [356, 431] width 543 height 23
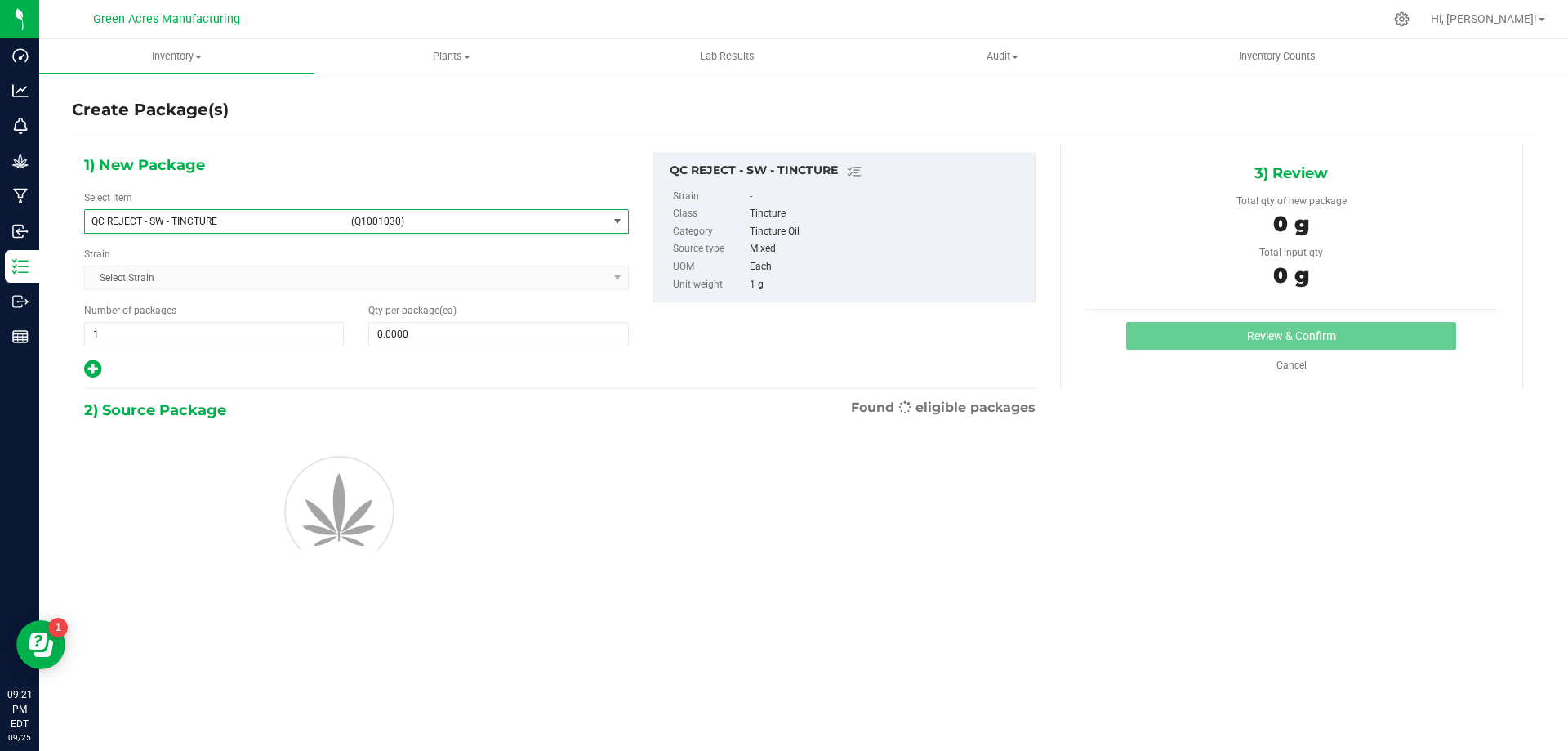
type input "0"
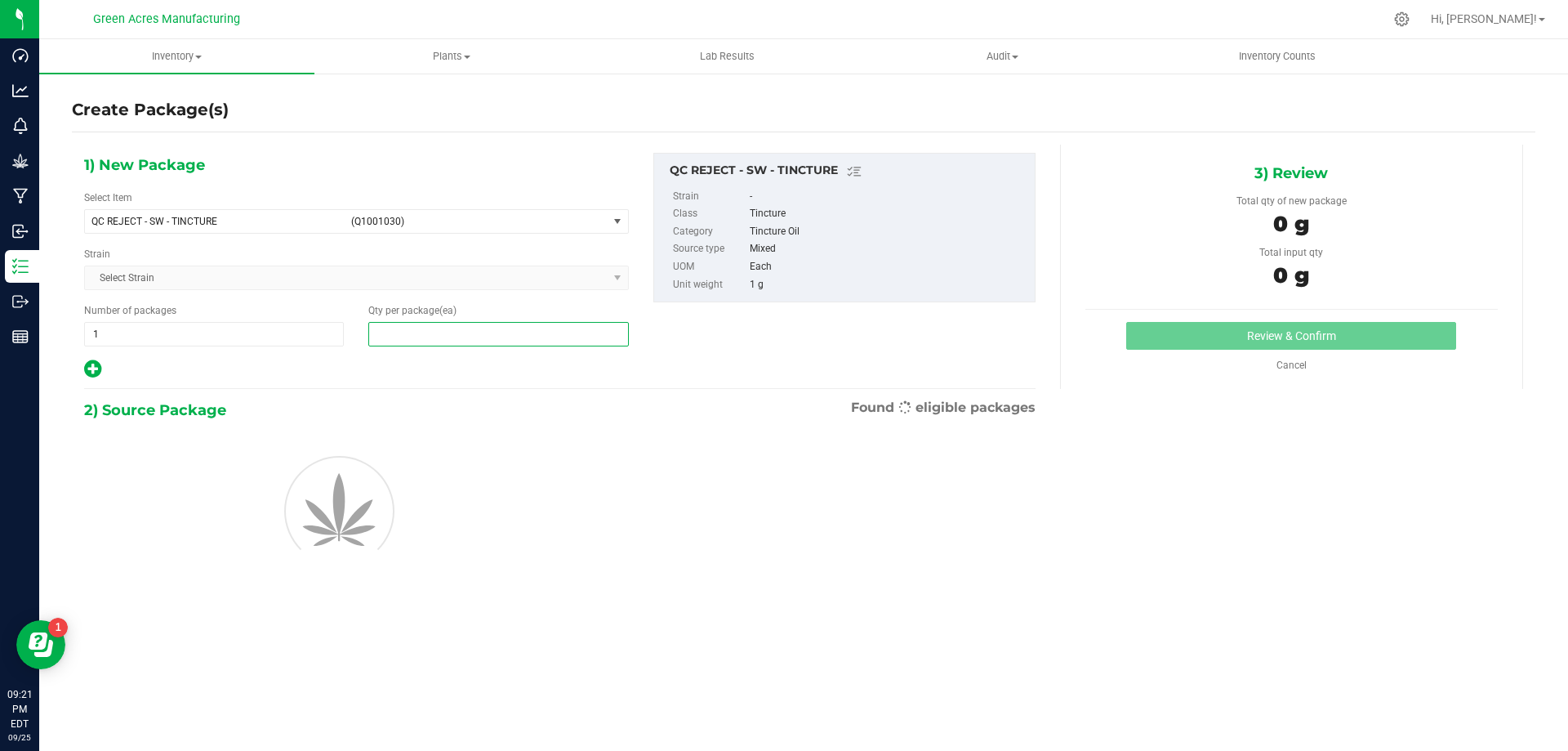
click at [439, 323] on span at bounding box center [498, 334] width 259 height 25
type input "1"
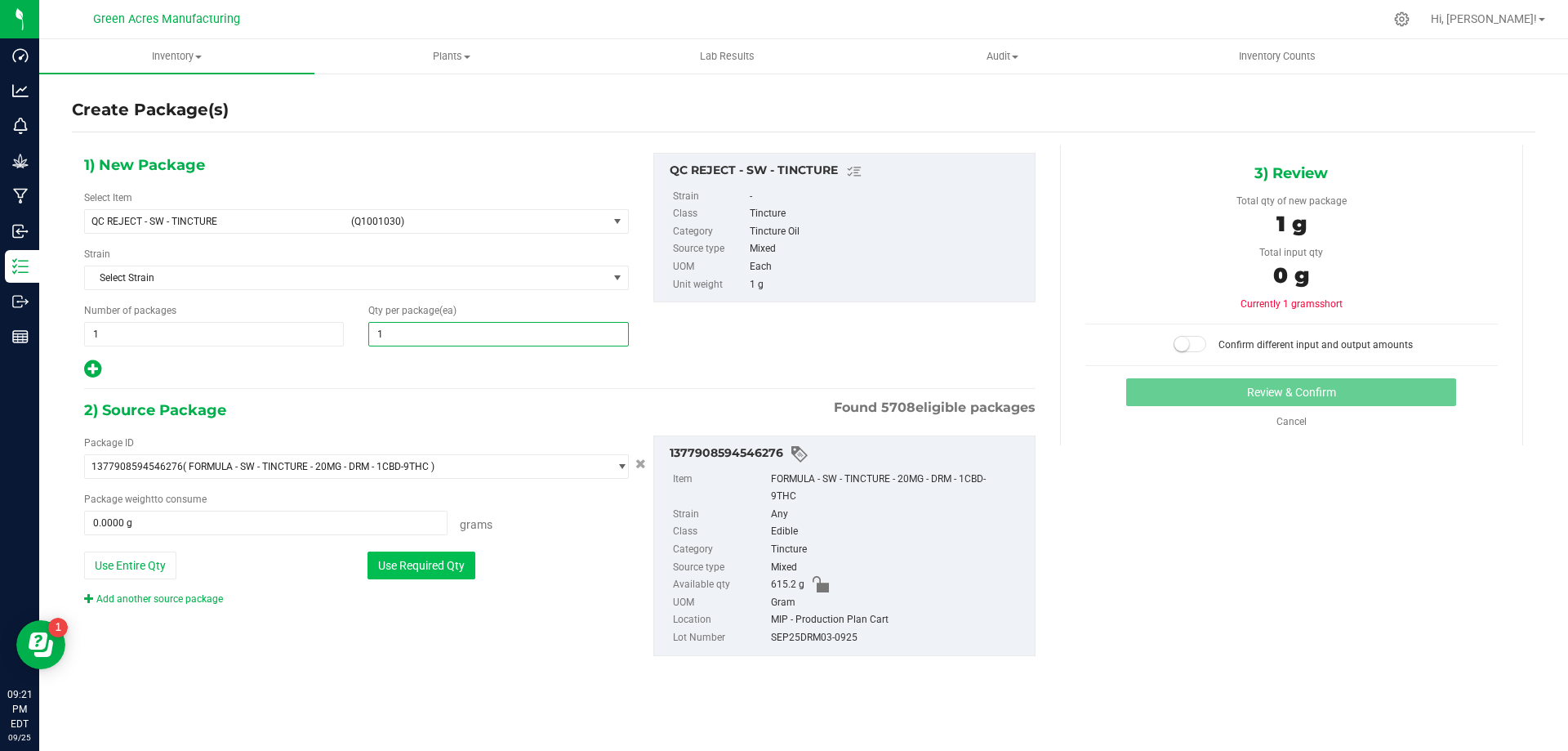
type input "1"
click at [460, 572] on button "Use Required Qty" at bounding box center [421, 565] width 108 height 28
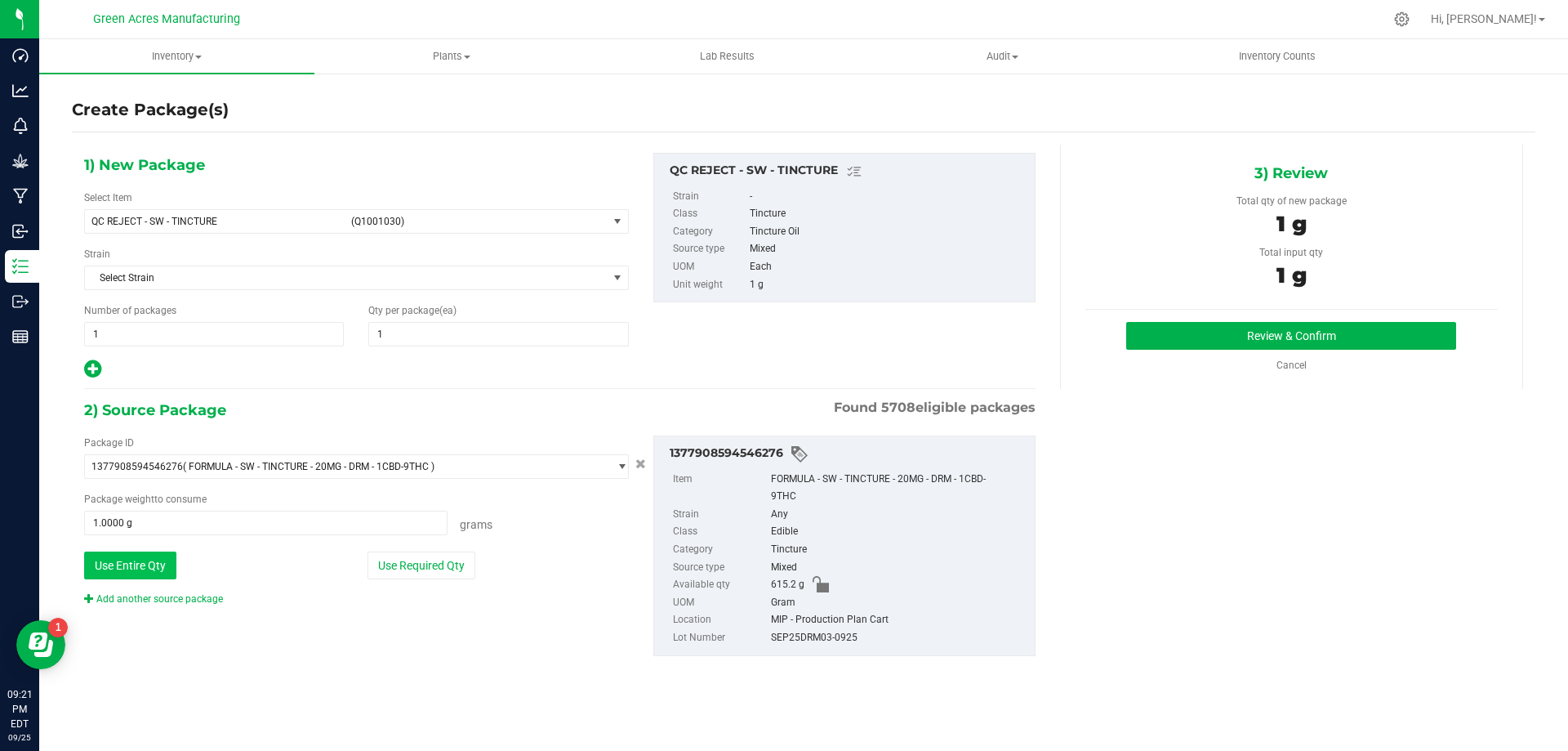
click at [147, 559] on button "Use Entire Qty" at bounding box center [130, 565] width 92 height 28
type input "615.2000 g"
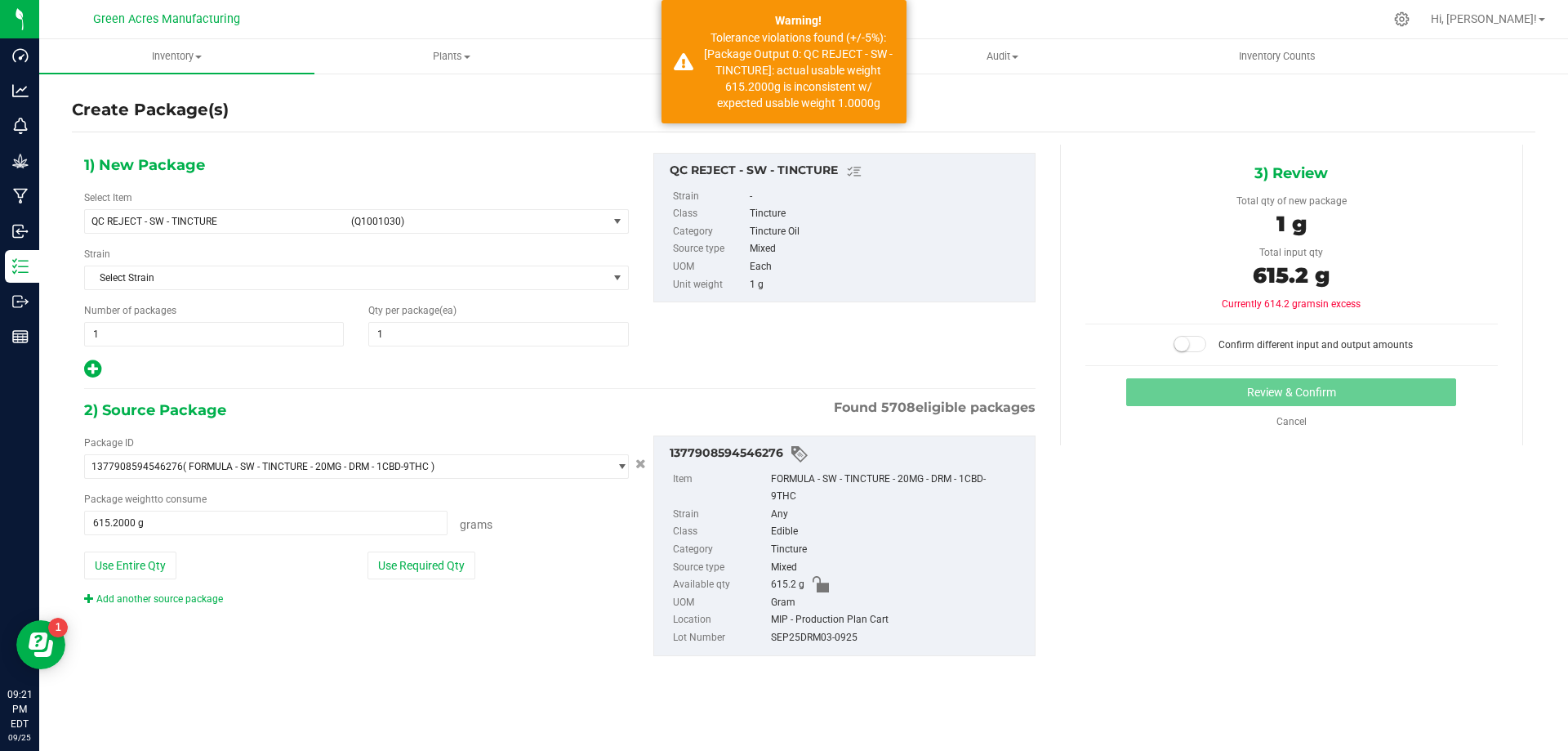
click at [1194, 344] on span at bounding box center [1190, 343] width 33 height 16
click at [1187, 386] on button "Review & Confirm" at bounding box center [1291, 392] width 330 height 28
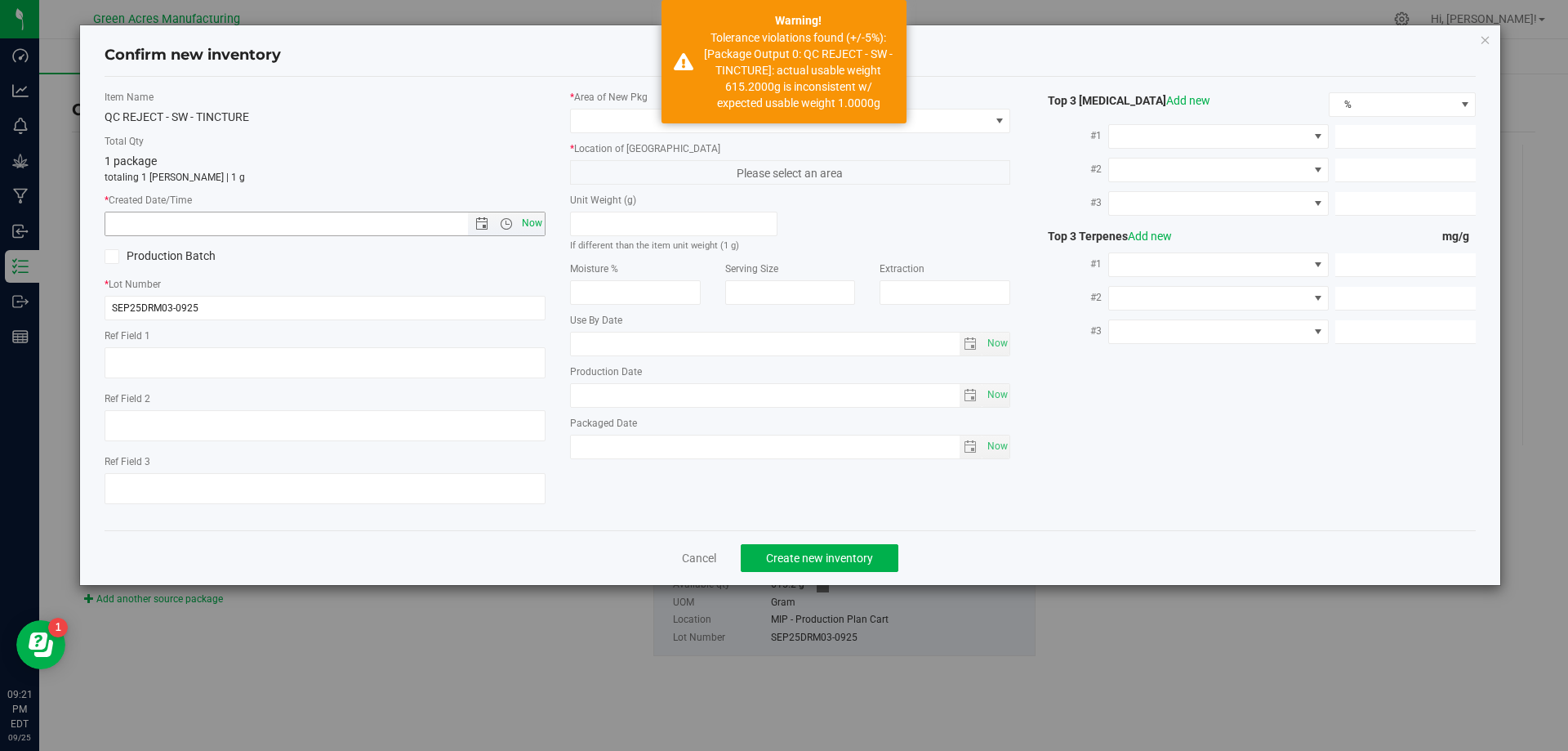
click at [537, 226] on span "Now" at bounding box center [531, 224] width 28 height 24
type input "9/25/2025 9:21 PM"
click at [609, 120] on span at bounding box center [781, 120] width 419 height 23
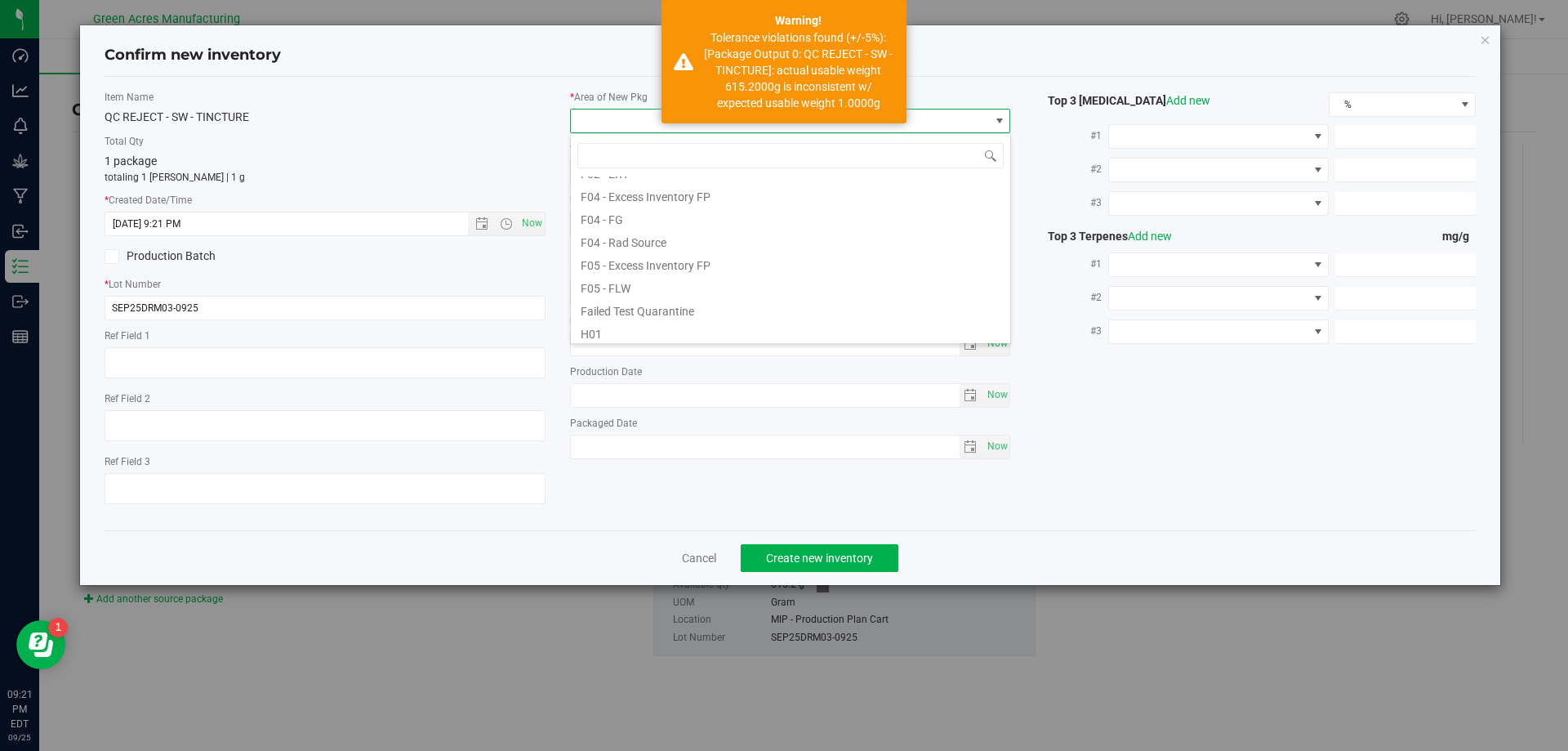
scroll to position [81, 0]
click at [646, 251] on li "F04 - FG" at bounding box center [791, 243] width 439 height 23
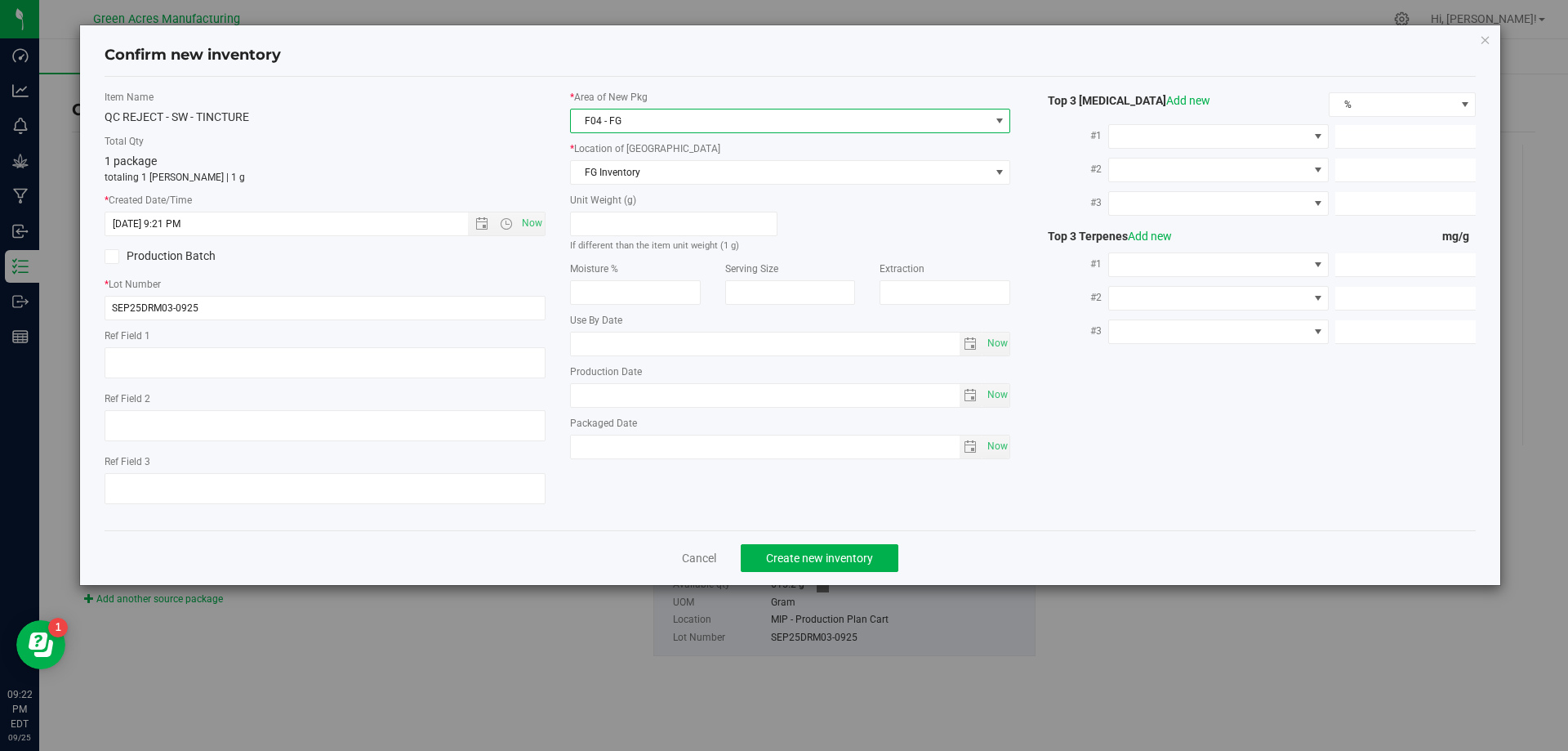
click at [642, 130] on span "F04 - FG" at bounding box center [781, 120] width 419 height 23
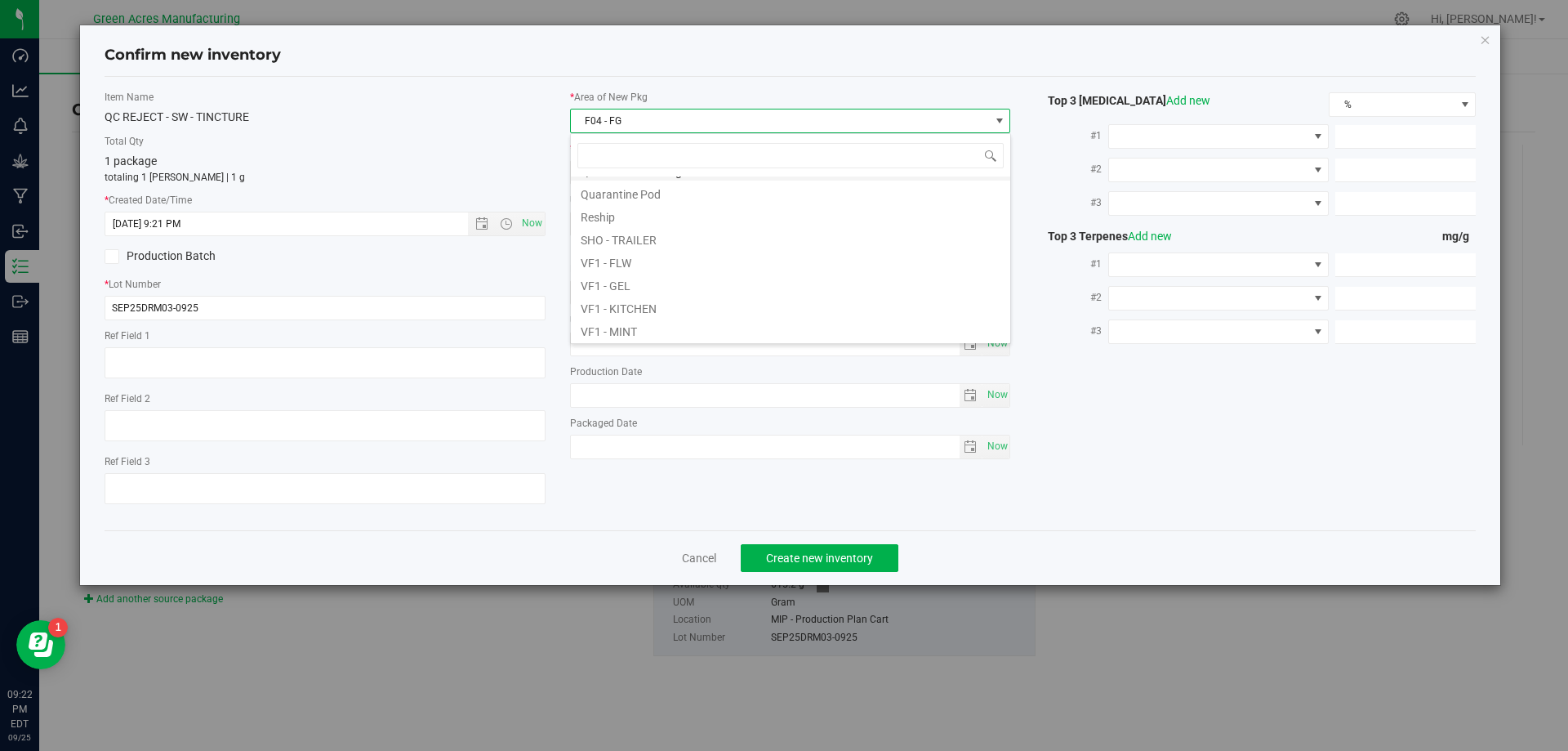
scroll to position [735, 0]
click at [614, 319] on li "VF2 - MIP" at bounding box center [791, 321] width 439 height 23
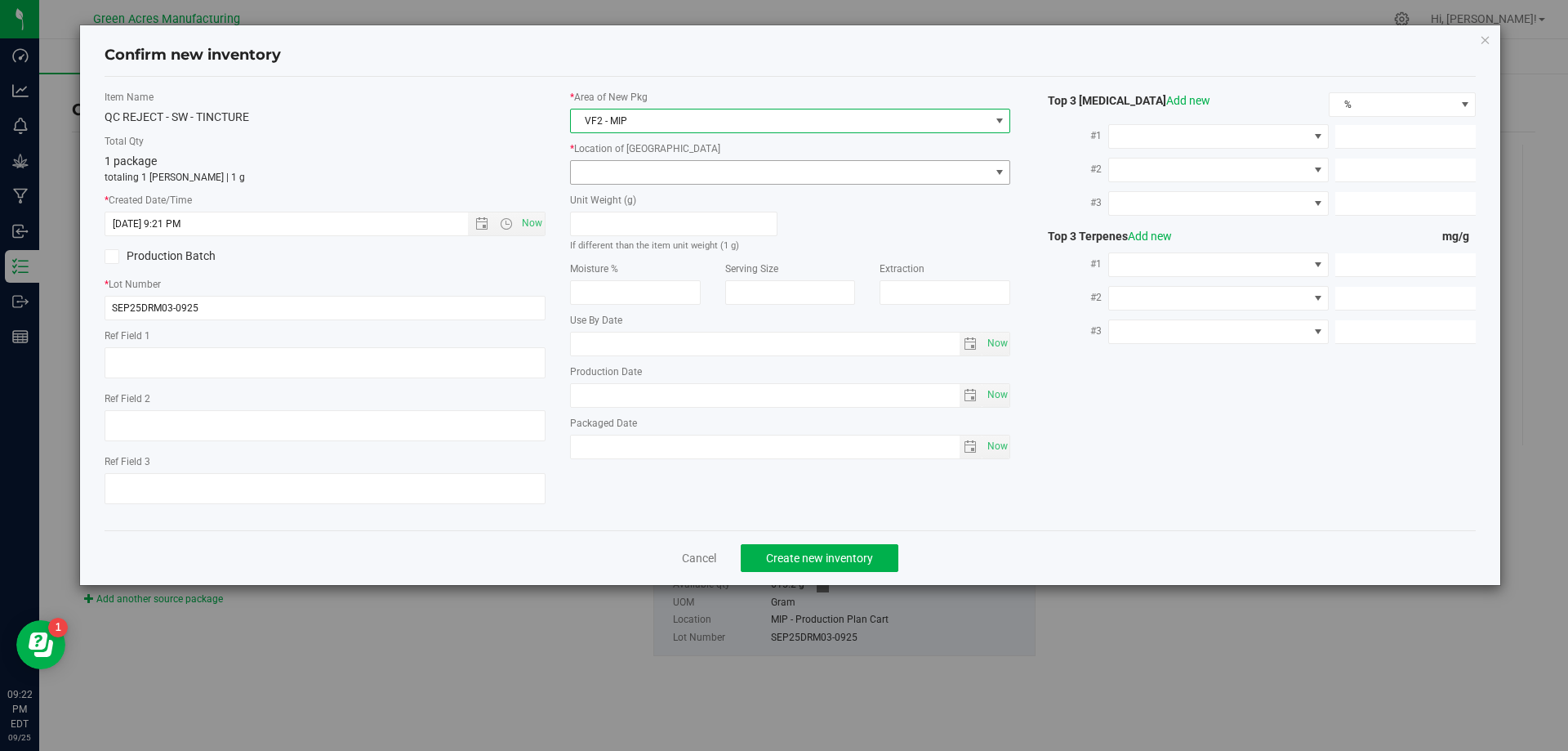
click at [624, 169] on span at bounding box center [781, 172] width 419 height 23
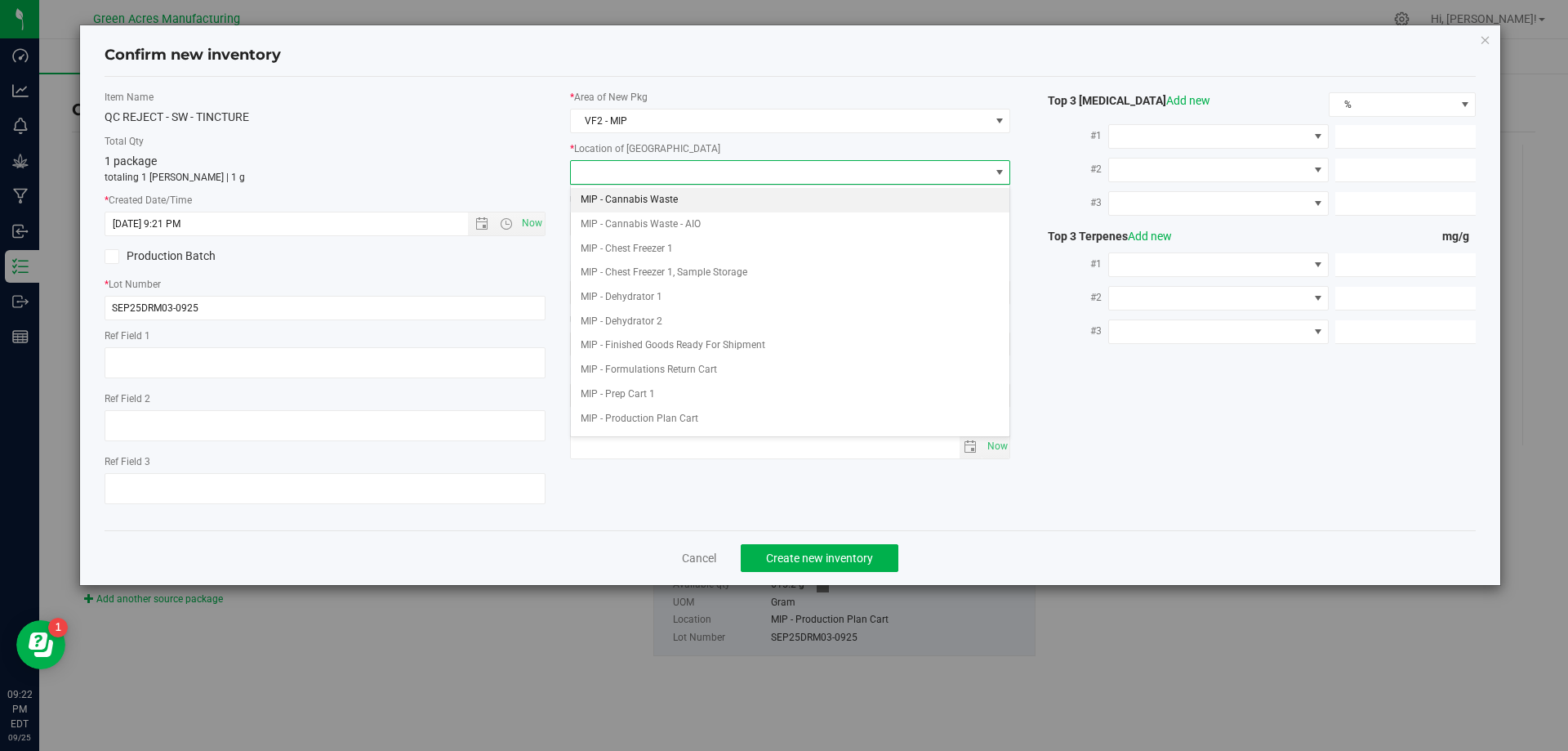
click at [637, 192] on li "MIP - Cannabis Waste" at bounding box center [791, 200] width 439 height 25
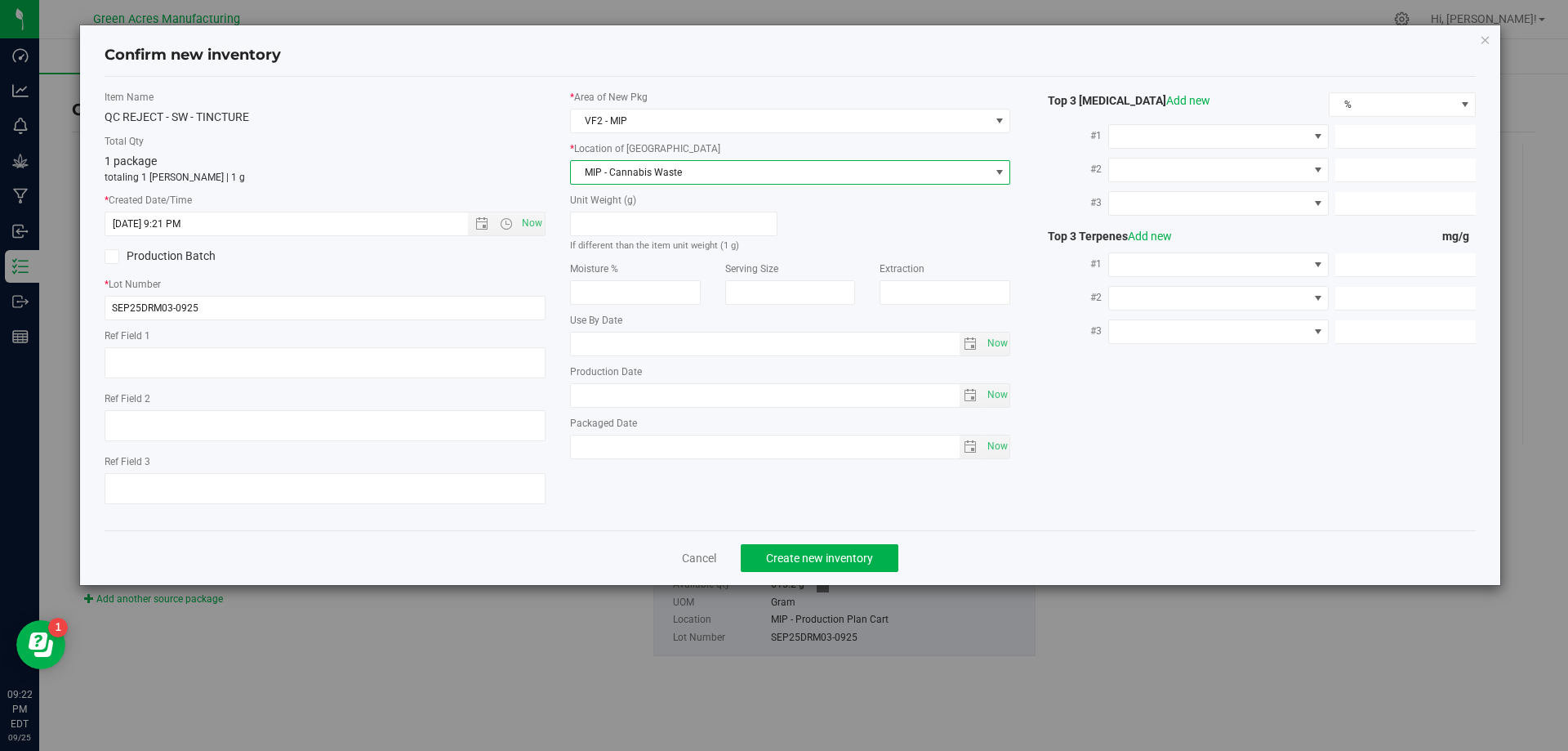
click at [515, 269] on div "Item Name QC REJECT - SW - TINCTURE Total Qty 1 package totaling 1 eaches | 1 g…" at bounding box center [325, 303] width 465 height 427
click at [843, 565] on button "Create new inventory" at bounding box center [820, 558] width 158 height 28
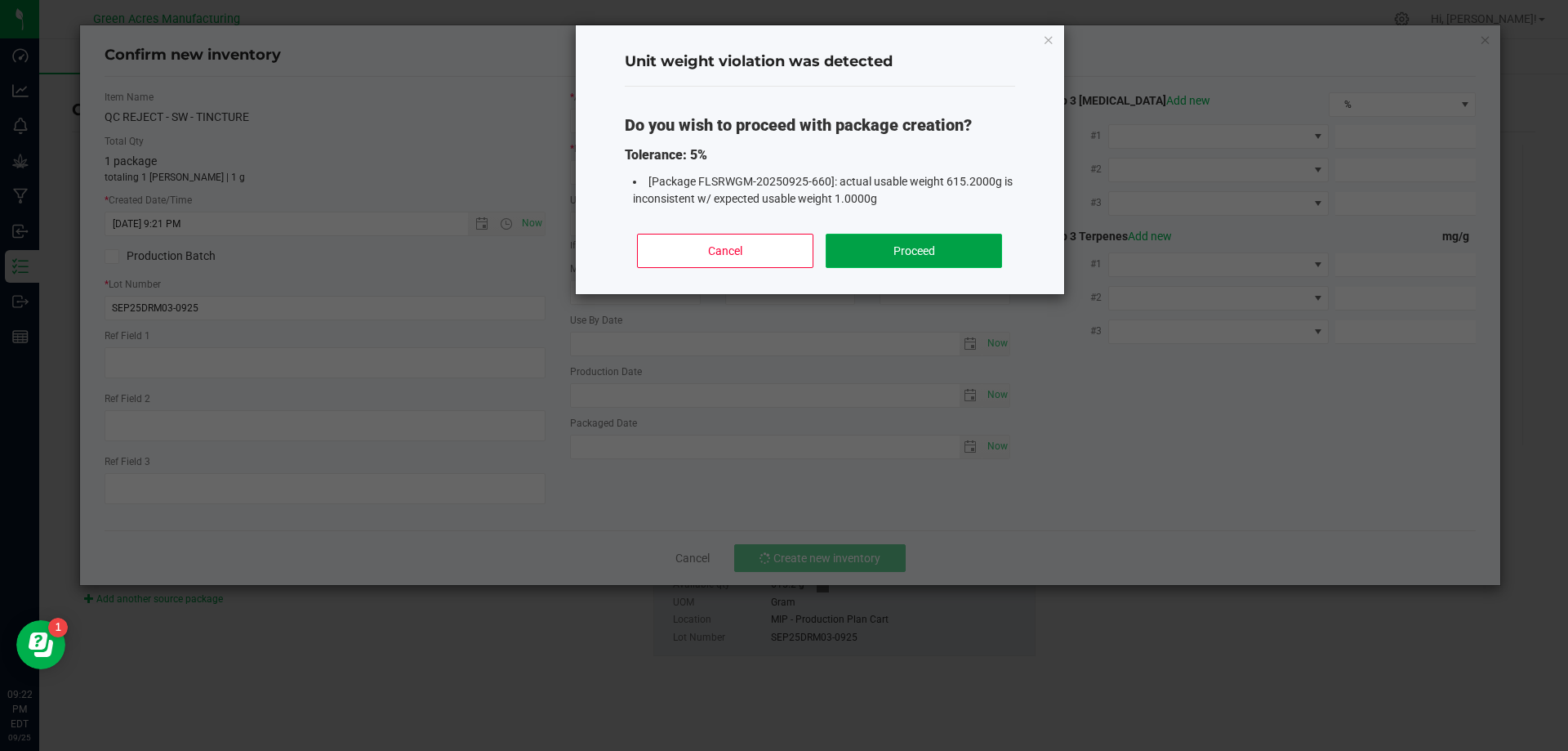
click at [926, 253] on button "Proceed" at bounding box center [913, 251] width 175 height 34
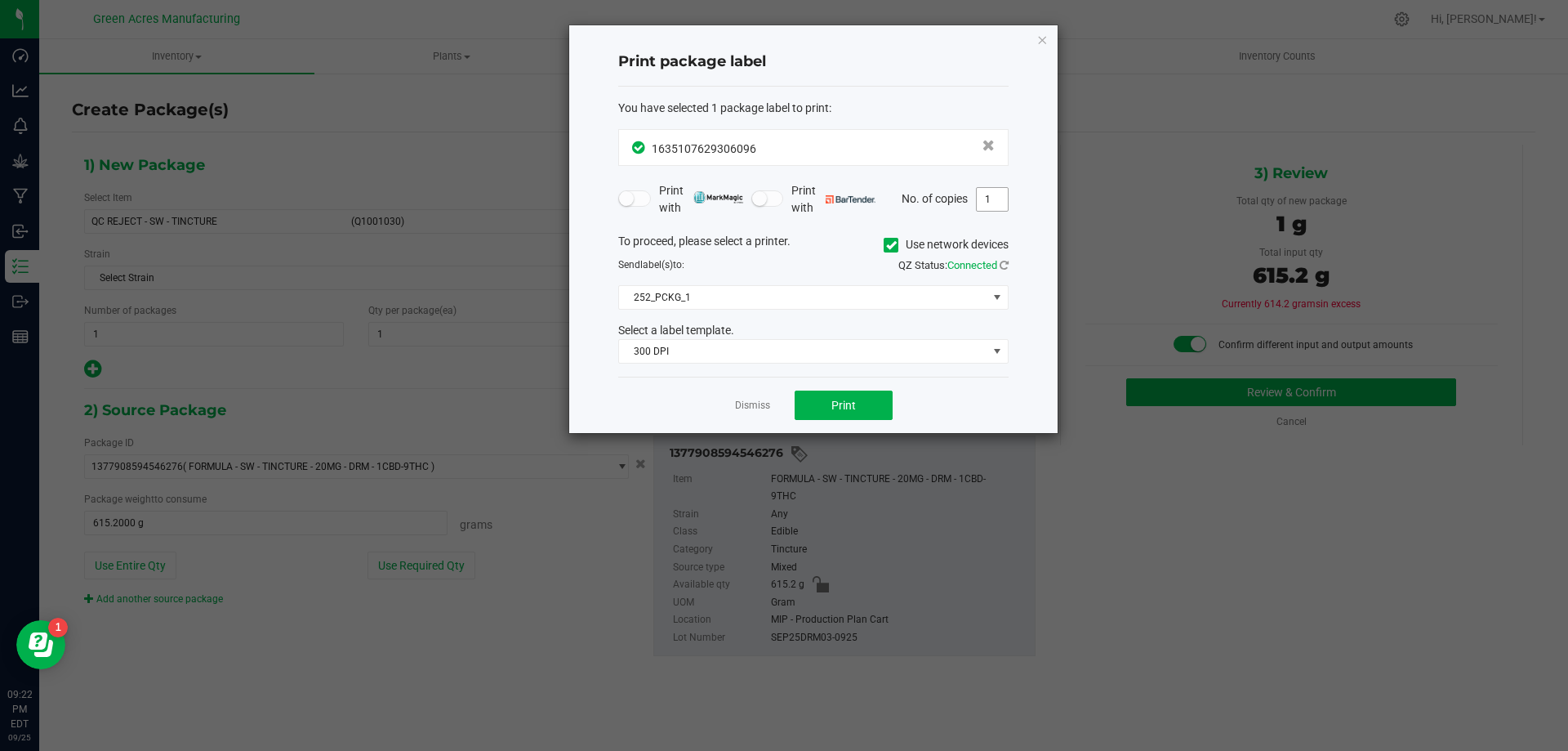
click at [992, 188] on input "1" at bounding box center [993, 199] width 31 height 23
click at [886, 405] on button "Print" at bounding box center [844, 405] width 98 height 30
click at [748, 401] on link "Dismiss" at bounding box center [752, 405] width 35 height 14
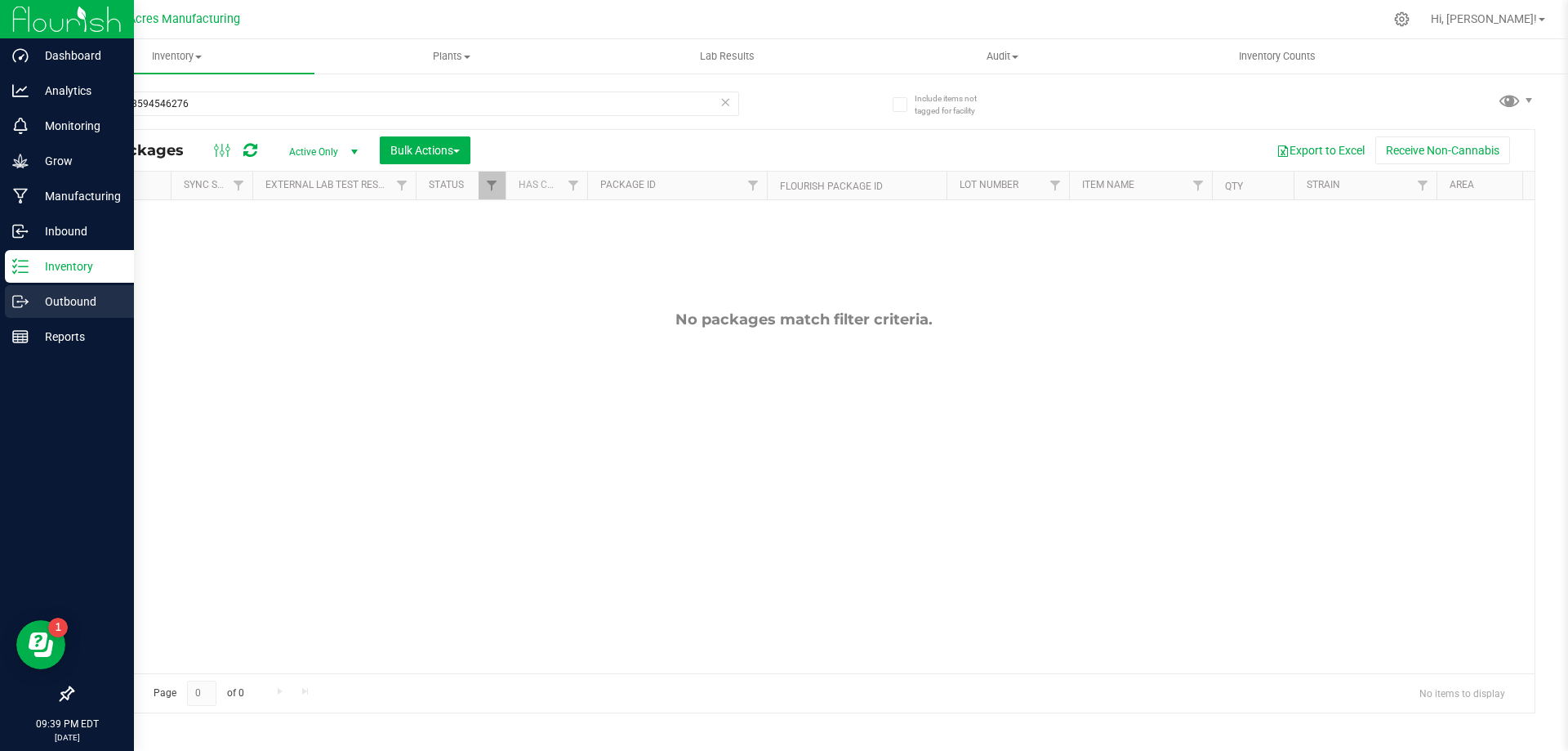
click at [63, 302] on p "Outbound" at bounding box center [78, 301] width 98 height 19
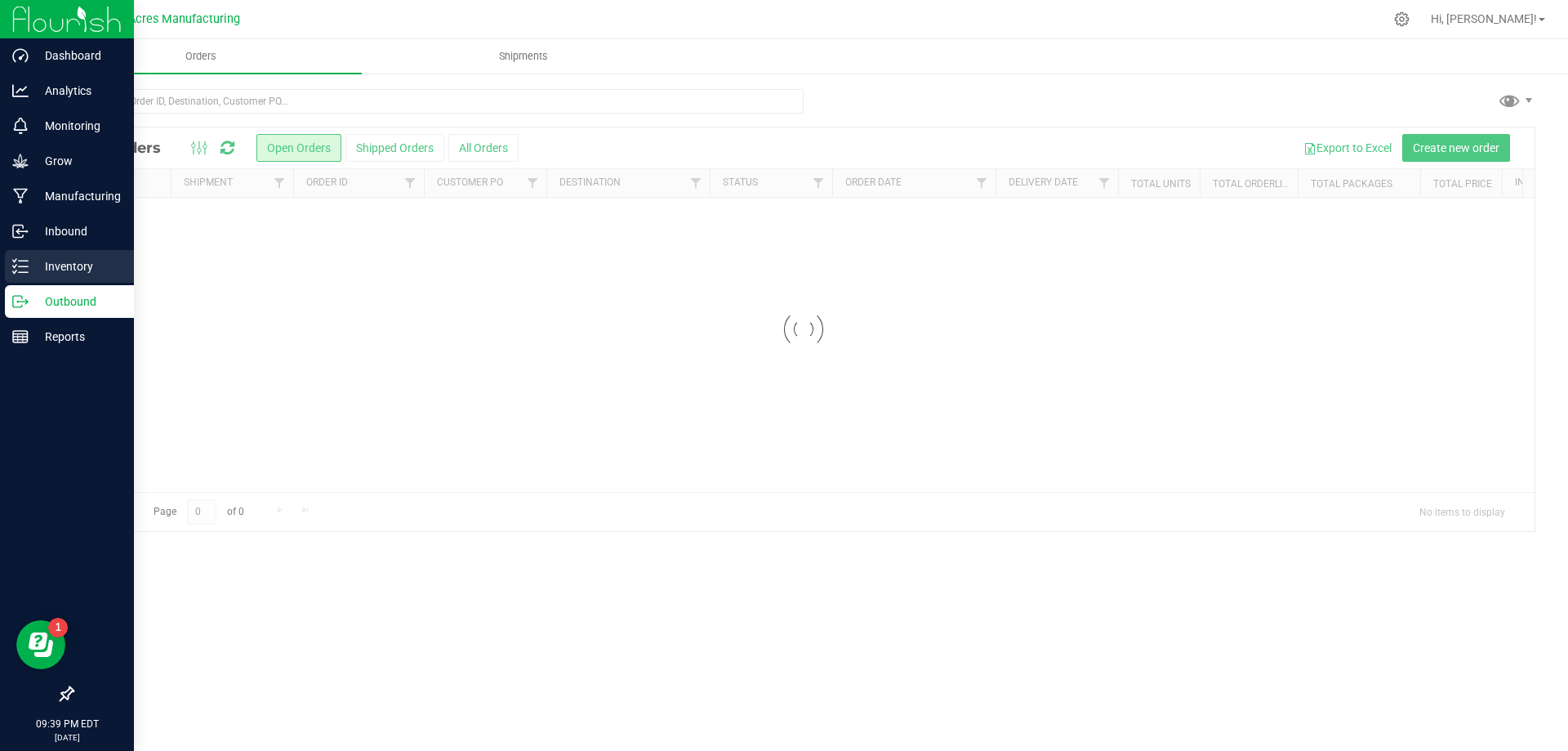
click at [103, 268] on p "Inventory" at bounding box center [78, 266] width 98 height 19
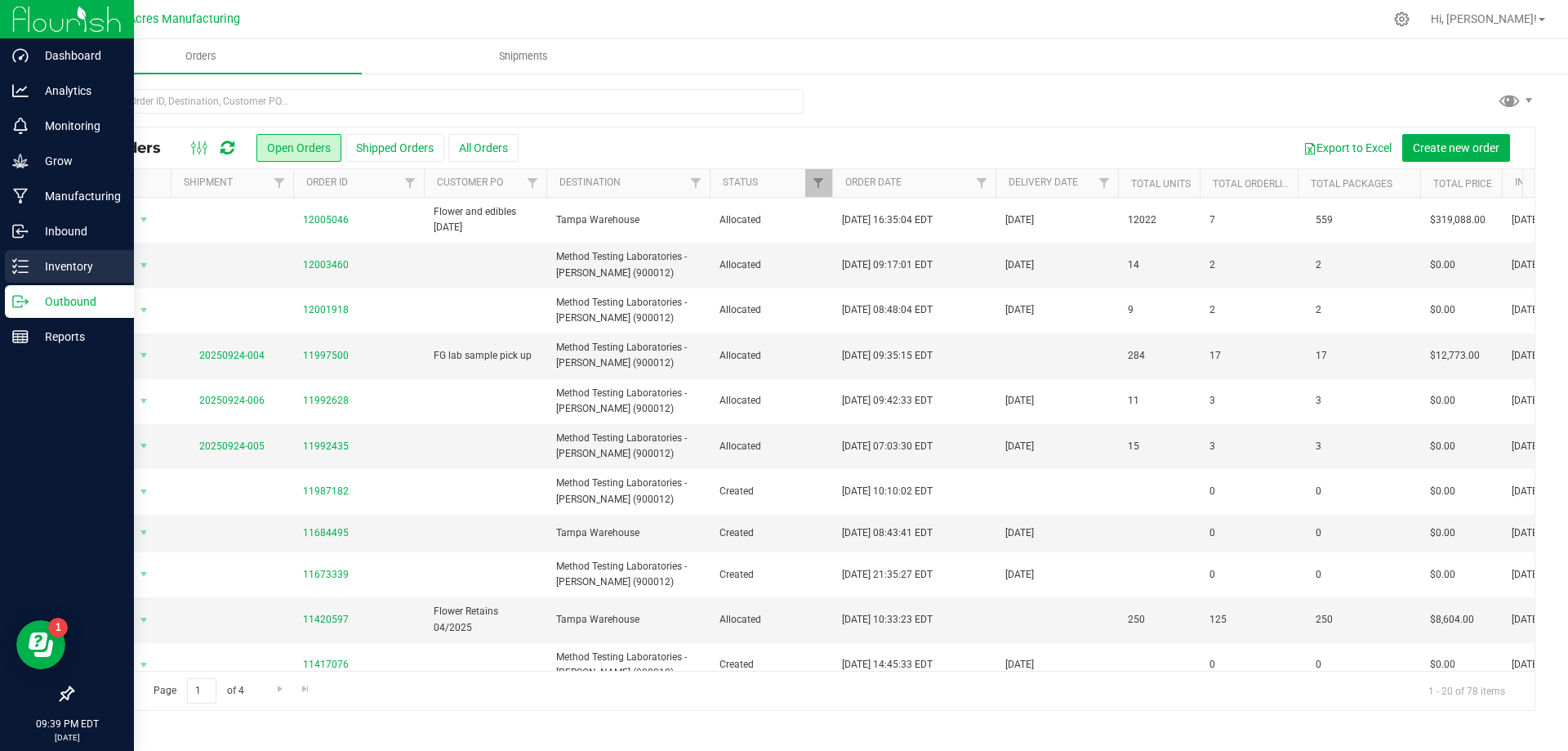
click at [103, 268] on p "Inventory" at bounding box center [78, 266] width 98 height 19
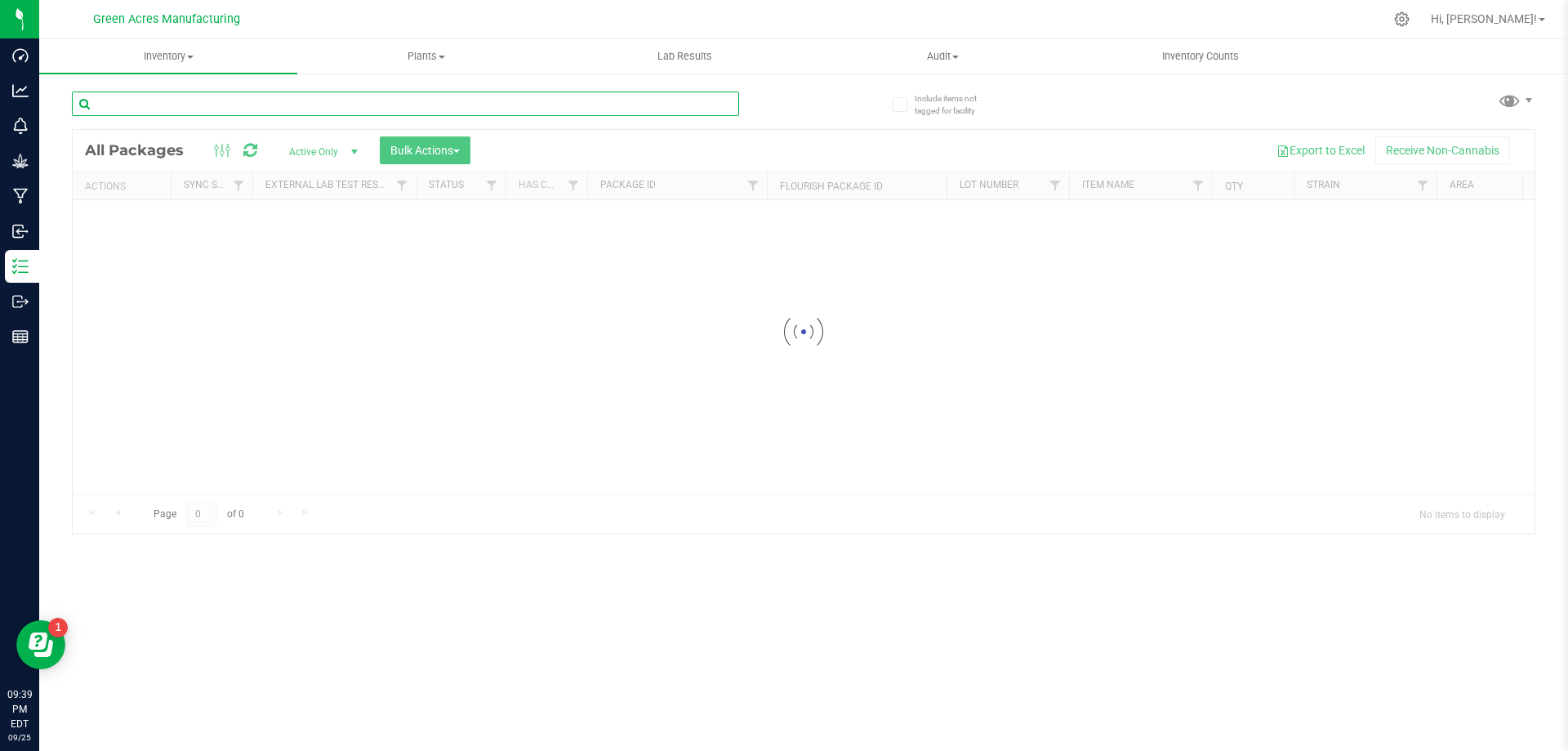
click at [382, 104] on input "text" at bounding box center [405, 103] width 667 height 25
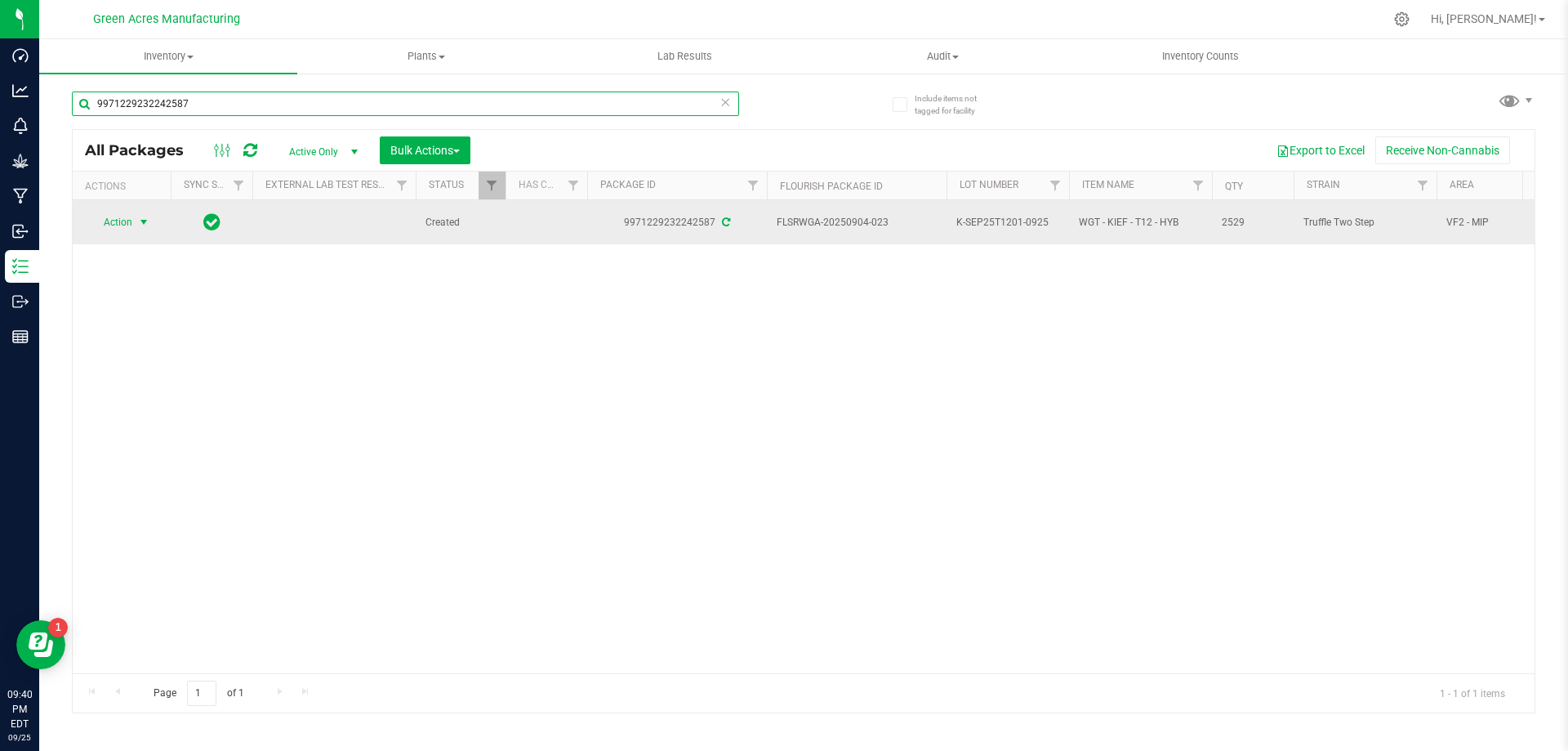
type input "9971229232242587"
click at [140, 225] on span "select" at bounding box center [143, 221] width 13 height 13
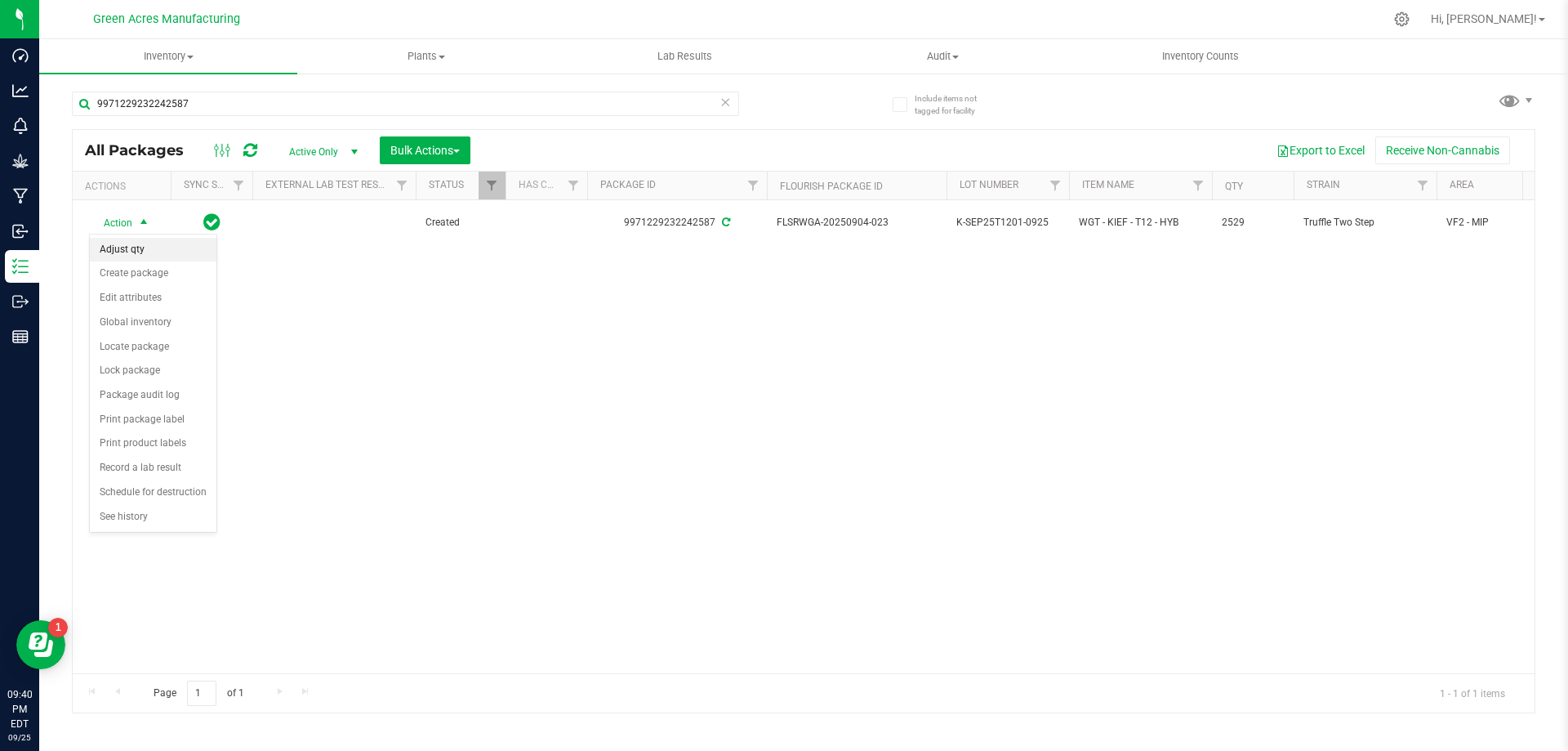
click at [171, 251] on li "Adjust qty" at bounding box center [153, 249] width 126 height 25
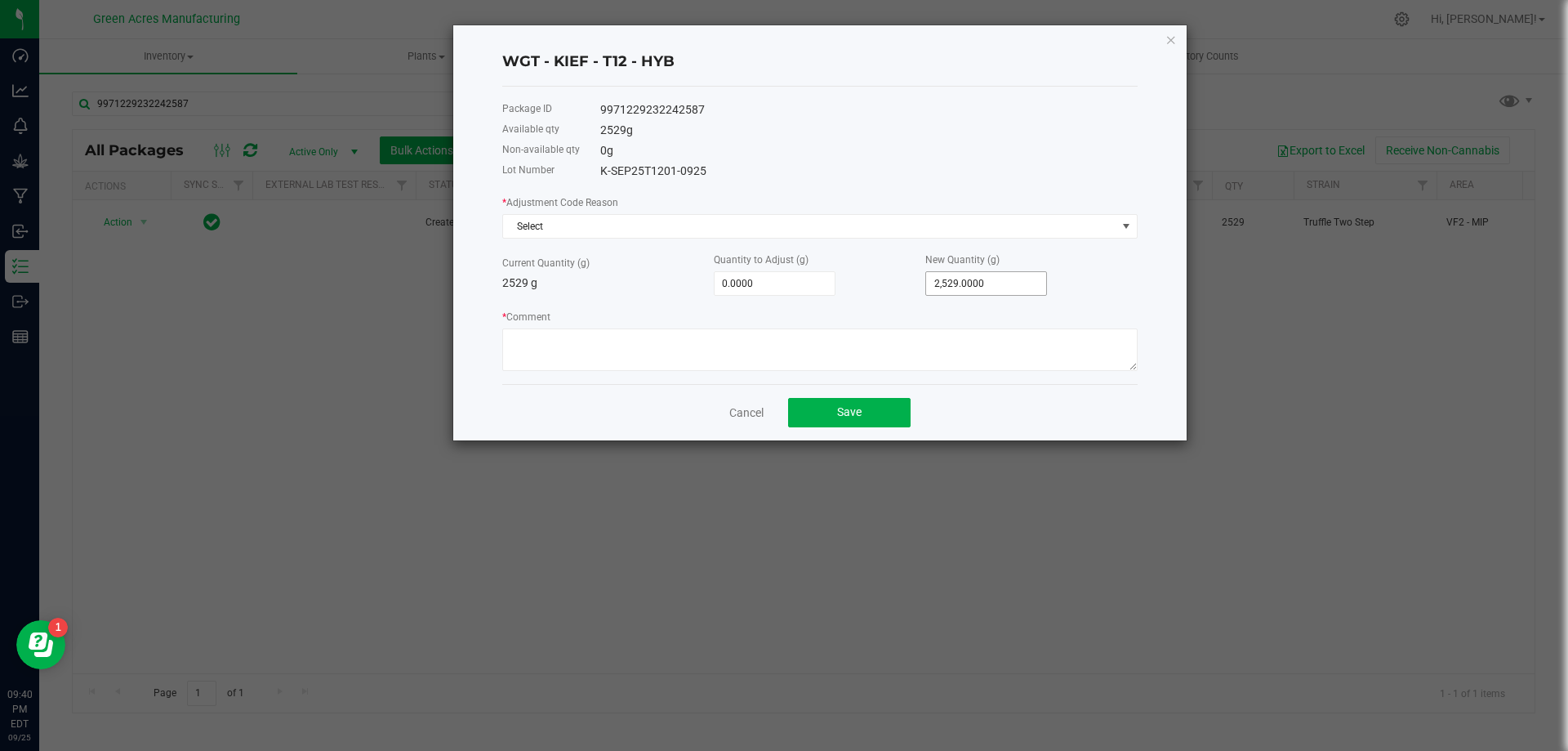
type input "2529"
click at [1015, 279] on input "2529" at bounding box center [987, 283] width 120 height 23
type input "-2,527.0000"
type input "2"
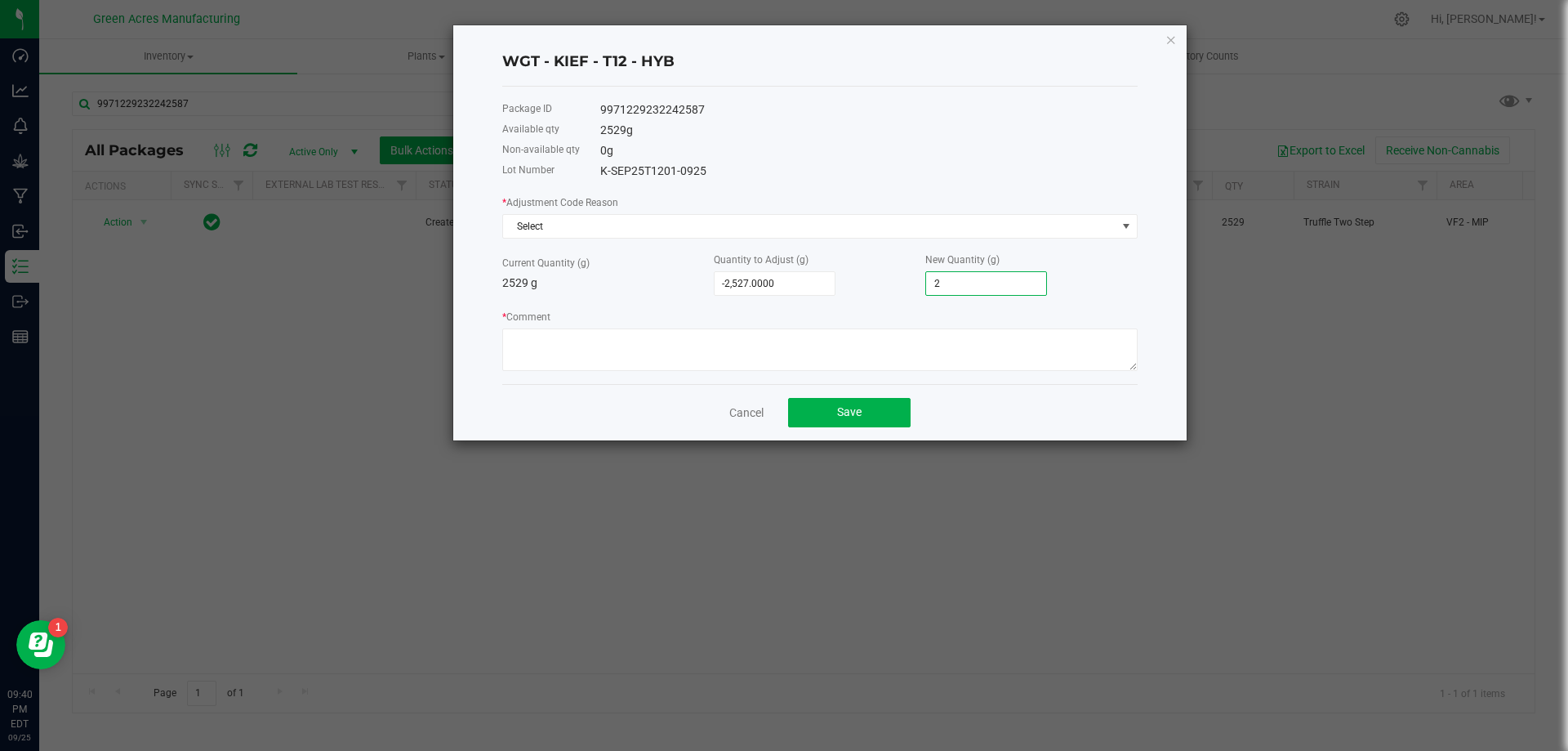
type input "-2,504.0000"
type input "25"
type input "-2,276.0000"
type input "253"
type input "1.0000"
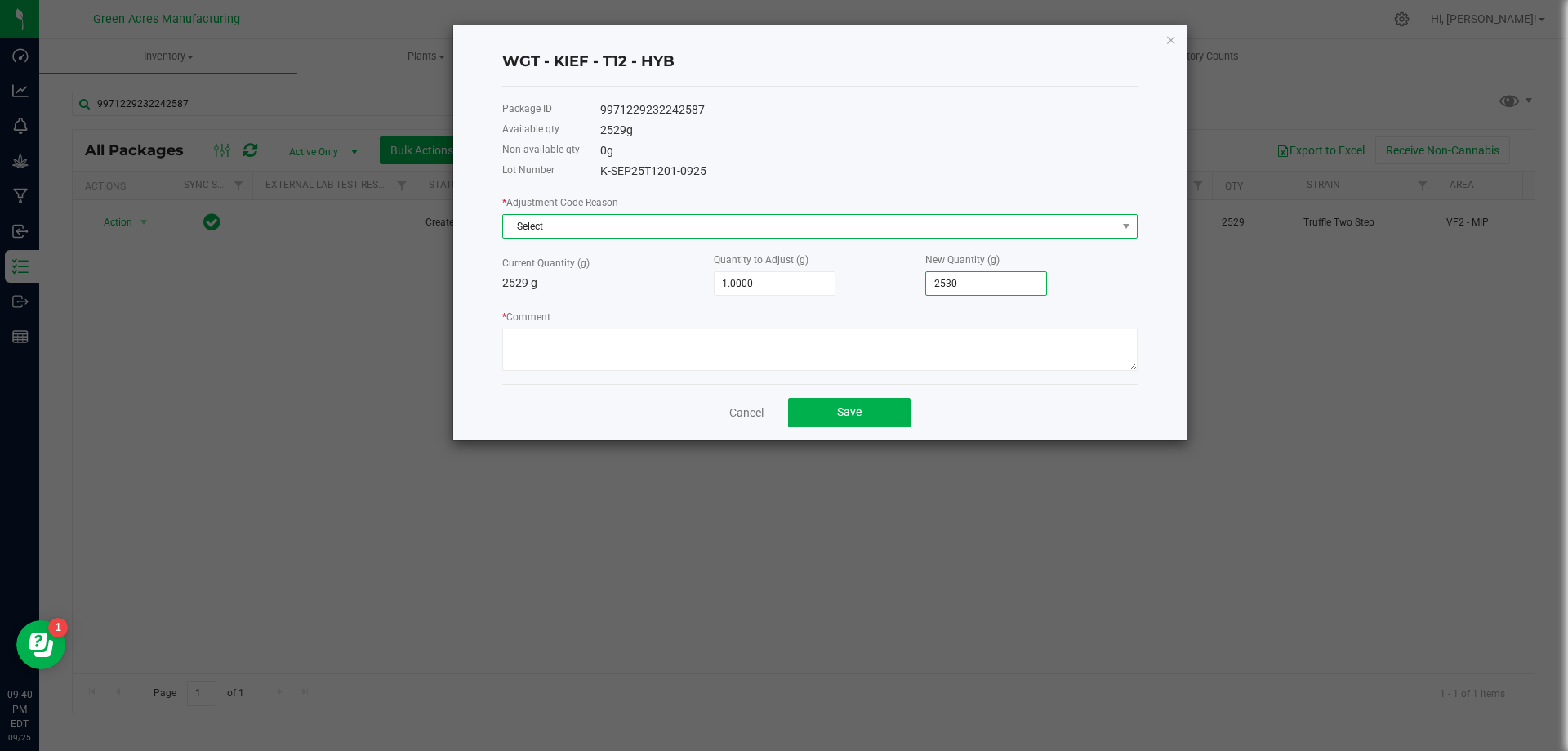
type input "2,530.0000"
click at [1081, 222] on span "Select" at bounding box center [810, 225] width 614 height 23
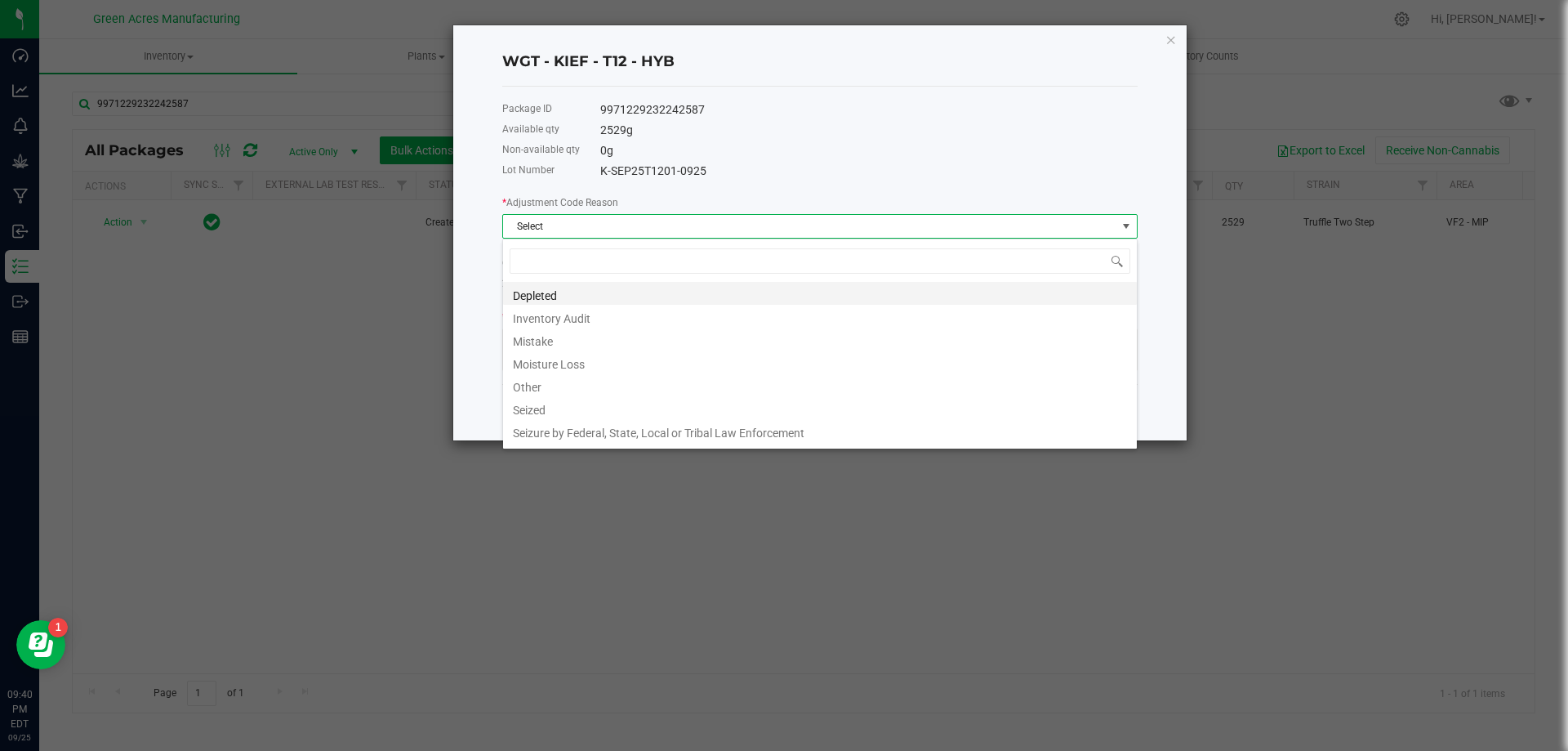
scroll to position [25, 636]
click at [642, 345] on li "Mistake" at bounding box center [820, 338] width 634 height 23
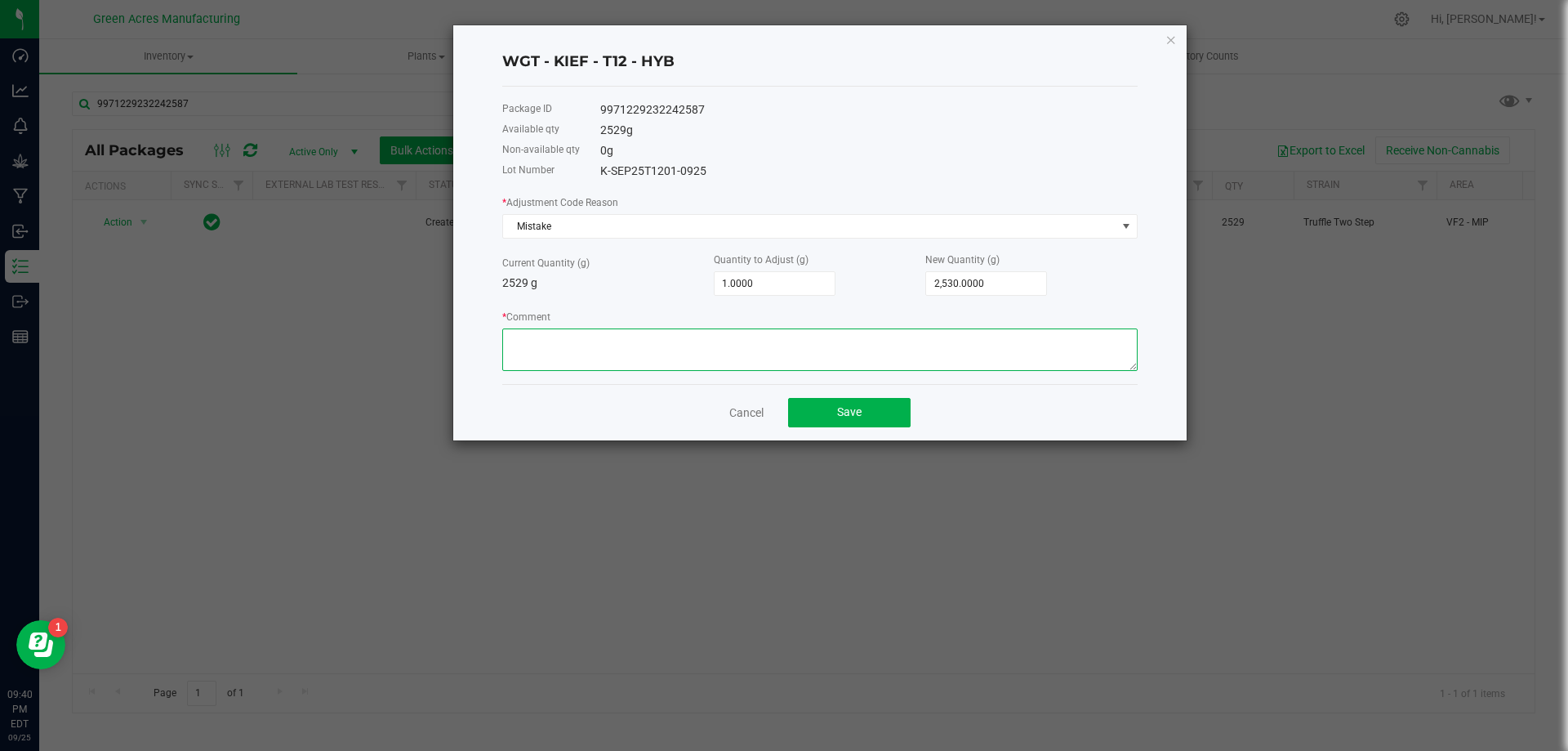
click at [638, 332] on textarea "* Comment" at bounding box center [820, 349] width 636 height 42
type textarea "need to reprint label"
click at [887, 410] on button "Save" at bounding box center [849, 412] width 123 height 30
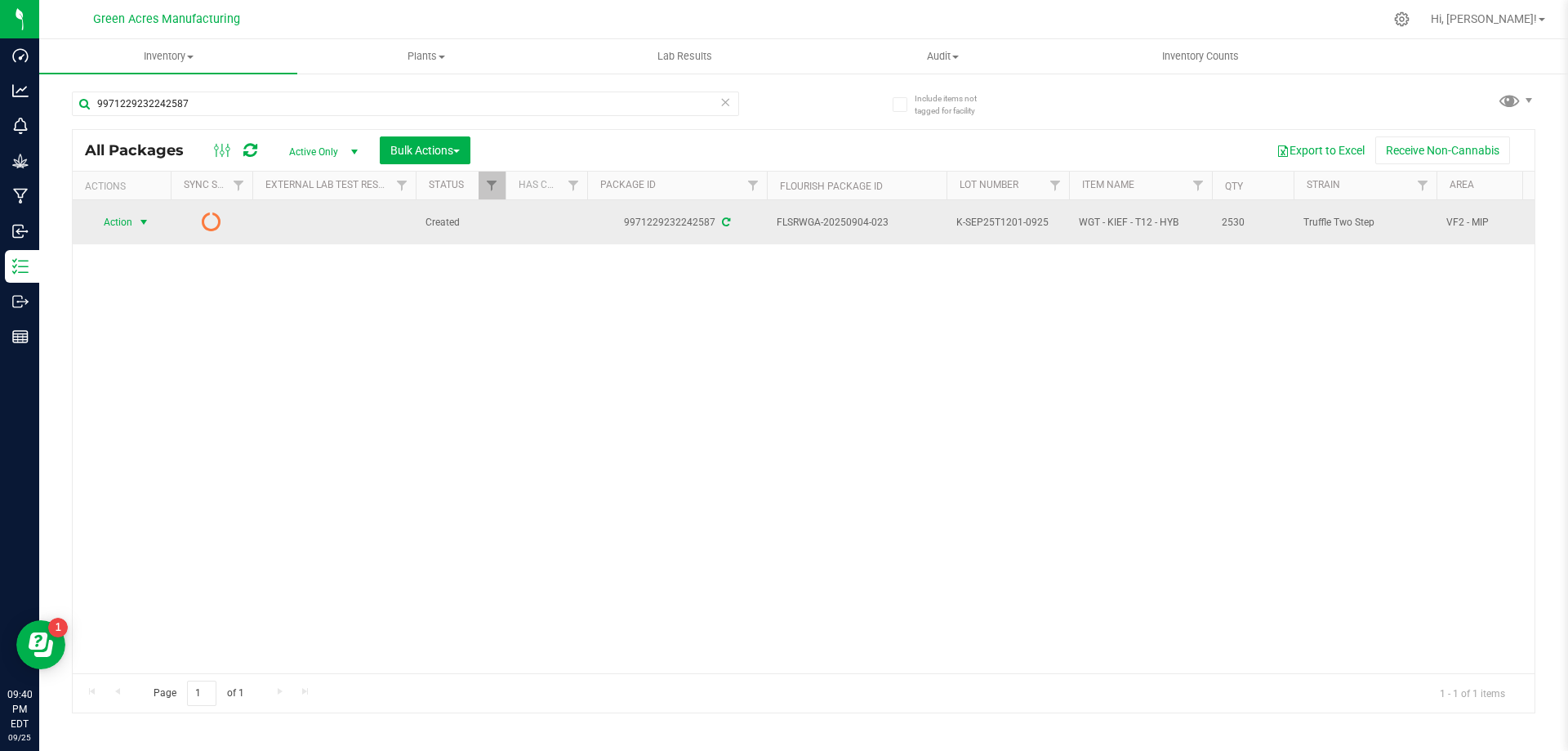
click at [112, 219] on span "Action" at bounding box center [111, 222] width 44 height 23
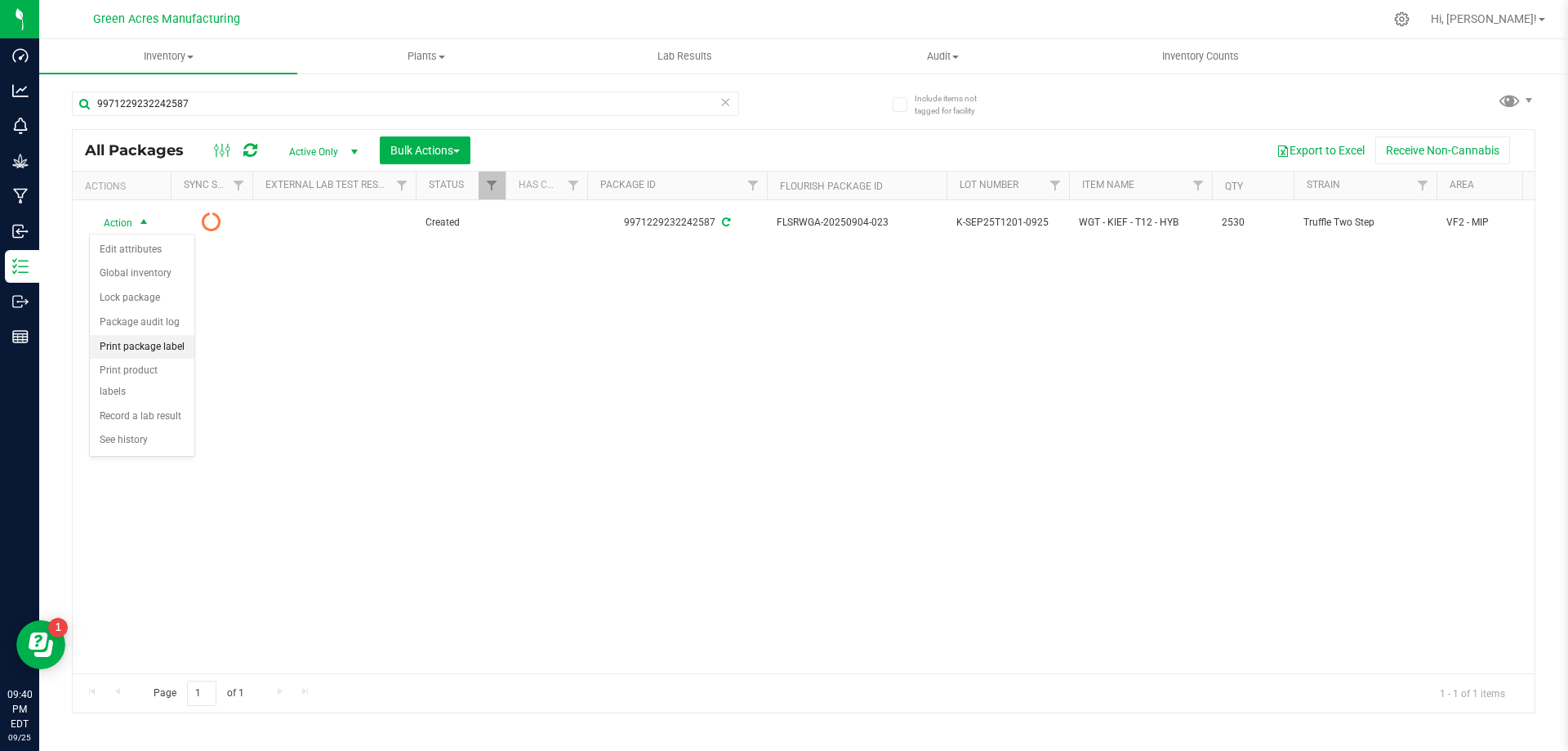
click at [167, 335] on li "Print package label" at bounding box center [142, 347] width 104 height 25
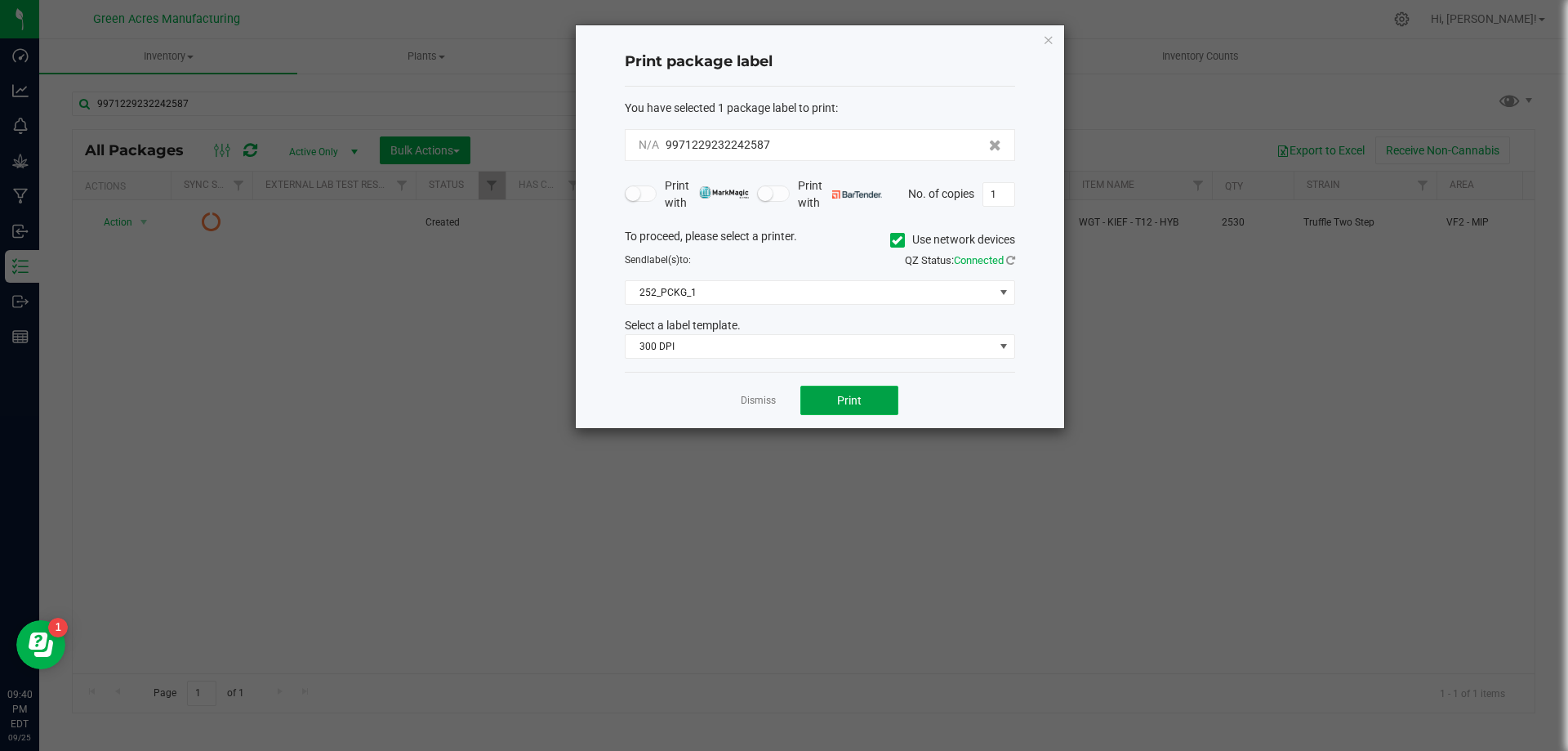
click at [868, 401] on button "Print" at bounding box center [849, 400] width 98 height 30
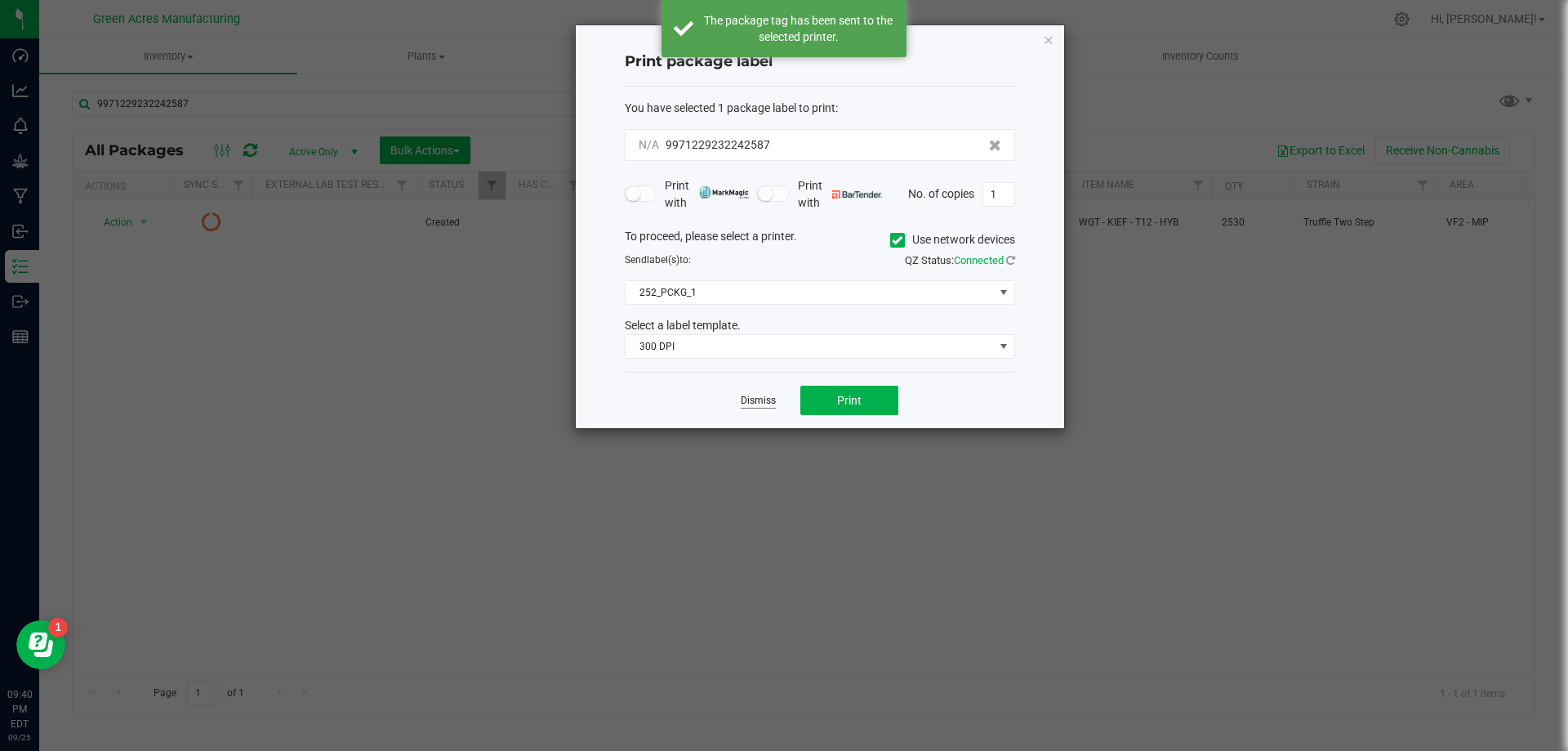
click at [768, 401] on link "Dismiss" at bounding box center [758, 400] width 35 height 14
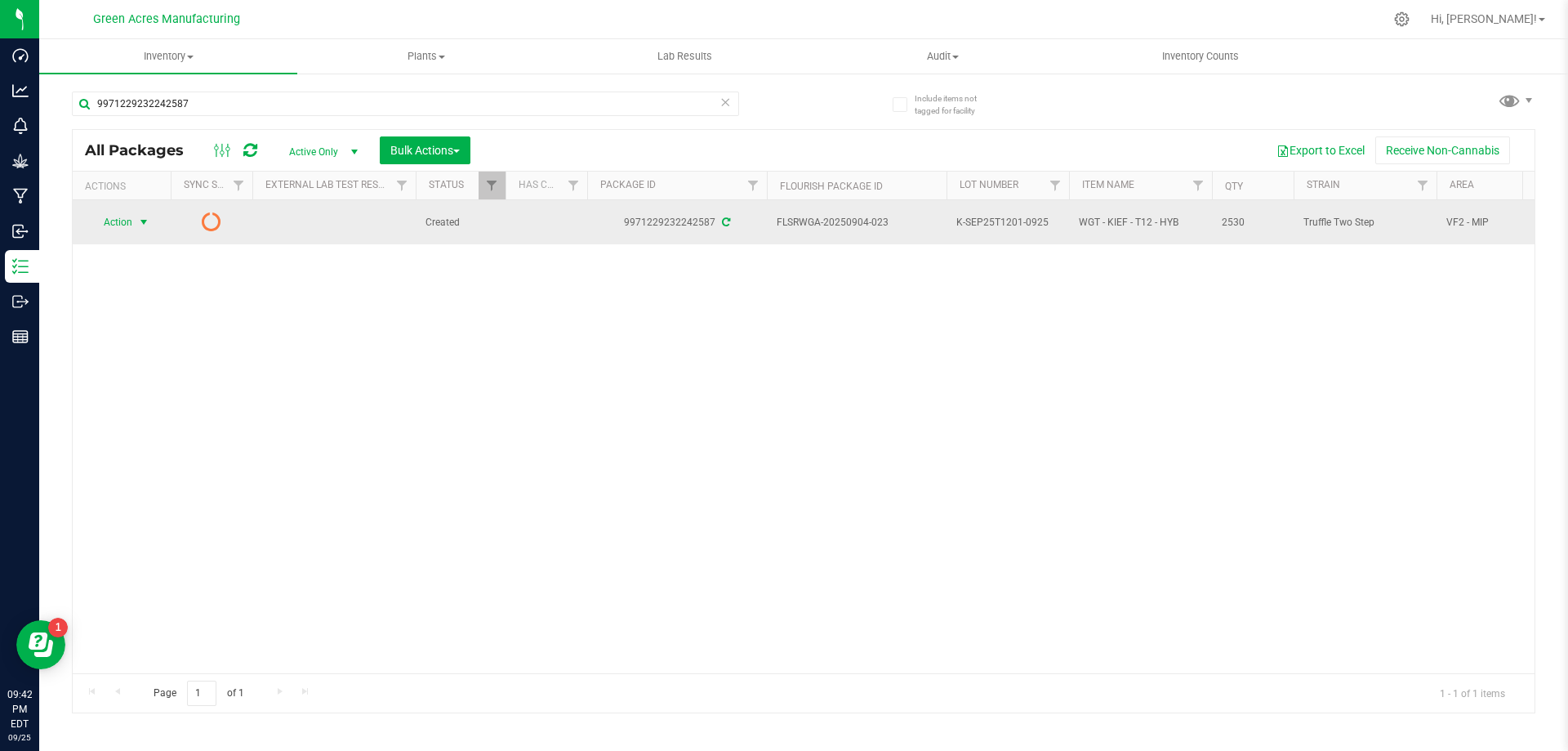
click at [142, 229] on span "select" at bounding box center [143, 221] width 13 height 13
click at [124, 220] on span "Action" at bounding box center [111, 222] width 44 height 23
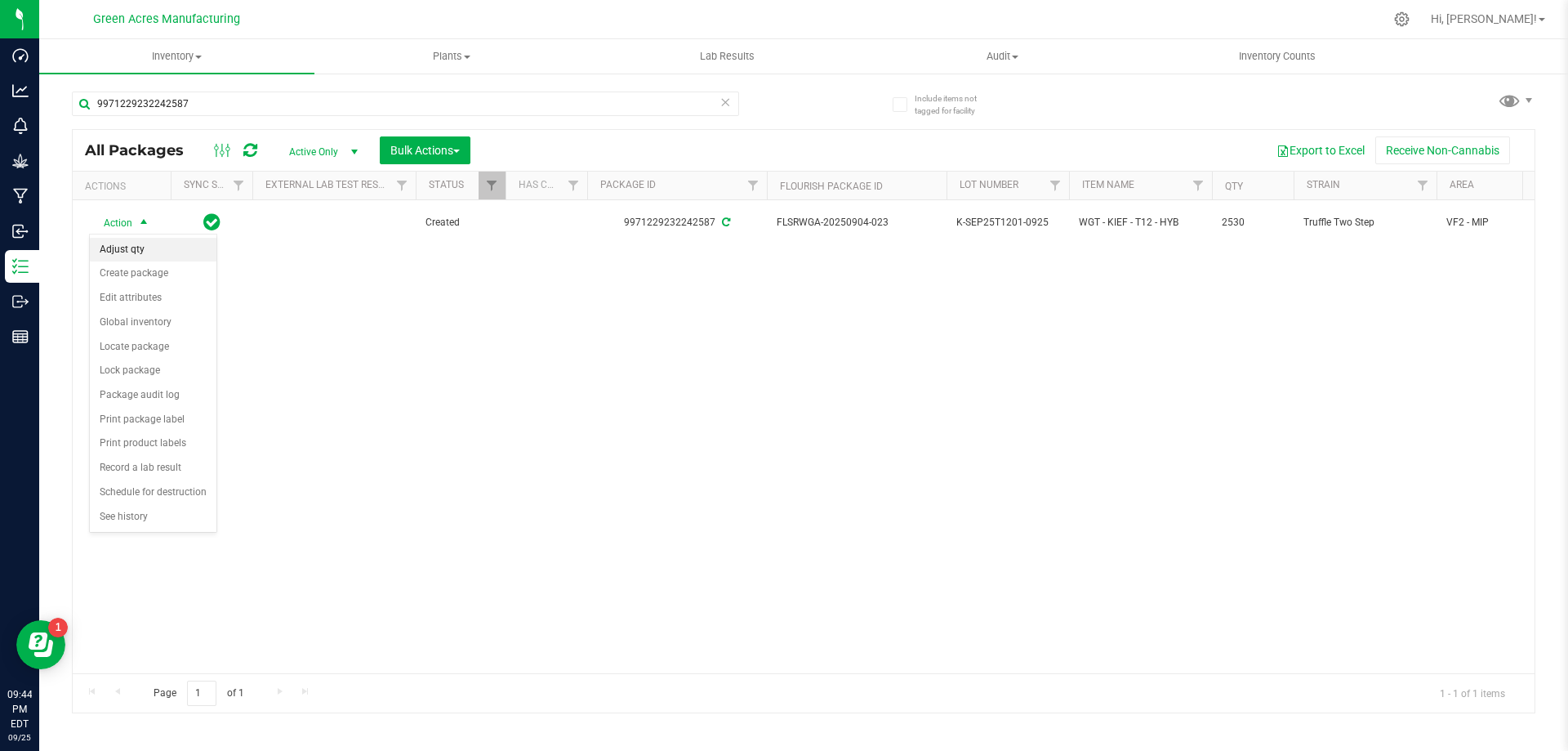
click at [126, 253] on li "Adjust qty" at bounding box center [153, 249] width 126 height 25
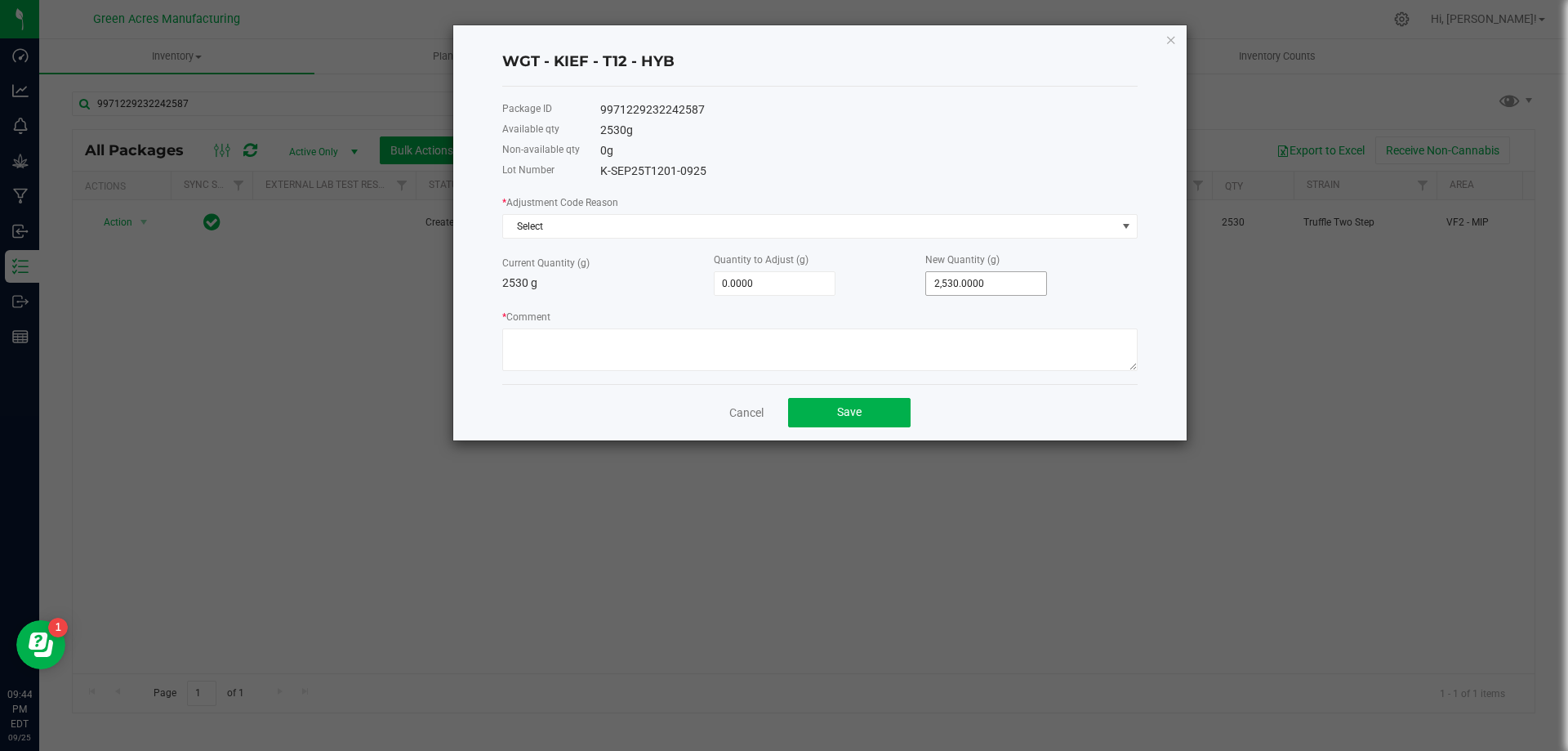
type input "2530"
click at [987, 290] on input "2530" at bounding box center [987, 283] width 120 height 23
type input "-2,528.0000"
type input "2"
type input "-2,505.0000"
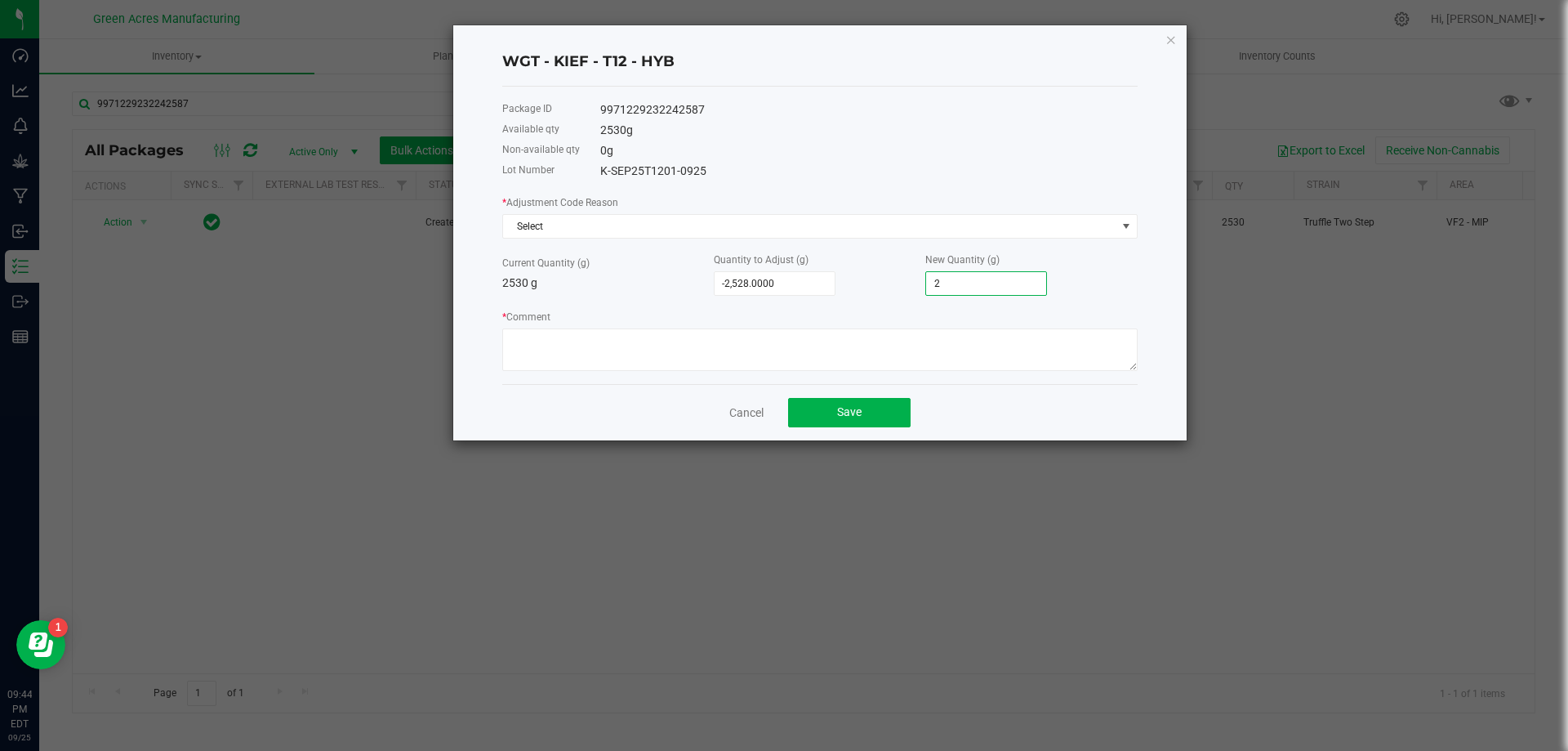
type input "25"
type input "-2,278.0000"
type input "252"
type input "-1.0000"
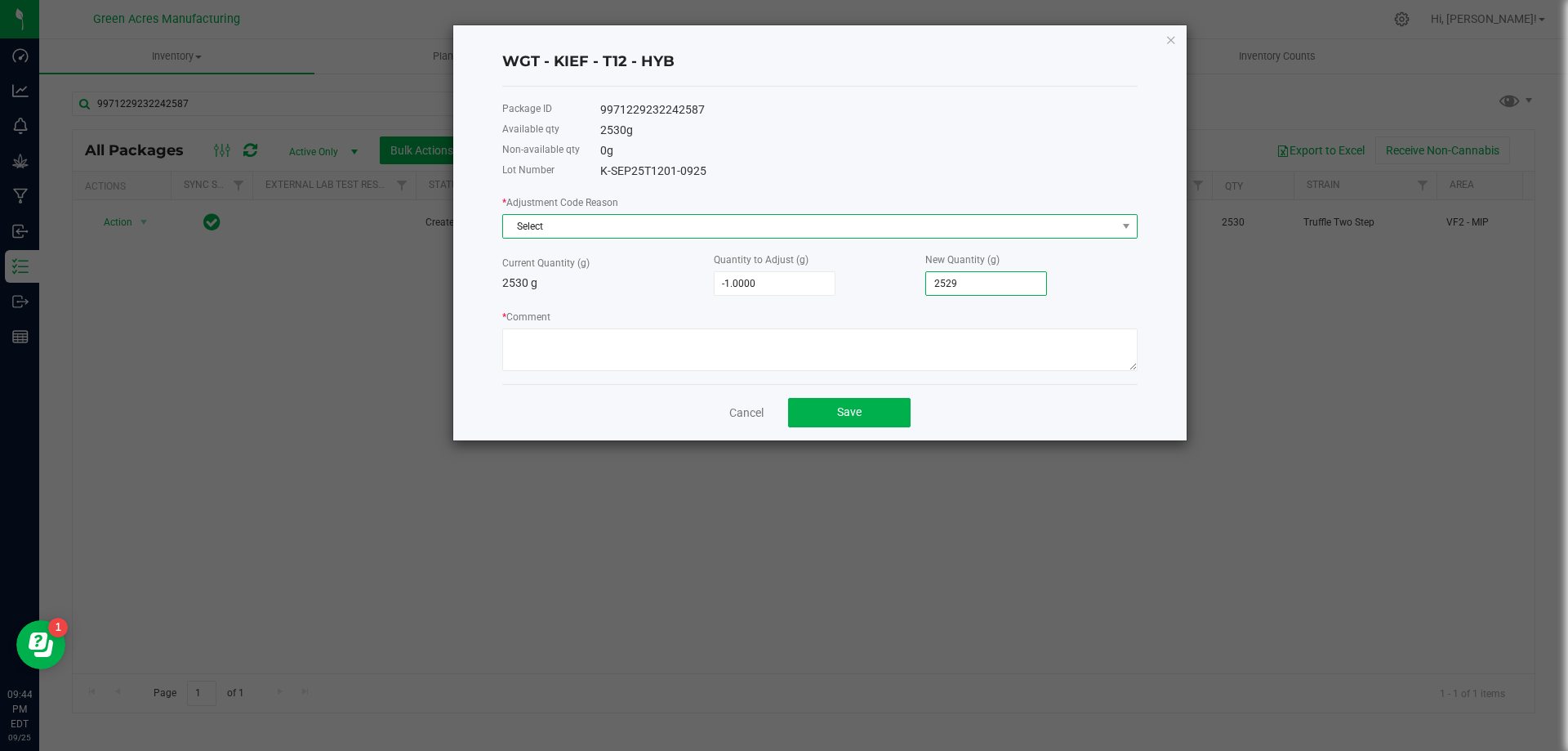
type input "2,529.0000"
click at [952, 222] on span "Select" at bounding box center [810, 225] width 614 height 23
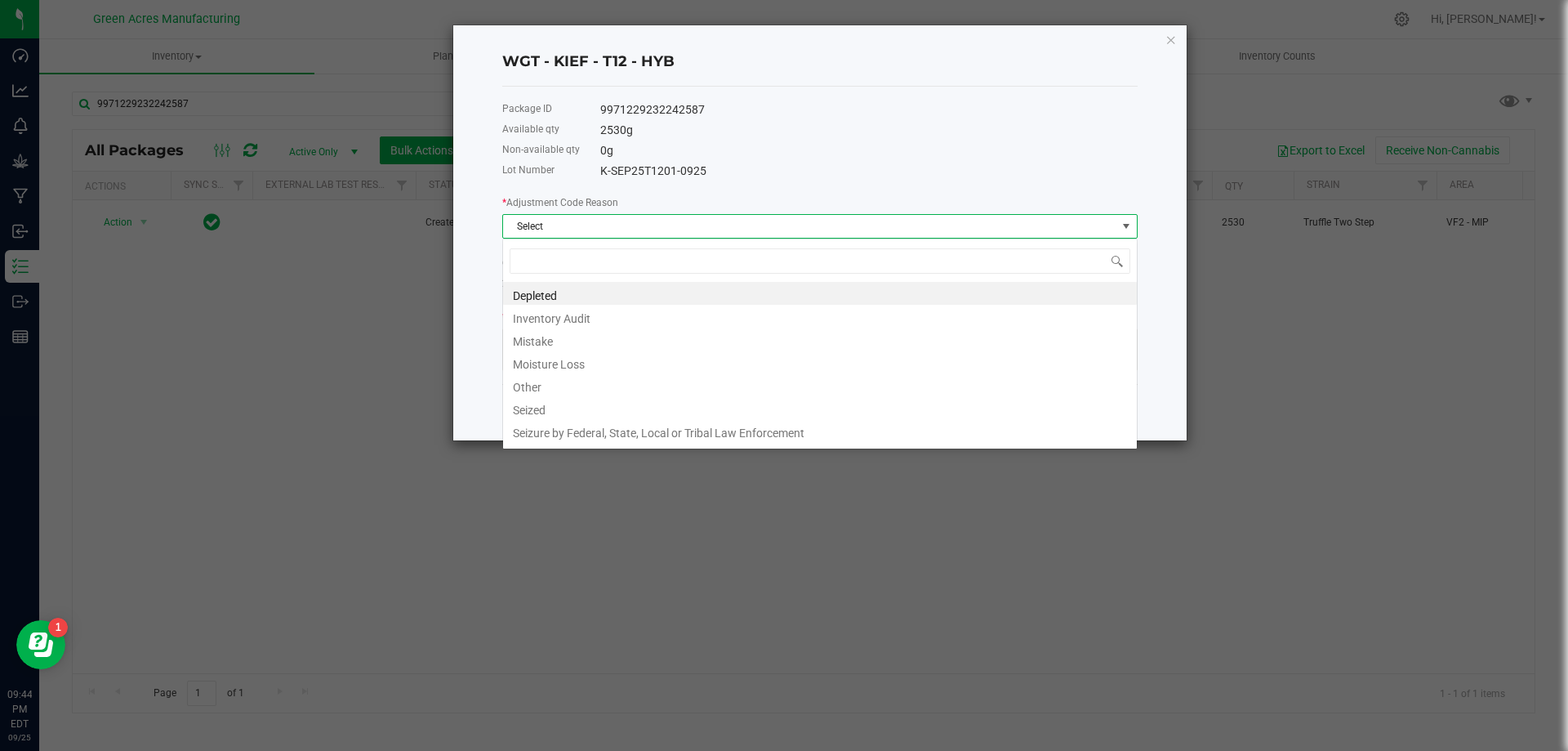
scroll to position [25, 636]
click at [611, 342] on li "Mistake" at bounding box center [820, 338] width 634 height 23
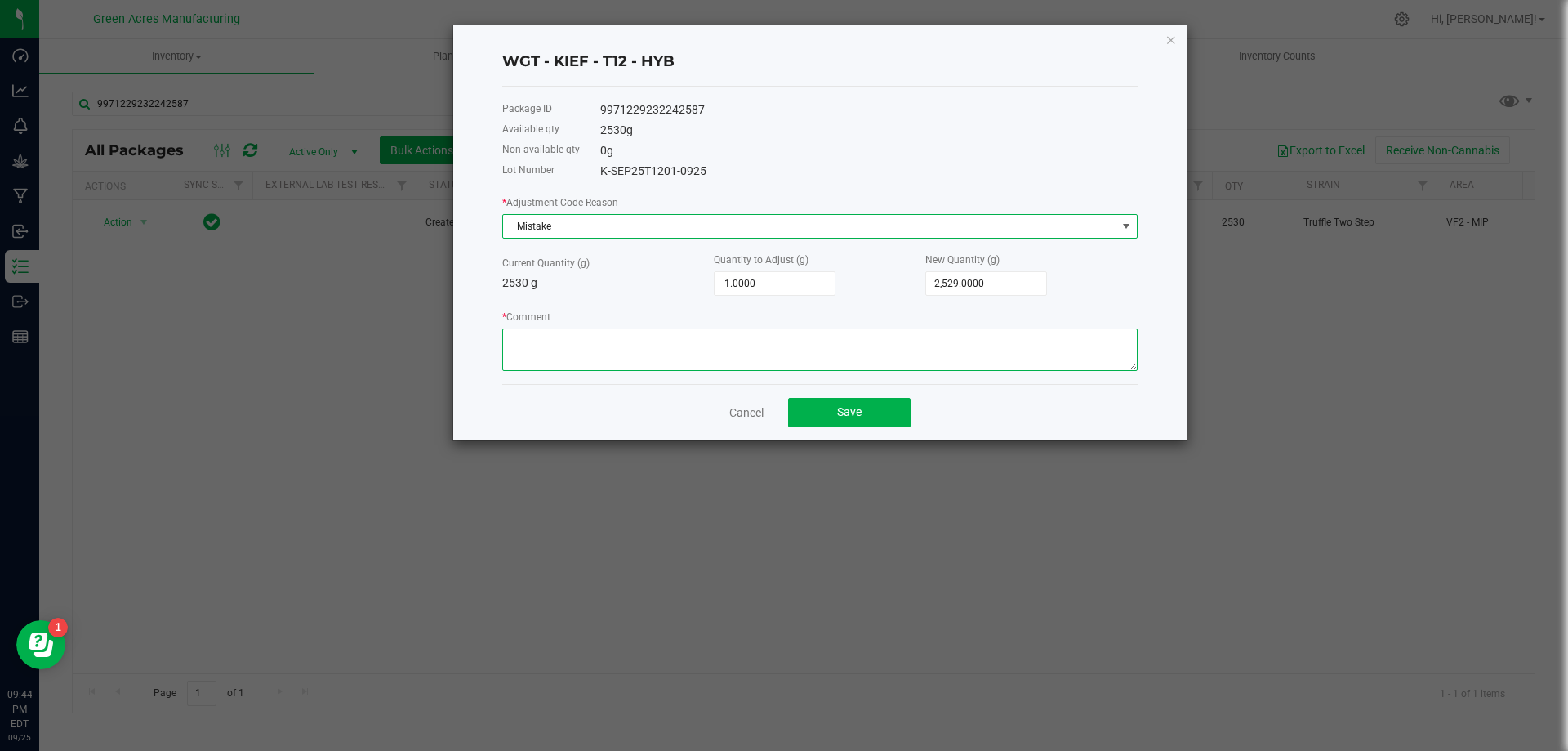
click at [617, 337] on textarea "* Comment" at bounding box center [820, 349] width 636 height 42
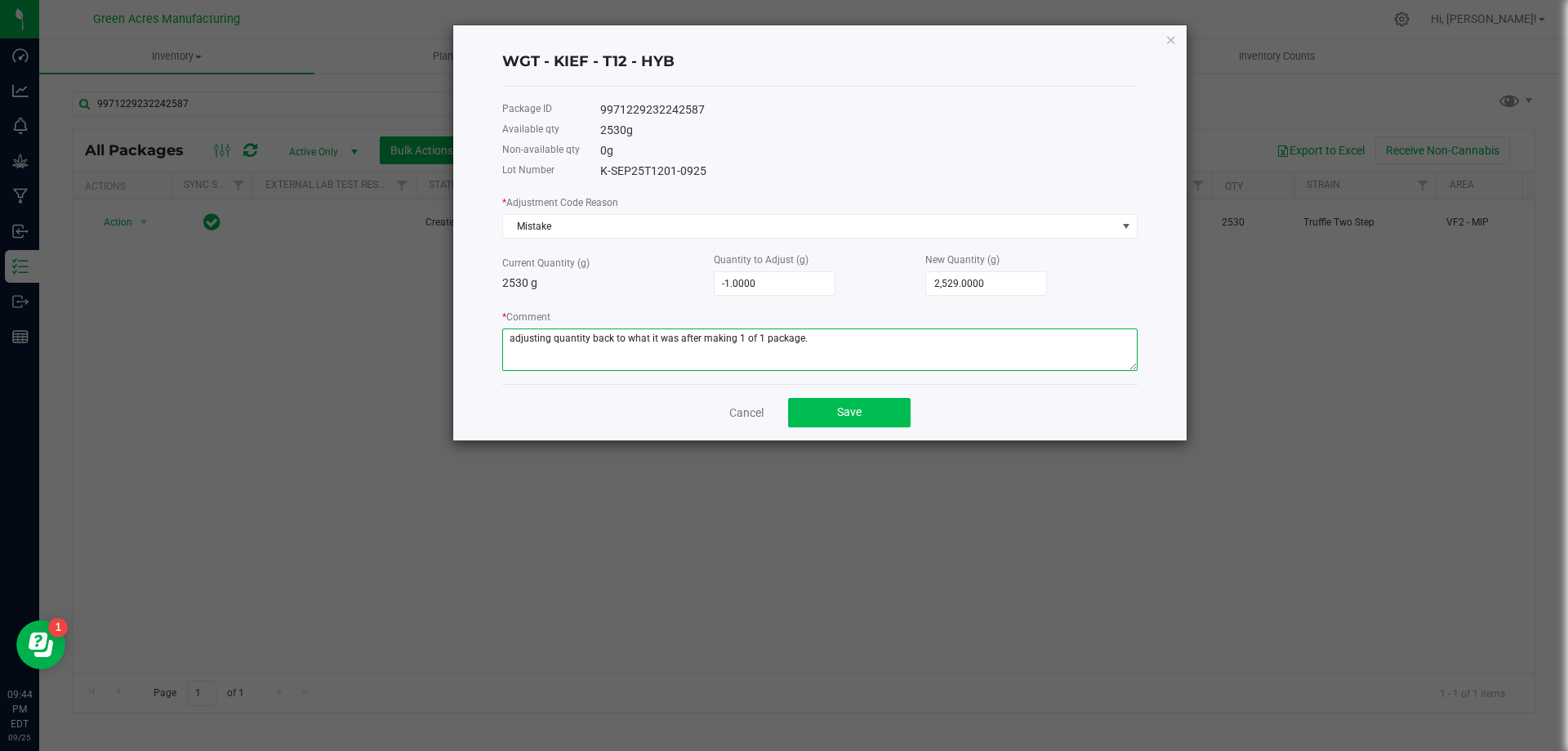
type textarea "adjusting quantity back to what it was after making 1 of 1 package."
click at [866, 420] on button "Save" at bounding box center [849, 412] width 123 height 30
